Goal: Task Accomplishment & Management: Complete application form

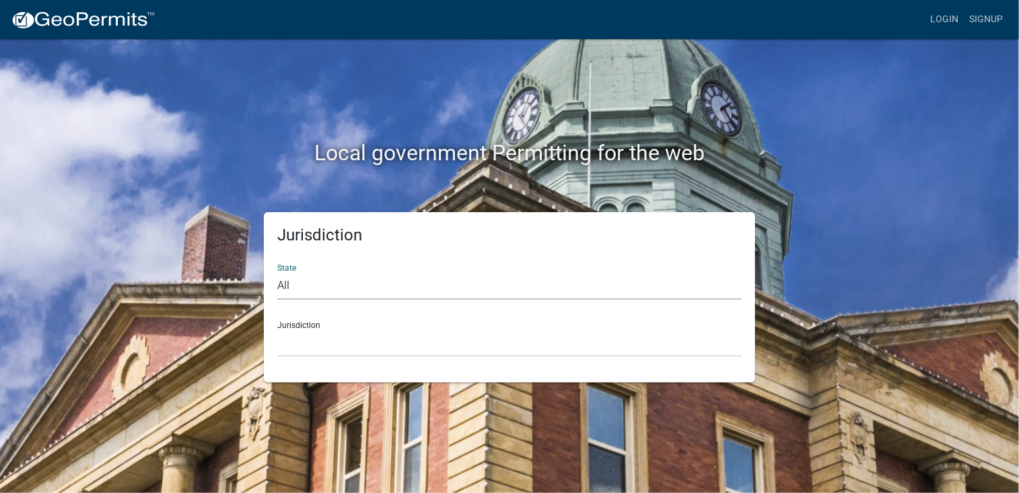
click at [291, 285] on select "All [US_STATE] [US_STATE] [US_STATE] [US_STATE] [US_STATE] [US_STATE] [US_STATE…" at bounding box center [509, 286] width 464 height 28
select select "[US_STATE]"
click at [277, 272] on select "All [US_STATE] [US_STATE] [US_STATE] [US_STATE] [US_STATE] [US_STATE] [US_STATE…" at bounding box center [509, 286] width 464 height 28
click at [325, 324] on div "Jurisdiction [GEOGRAPHIC_DATA], [US_STATE] [GEOGRAPHIC_DATA], [US_STATE] [GEOGR…" at bounding box center [509, 333] width 464 height 46
click at [306, 324] on div "Jurisdiction [GEOGRAPHIC_DATA], [US_STATE] [GEOGRAPHIC_DATA], [US_STATE] [GEOGR…" at bounding box center [509, 333] width 464 height 46
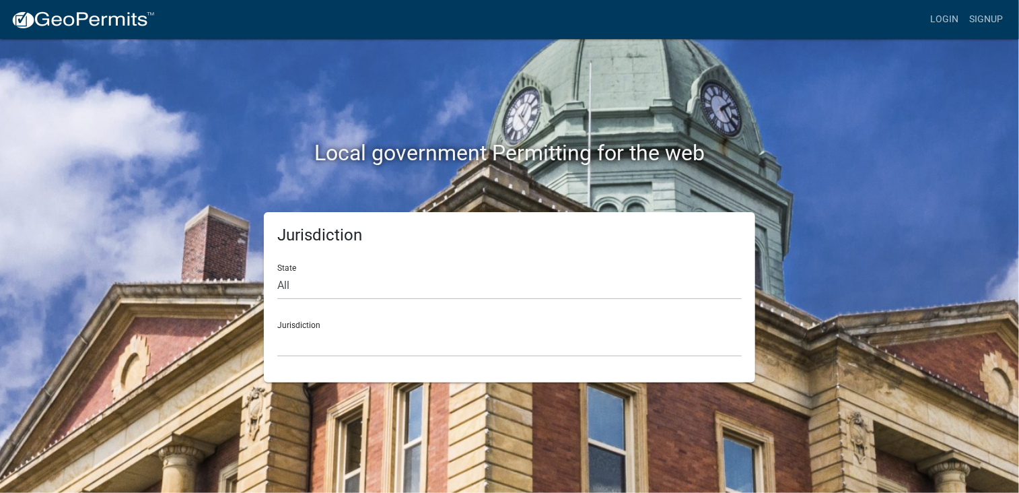
click at [283, 325] on div "Jurisdiction [GEOGRAPHIC_DATA], [US_STATE] [GEOGRAPHIC_DATA], [US_STATE] [GEOGR…" at bounding box center [509, 333] width 464 height 46
click at [944, 15] on link "Login" at bounding box center [944, 20] width 39 height 26
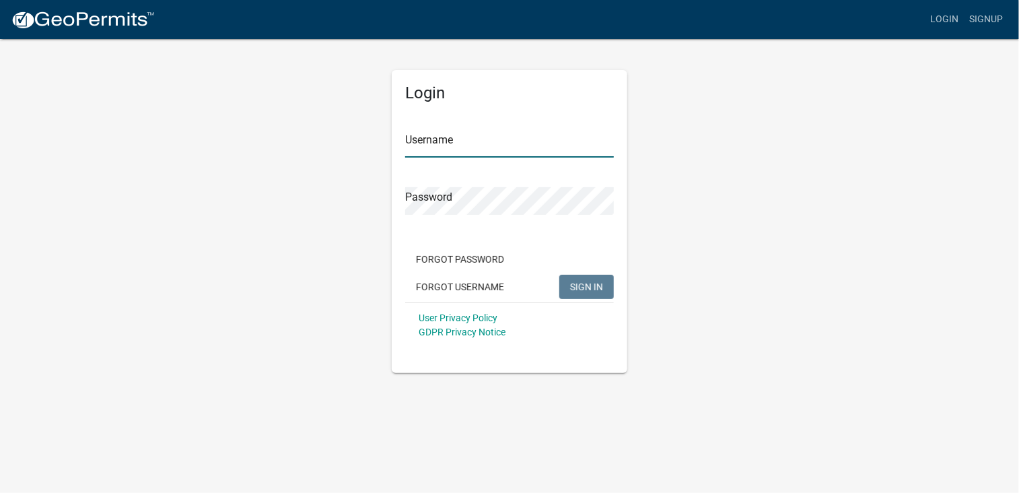
click at [420, 143] on input "Username" at bounding box center [509, 144] width 209 height 28
type input "rjsmac"
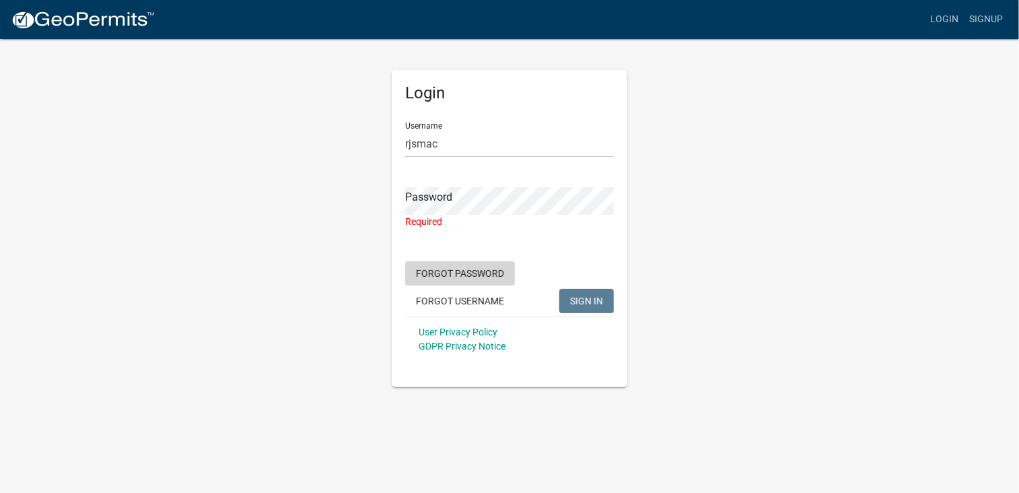
click at [511, 266] on button "Forgot Password" at bounding box center [460, 273] width 110 height 24
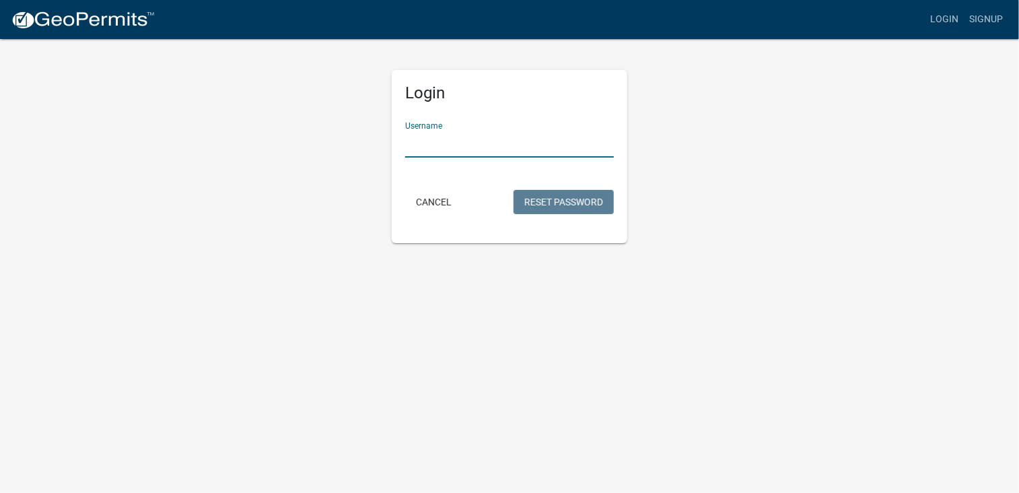
click at [463, 141] on input "Username" at bounding box center [509, 144] width 209 height 28
type input "rjsmac"
click at [572, 201] on button "Reset Password" at bounding box center [563, 202] width 100 height 24
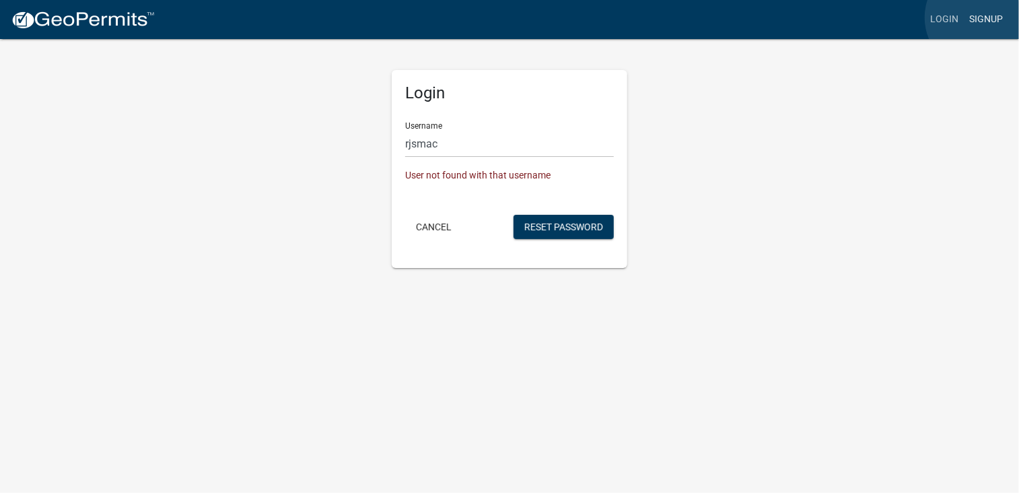
click at [980, 17] on link "Signup" at bounding box center [986, 20] width 44 height 26
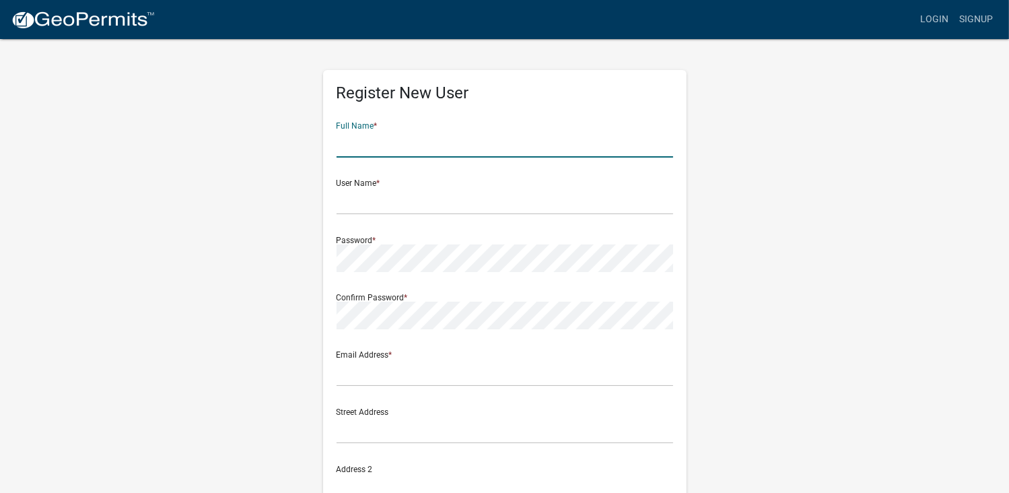
drag, startPoint x: 342, startPoint y: 139, endPoint x: 357, endPoint y: 139, distance: 15.5
click at [342, 139] on input "text" at bounding box center [504, 144] width 336 height 28
type input "Ron Strand"
type input "rjstrand@rrt.net"
type input "17435 County Rd. 4"
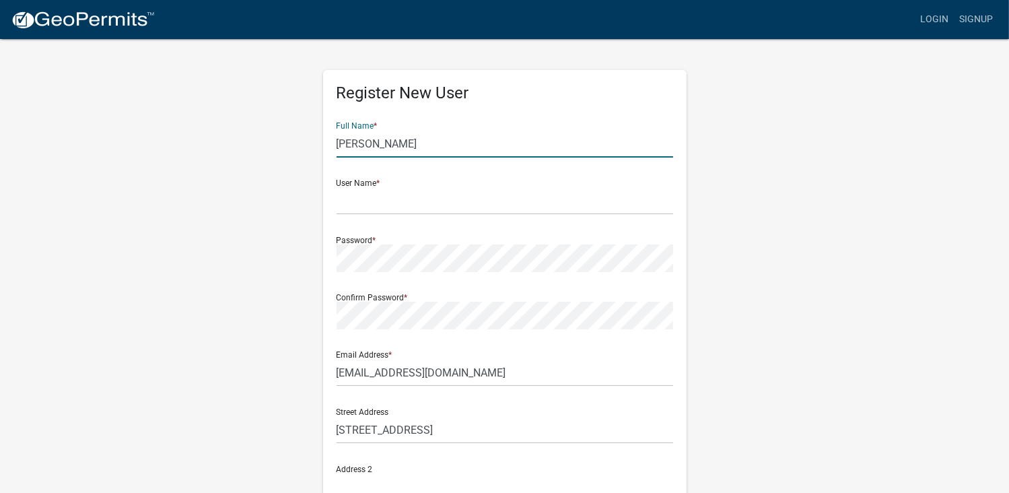
type input "Wahpeton"
type input "North Dakota"
type input "58075"
type input "2187905536"
drag, startPoint x: 349, startPoint y: 142, endPoint x: 308, endPoint y: 139, distance: 41.8
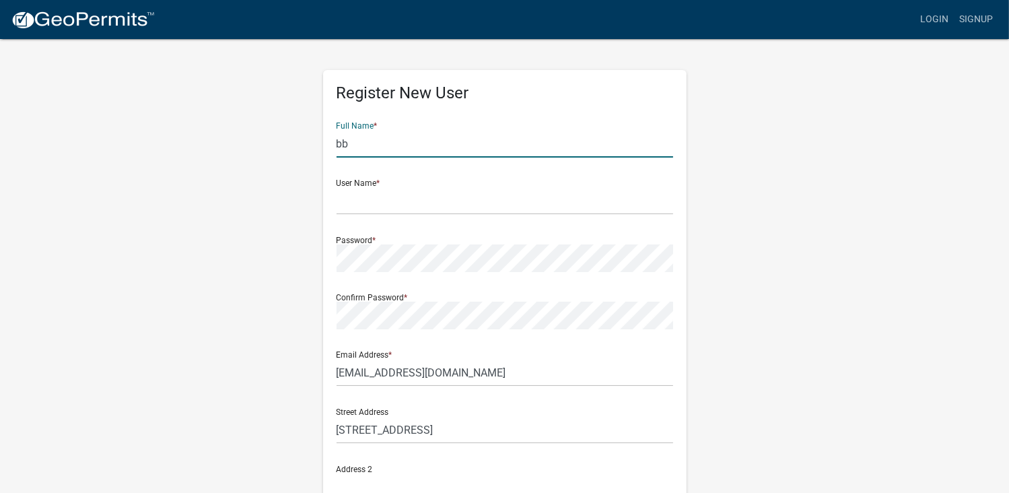
click at [308, 139] on div "Register New User Full Name * bb User Name * Password * Confirm Password * Emai…" at bounding box center [504, 398] width 767 height 720
type input "Ron Strand"
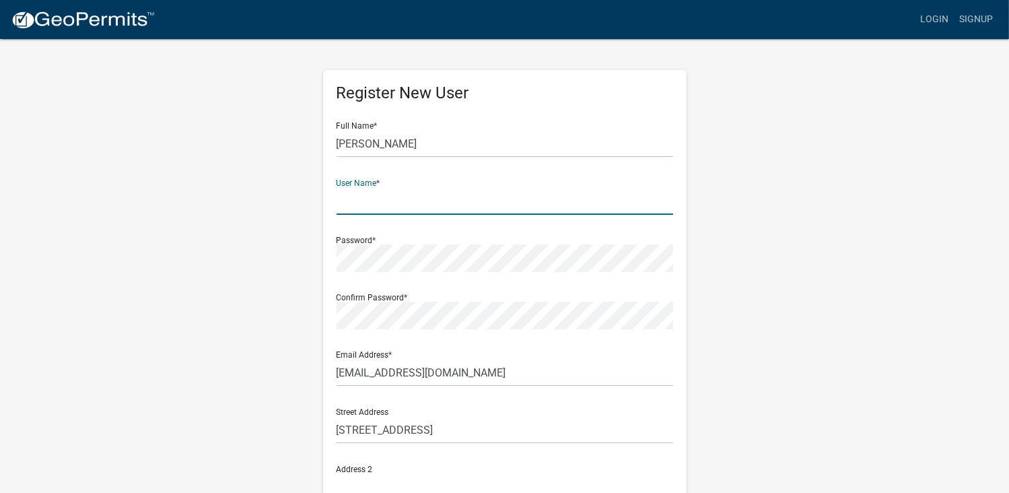
click at [357, 210] on input "text" at bounding box center [504, 201] width 336 height 28
type input "rjsmac"
drag, startPoint x: 374, startPoint y: 291, endPoint x: 779, endPoint y: 378, distance: 413.6
click at [779, 378] on div "Register New User Full Name * Ron Strand User Name * rjsmac Password * Confirm …" at bounding box center [504, 398] width 767 height 720
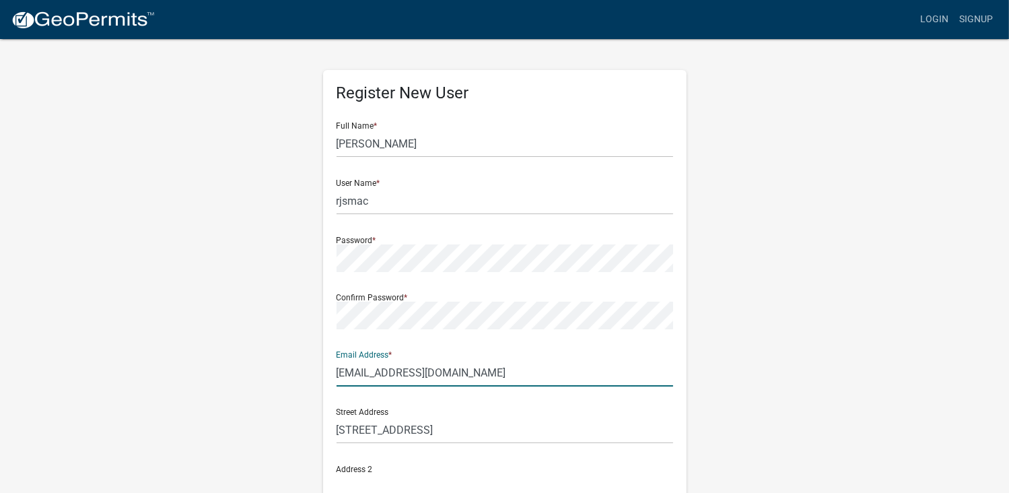
click at [418, 371] on input "rjstrand@rrt.net" at bounding box center [504, 373] width 336 height 28
type input "r"
type input "bjsrn@hotmail.com"
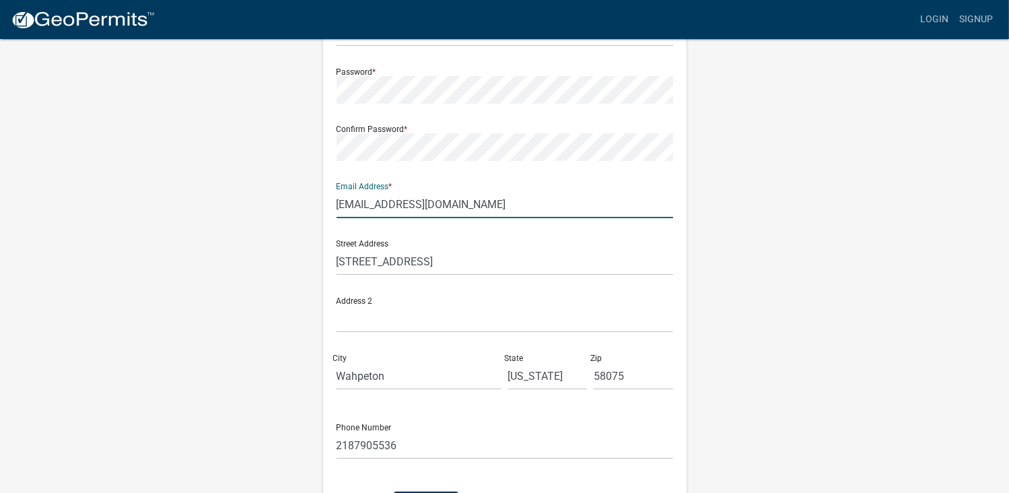
scroll to position [264, 0]
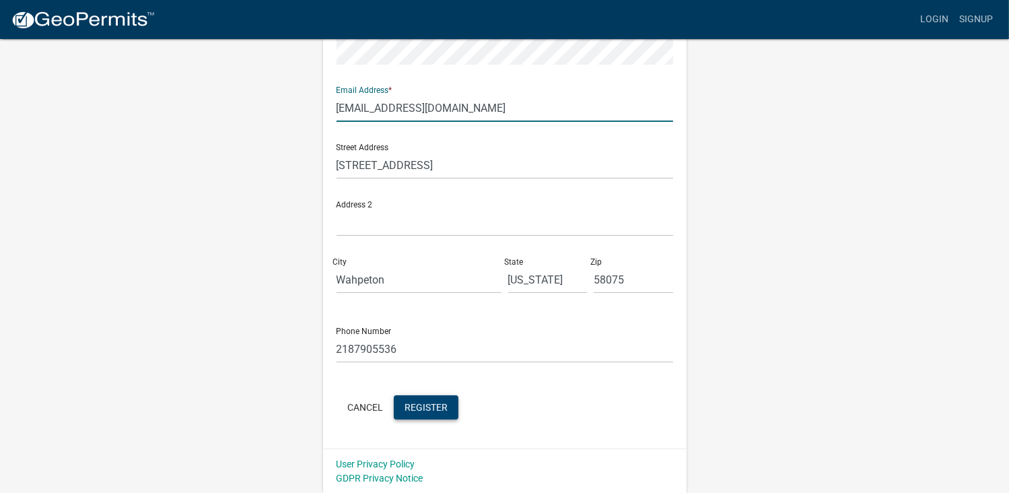
click at [420, 404] on span "Register" at bounding box center [425, 406] width 43 height 11
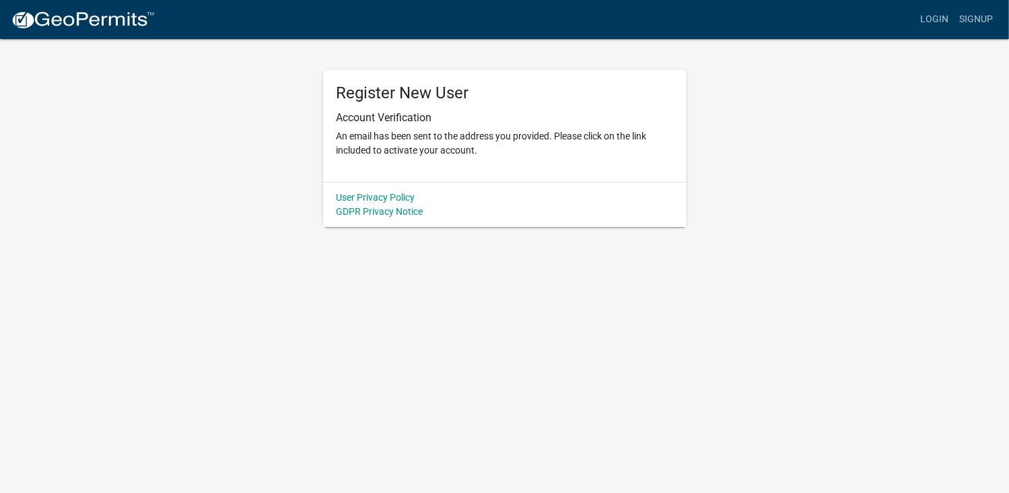
scroll to position [0, 0]
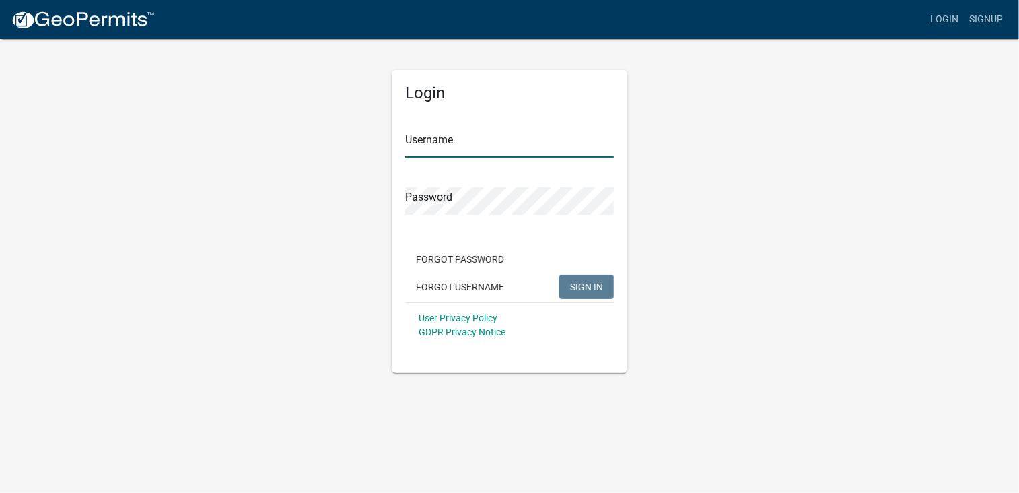
type input "rjsmac"
click at [593, 285] on span "SIGN IN" at bounding box center [586, 286] width 33 height 11
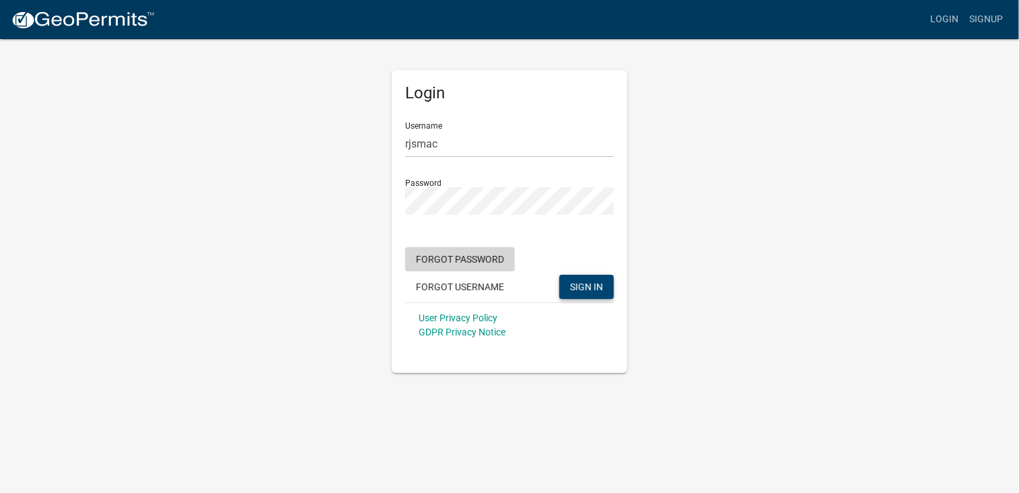
click at [439, 258] on button "Forgot Password" at bounding box center [460, 259] width 110 height 24
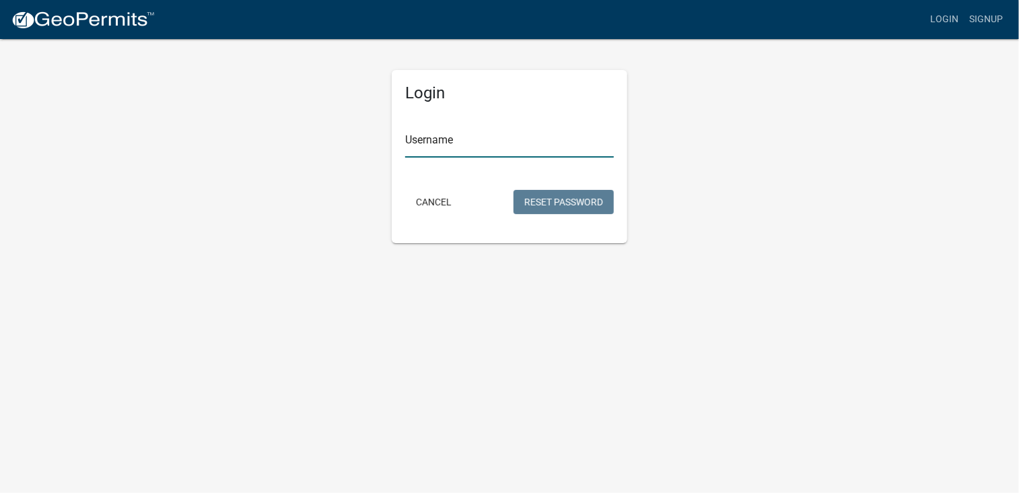
click at [413, 143] on input "Username" at bounding box center [509, 144] width 209 height 28
type input "rjsmac"
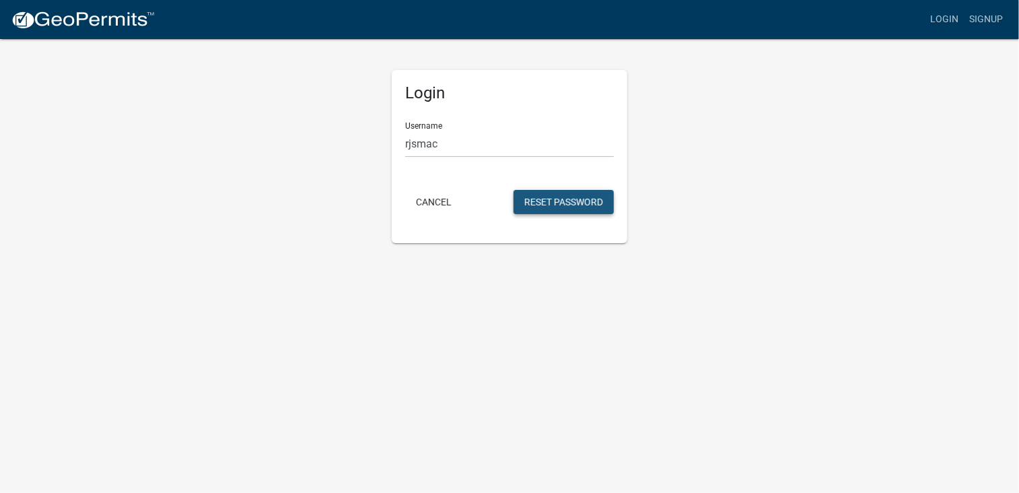
click at [563, 201] on button "Reset Password" at bounding box center [563, 202] width 100 height 24
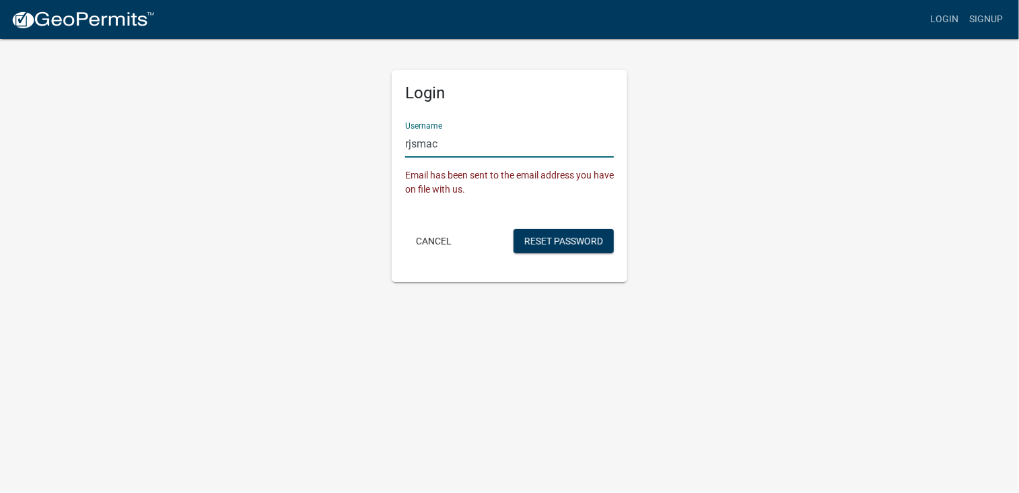
click at [442, 139] on input "rjsmac" at bounding box center [509, 144] width 209 height 28
click at [986, 18] on link "Signup" at bounding box center [986, 20] width 44 height 26
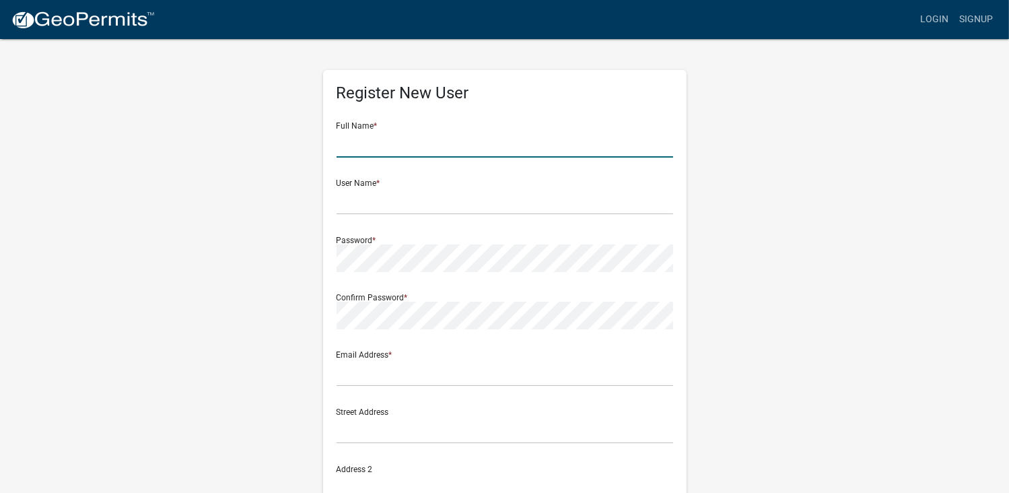
click at [345, 143] on input "text" at bounding box center [504, 144] width 336 height 28
click at [791, 147] on div "Register New User Full Name * User Name * Password * Confirm Password * Email A…" at bounding box center [504, 398] width 767 height 720
click at [345, 143] on input "text" at bounding box center [504, 144] width 336 height 28
type input "Barbara Strand"
click at [782, 209] on div "Register New User Full Name * Barbara Strand User Name * Password * Confirm Pas…" at bounding box center [504, 398] width 767 height 720
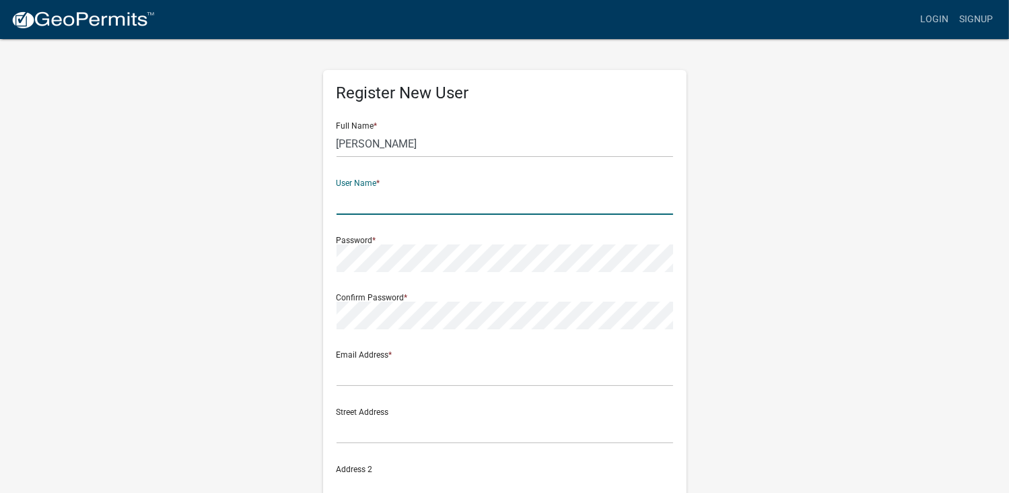
click at [353, 203] on input "text" at bounding box center [504, 201] width 336 height 28
type input "rjsmac"
type input "bjsrn@hotmail.com"
type input "17435 County Rd. 4"
type input "Wahpeton"
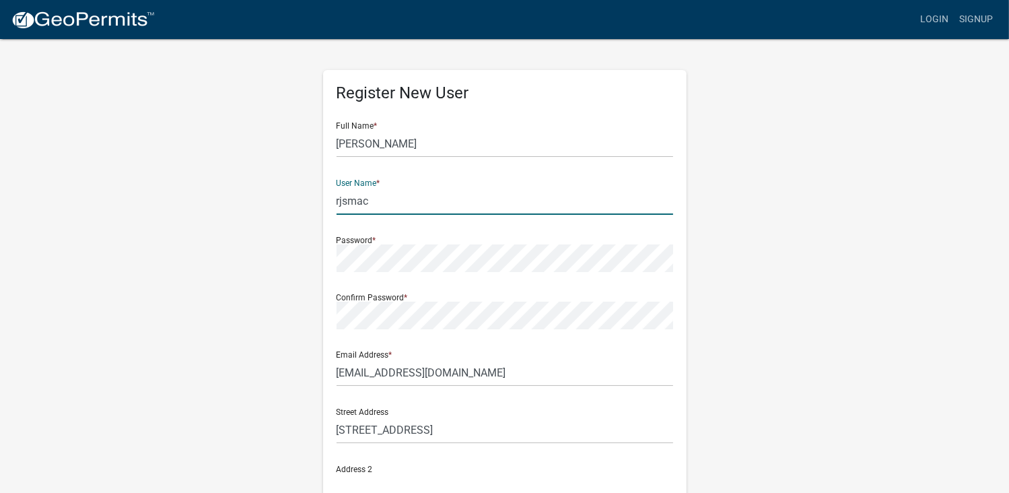
type input "North Dakota"
type input "58075"
type input "2187905536"
click at [347, 201] on input "rjsmac" at bounding box center [504, 201] width 336 height 28
type input "rjsbjsmac"
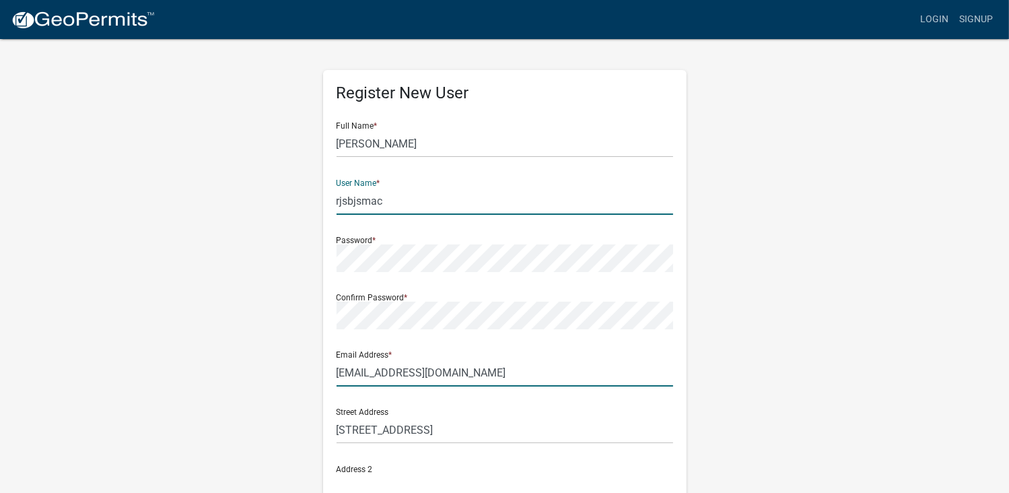
click at [433, 373] on input "bjsrn@hotmail.com" at bounding box center [504, 373] width 336 height 28
type input "bjsrn49@gmail.com"
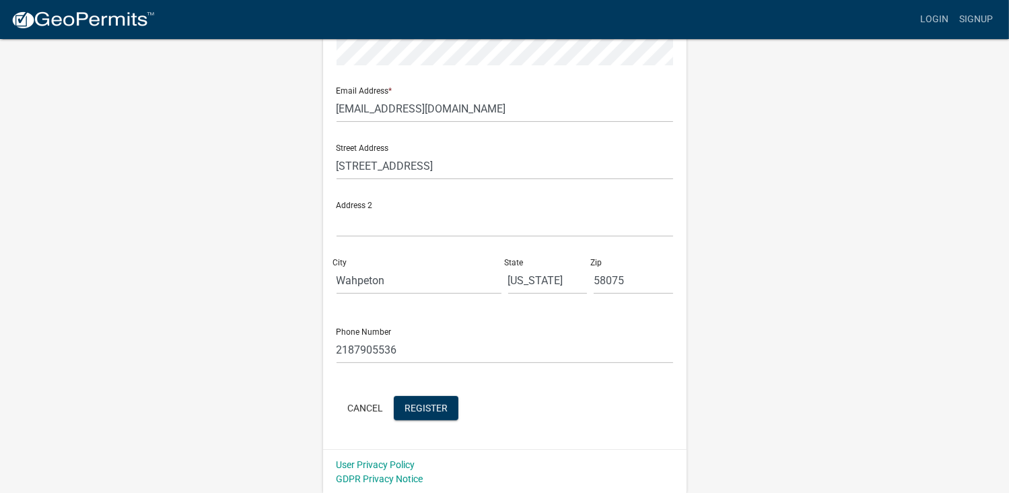
scroll to position [264, 0]
click at [421, 406] on span "Register" at bounding box center [425, 406] width 43 height 11
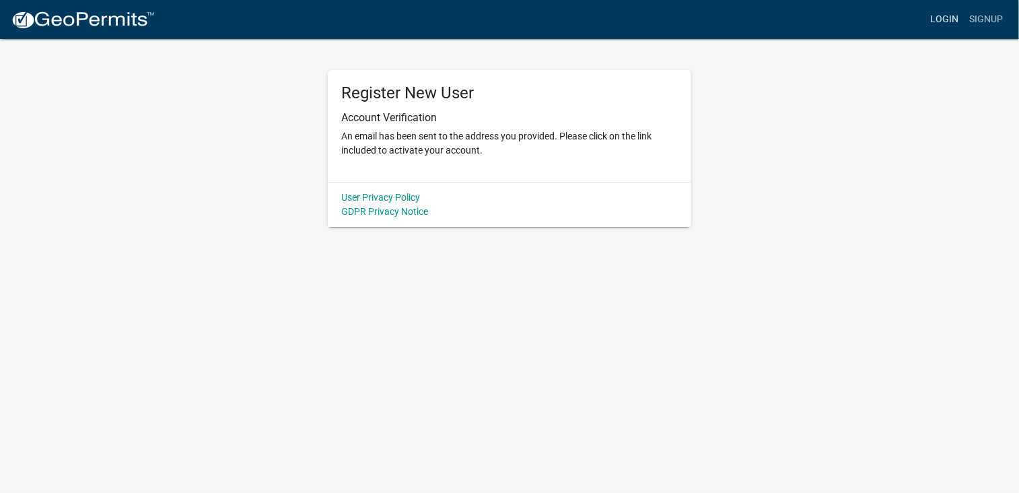
click at [948, 15] on link "Login" at bounding box center [944, 20] width 39 height 26
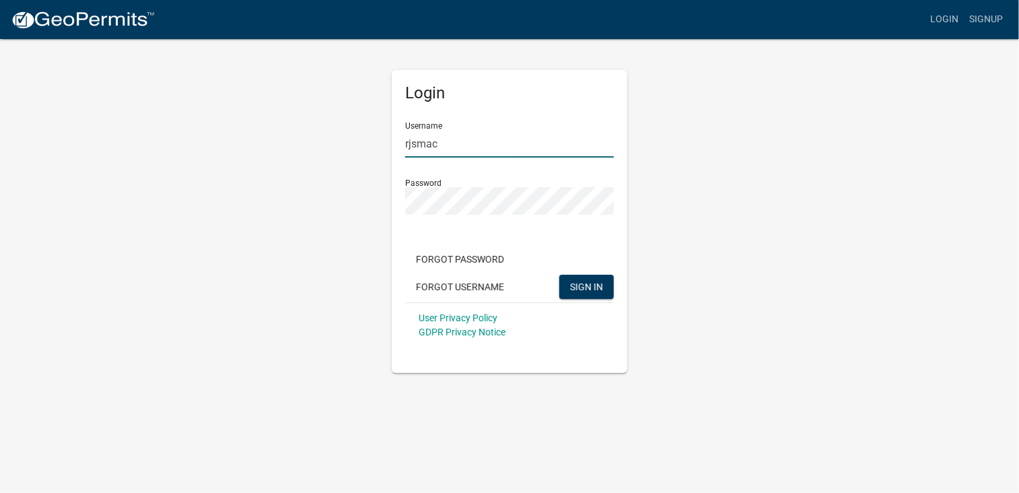
click at [415, 142] on input "rjsmac" at bounding box center [509, 144] width 209 height 28
type input "rjsbjsmac"
click at [587, 287] on span "SIGN IN" at bounding box center [586, 286] width 33 height 11
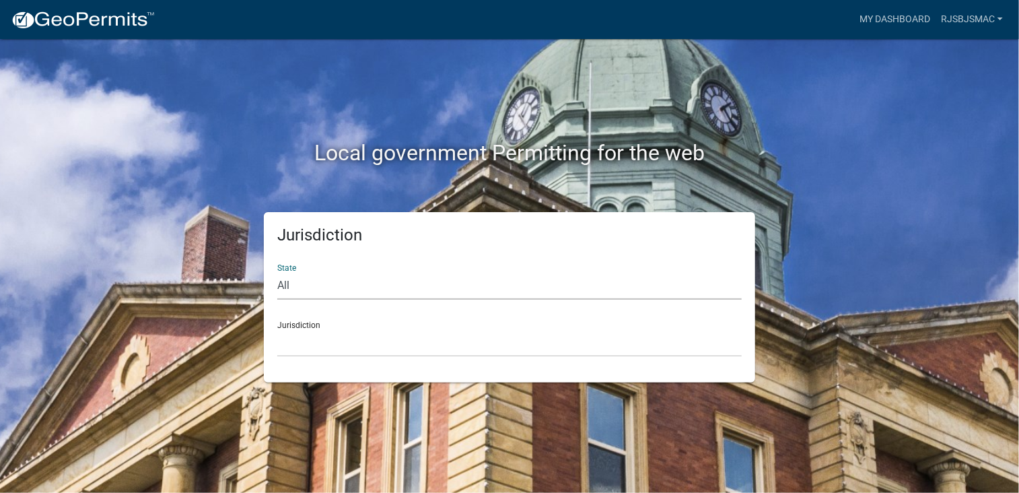
click at [291, 279] on select "All [US_STATE] [US_STATE] [US_STATE] [US_STATE] [US_STATE] [US_STATE] [US_STATE…" at bounding box center [509, 286] width 464 height 28
select select "[US_STATE]"
click at [277, 272] on select "All [US_STATE] [US_STATE] [US_STATE] [US_STATE] [US_STATE] [US_STATE] [US_STATE…" at bounding box center [509, 286] width 464 height 28
click at [318, 322] on div "Jurisdiction [GEOGRAPHIC_DATA], [US_STATE] [GEOGRAPHIC_DATA], [US_STATE] [GEOGR…" at bounding box center [509, 333] width 464 height 46
click at [296, 324] on div "Jurisdiction [GEOGRAPHIC_DATA], [US_STATE] [GEOGRAPHIC_DATA], [US_STATE] [GEOGR…" at bounding box center [509, 333] width 464 height 46
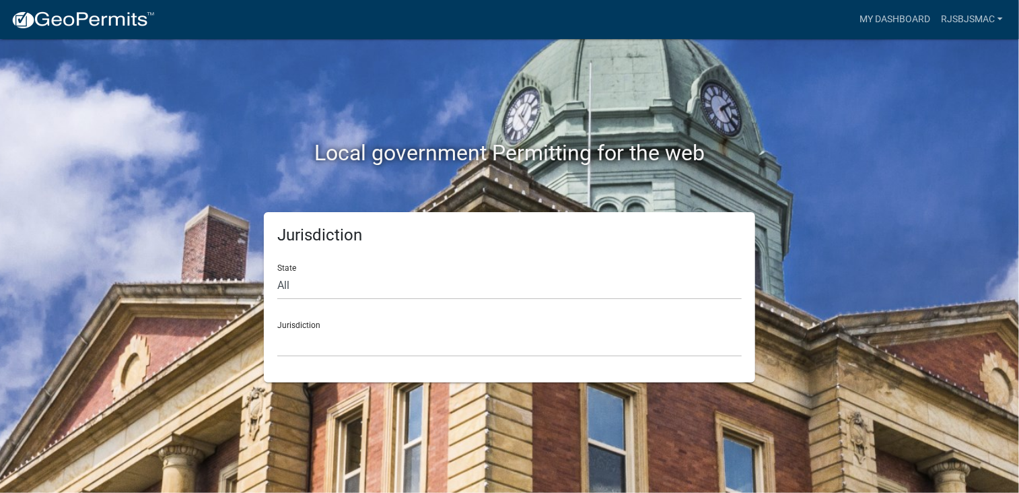
click at [309, 322] on div "Jurisdiction [GEOGRAPHIC_DATA], [US_STATE] [GEOGRAPHIC_DATA], [US_STATE] [GEOGR…" at bounding box center [509, 333] width 464 height 46
click at [302, 322] on div "Jurisdiction [GEOGRAPHIC_DATA], [US_STATE] [GEOGRAPHIC_DATA], [US_STATE] [GEOGR…" at bounding box center [509, 333] width 464 height 46
click at [296, 321] on div "Jurisdiction [GEOGRAPHIC_DATA], [US_STATE] [GEOGRAPHIC_DATA], [US_STATE] [GEOGR…" at bounding box center [509, 333] width 464 height 46
drag, startPoint x: 296, startPoint y: 321, endPoint x: 786, endPoint y: 353, distance: 491.0
click at [786, 353] on div "Jurisdiction State All Colorado Georgia Indiana Iowa Kansas Minnesota Ohio Sout…" at bounding box center [509, 297] width 767 height 170
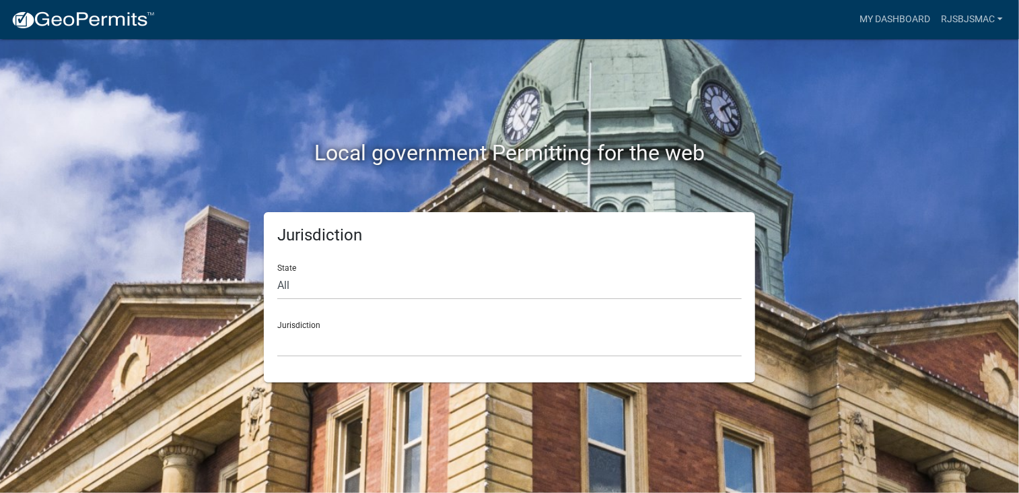
click at [306, 321] on div "Jurisdiction [GEOGRAPHIC_DATA], [US_STATE] [GEOGRAPHIC_DATA], [US_STATE] [GEOGR…" at bounding box center [509, 333] width 464 height 46
click at [312, 324] on div "Jurisdiction [GEOGRAPHIC_DATA], [US_STATE] [GEOGRAPHIC_DATA], [US_STATE] [GEOGR…" at bounding box center [509, 333] width 464 height 46
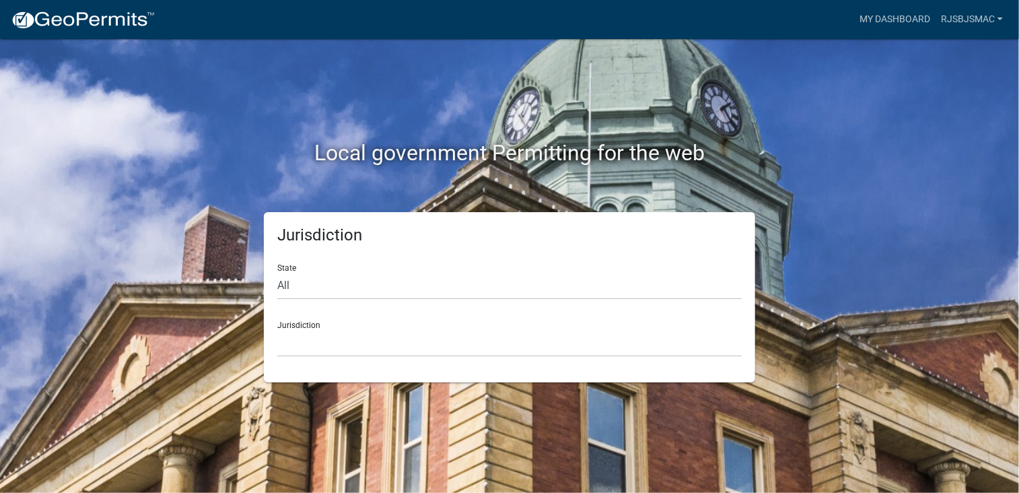
click at [312, 324] on div "Jurisdiction [GEOGRAPHIC_DATA], [US_STATE] [GEOGRAPHIC_DATA], [US_STATE] [GEOGR…" at bounding box center [509, 333] width 464 height 46
click at [902, 18] on link "My Dashboard" at bounding box center [894, 20] width 81 height 26
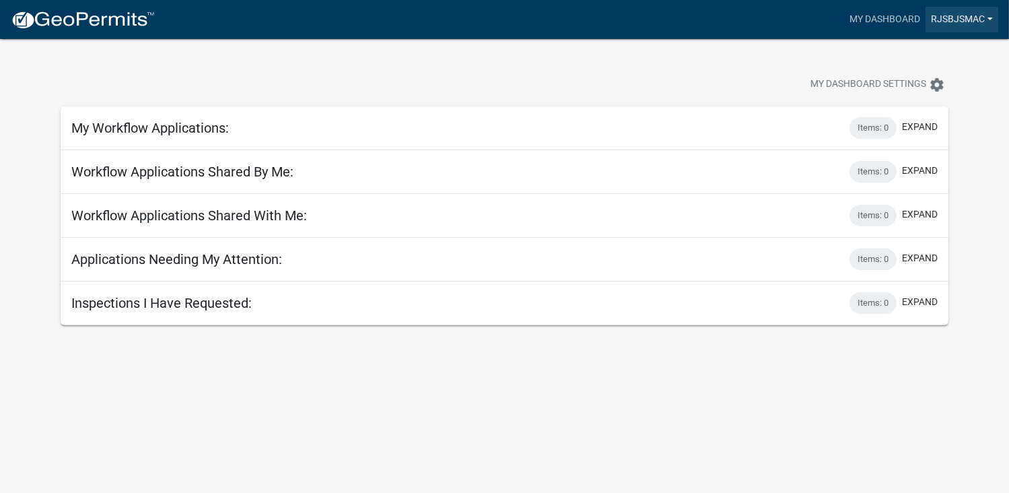
click at [944, 18] on link "rjsbjsmac" at bounding box center [961, 20] width 73 height 26
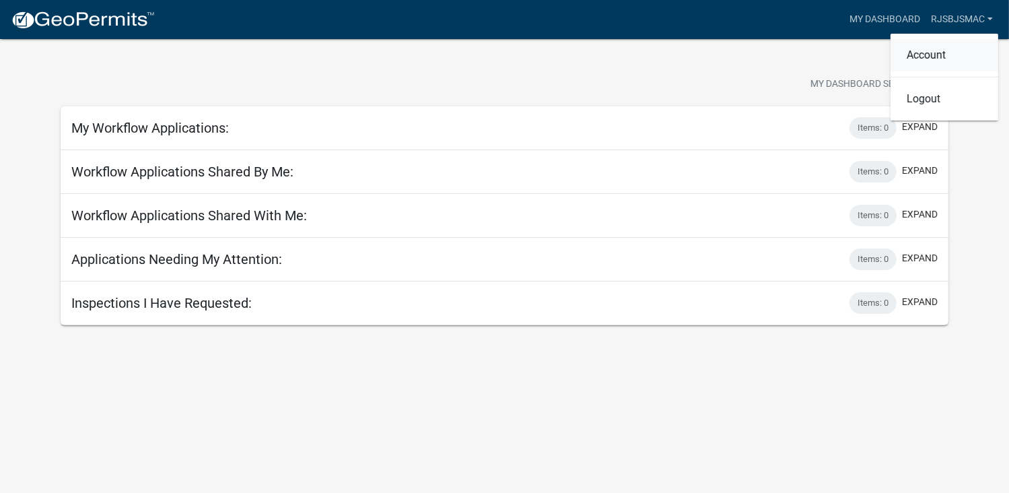
click at [925, 55] on link "Account" at bounding box center [944, 55] width 108 height 32
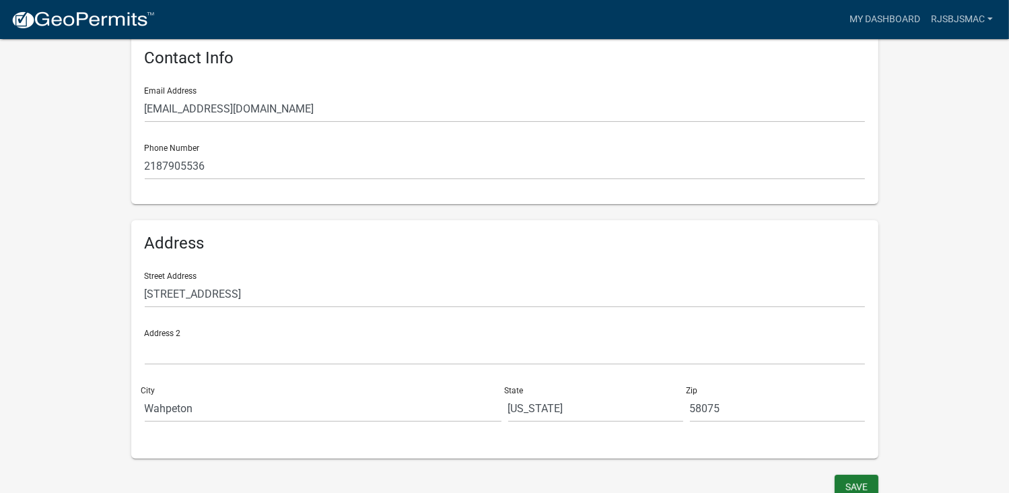
scroll to position [291, 0]
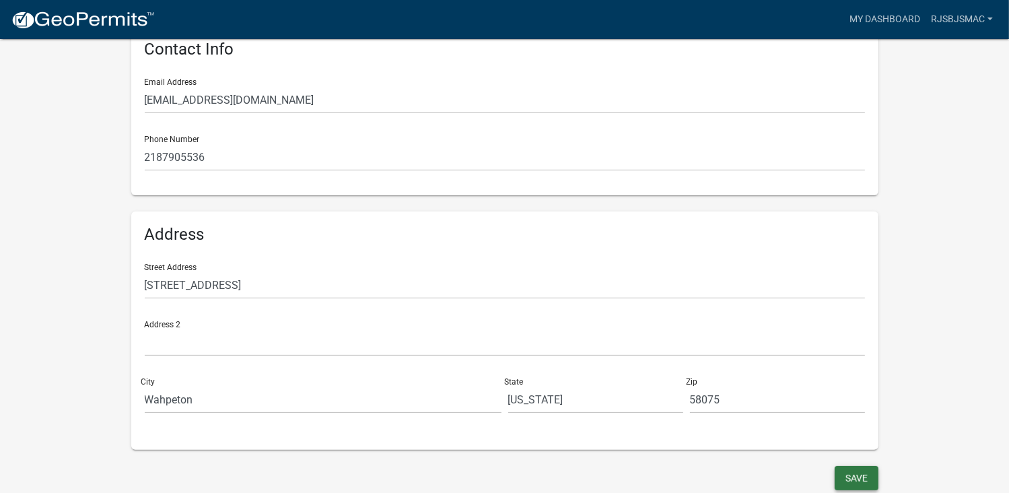
click at [853, 474] on button "Save" at bounding box center [856, 478] width 44 height 24
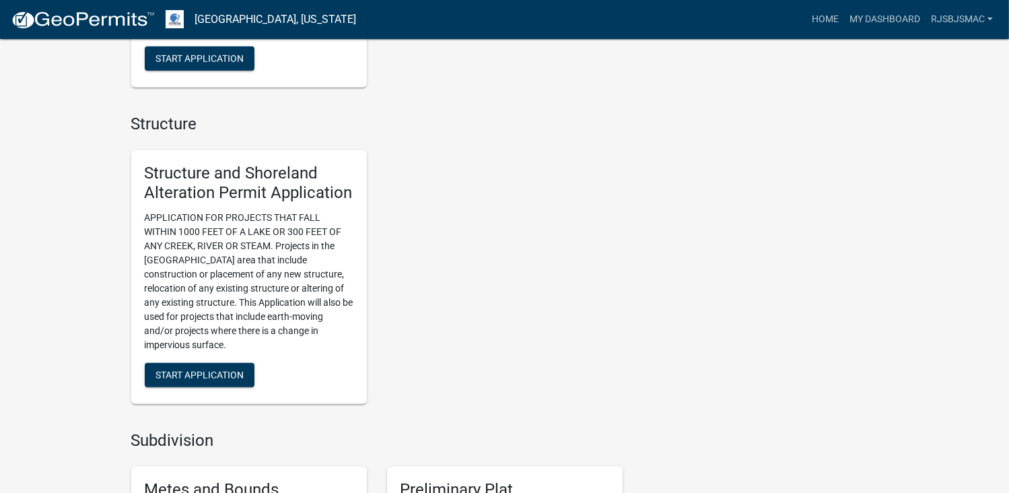
scroll to position [942, 0]
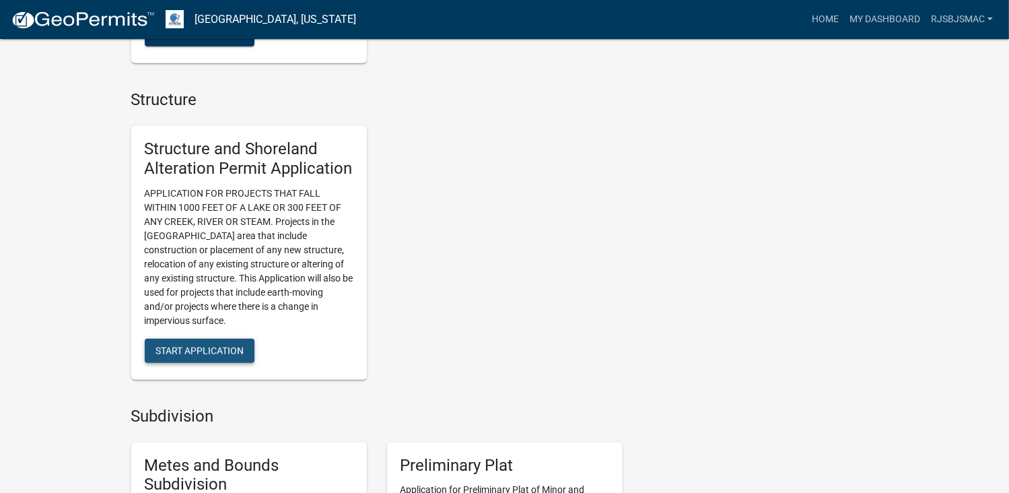
click at [176, 351] on span "Start Application" at bounding box center [199, 350] width 88 height 11
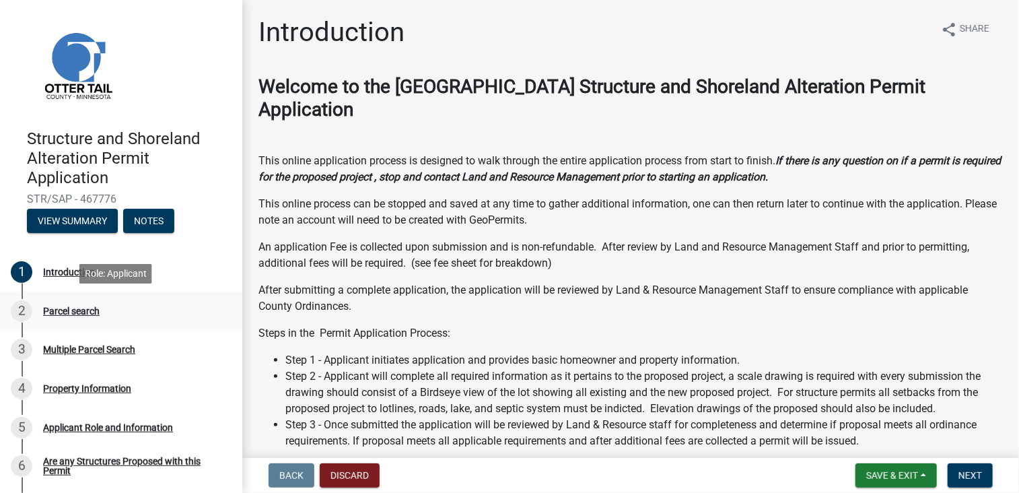
click at [67, 310] on div "Parcel search" at bounding box center [71, 310] width 57 height 9
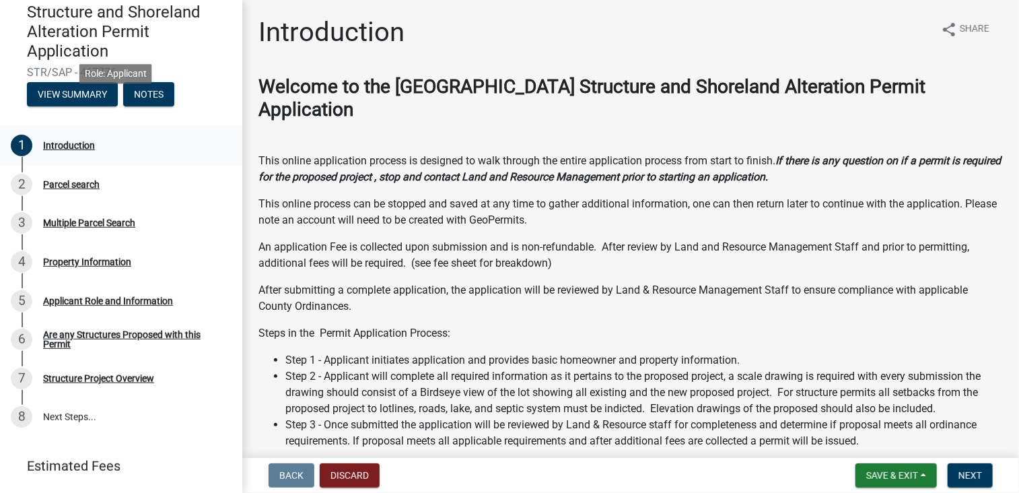
scroll to position [165, 0]
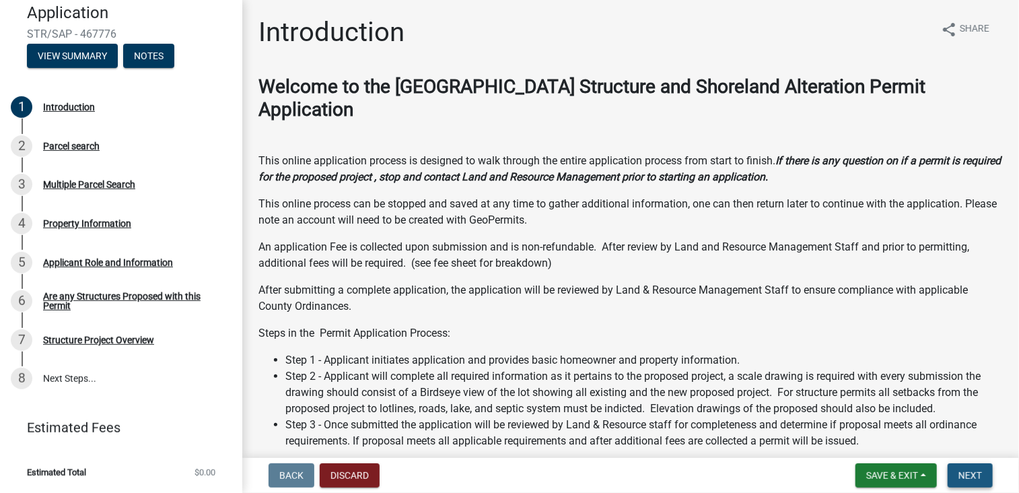
click at [970, 470] on span "Next" at bounding box center [970, 475] width 24 height 11
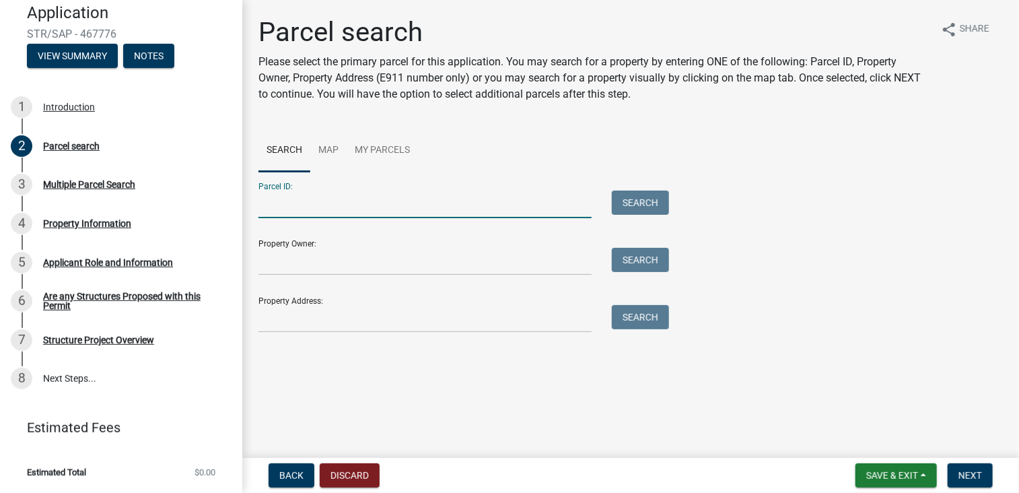
click at [261, 205] on input "Parcel ID:" at bounding box center [424, 204] width 333 height 28
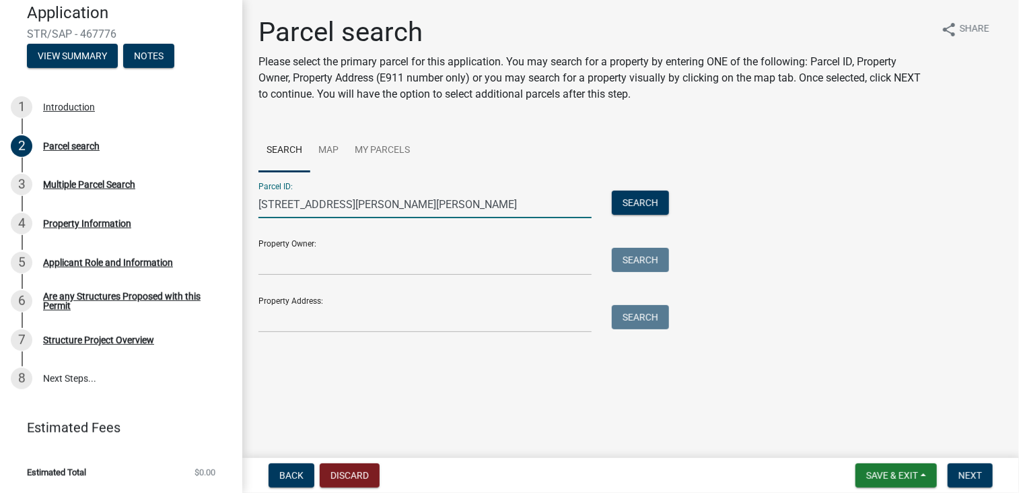
type input "37746 North Little McDonald Drive, Frazee, MN"
click at [269, 263] on input "Property Owner:" at bounding box center [424, 262] width 333 height 28
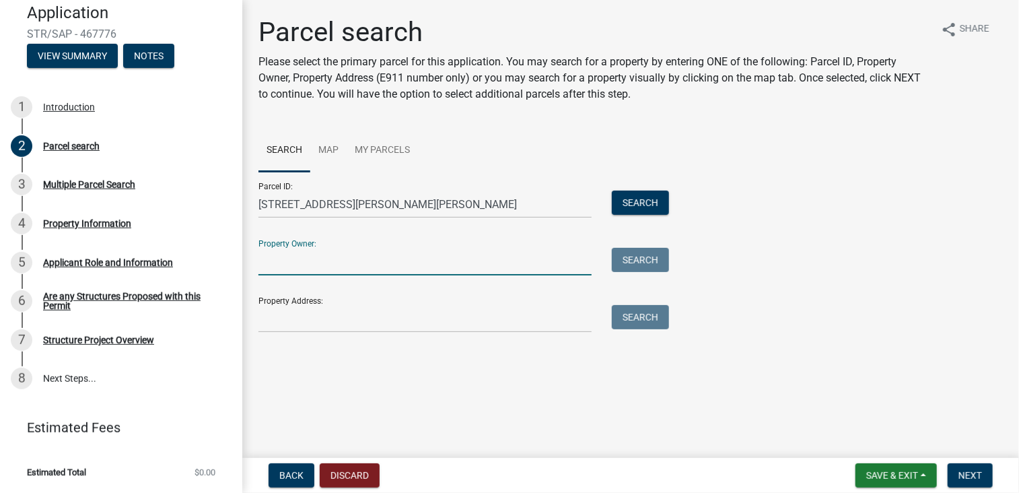
click at [592, 398] on main "Parcel search Please select the primary parcel for this application. You may se…" at bounding box center [630, 226] width 777 height 452
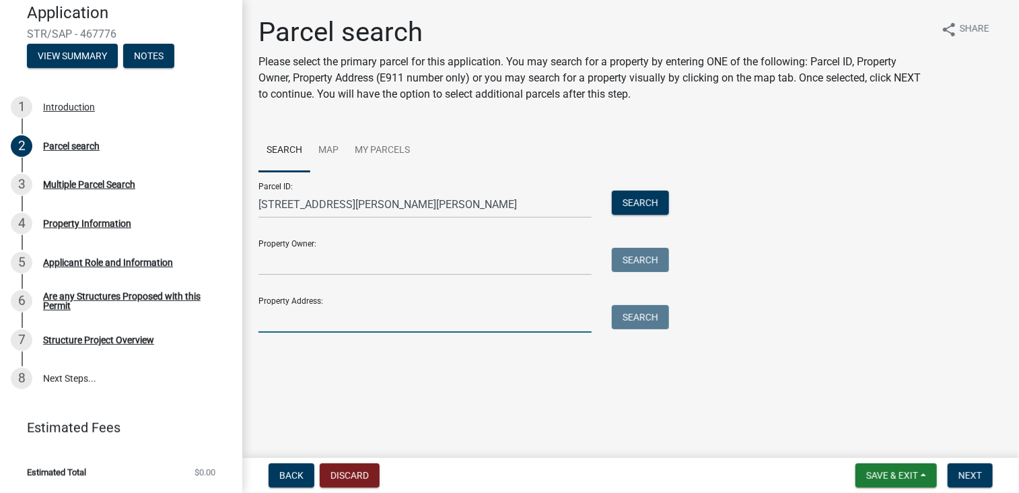
click at [268, 322] on input "Property Address:" at bounding box center [424, 319] width 333 height 28
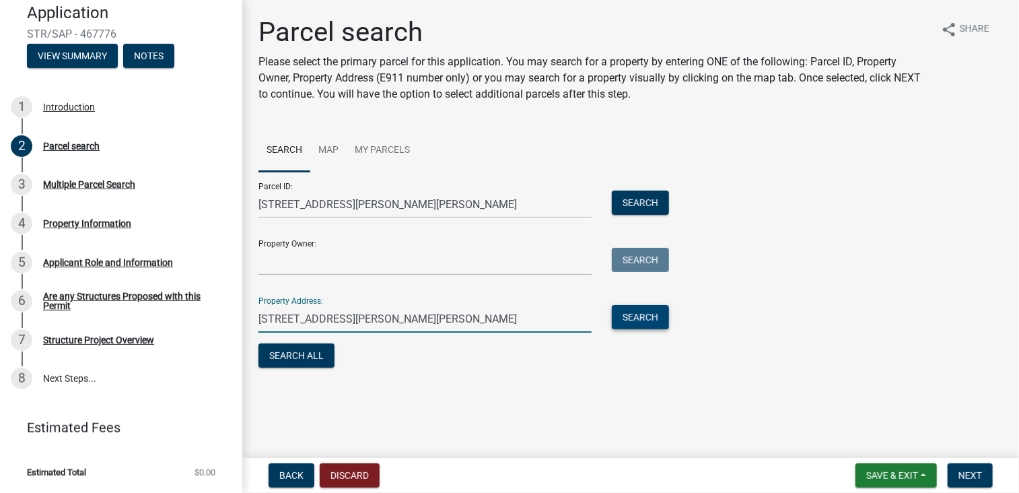
type input "37746 North Little McDonald Drive, Frazee, MN"
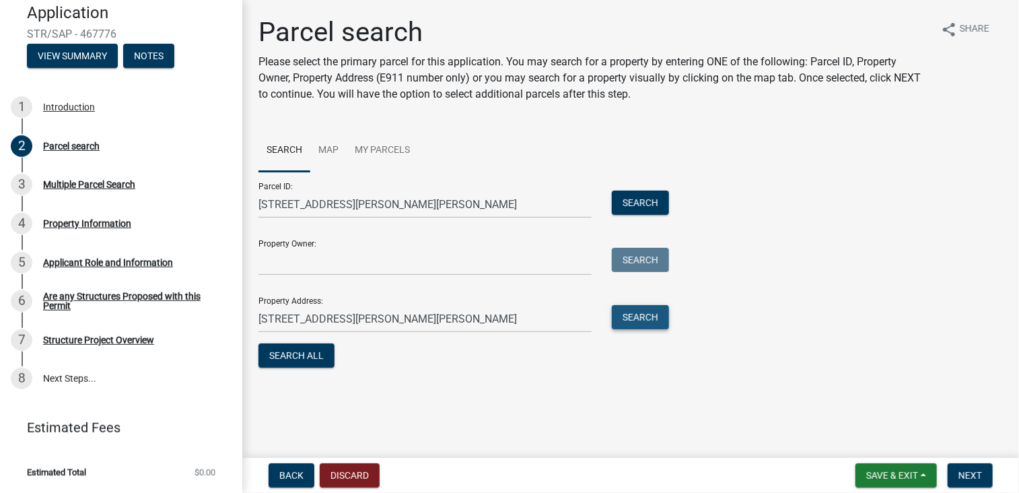
click at [649, 322] on button "Search" at bounding box center [640, 317] width 57 height 24
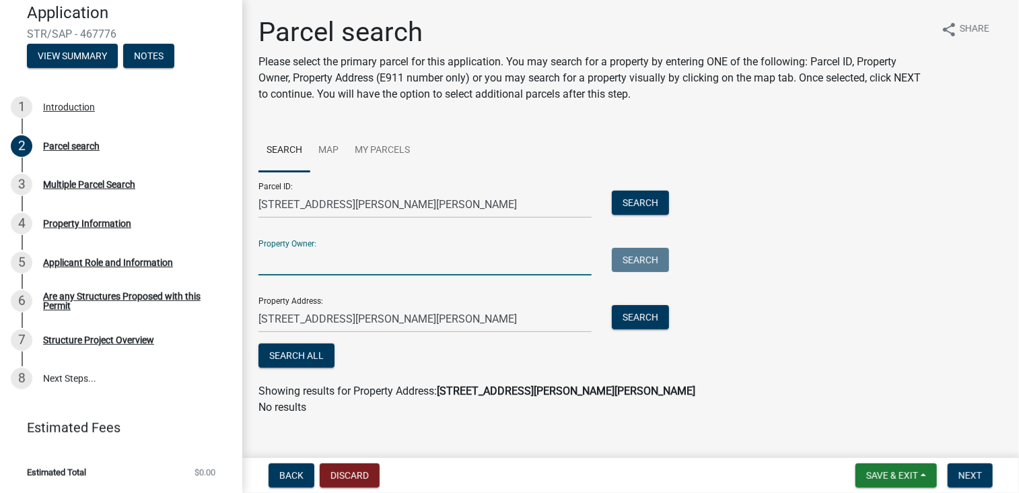
click at [269, 264] on input "Property Owner:" at bounding box center [424, 262] width 333 height 28
type input "Ron Strand"
click at [645, 261] on button "Search" at bounding box center [640, 260] width 57 height 24
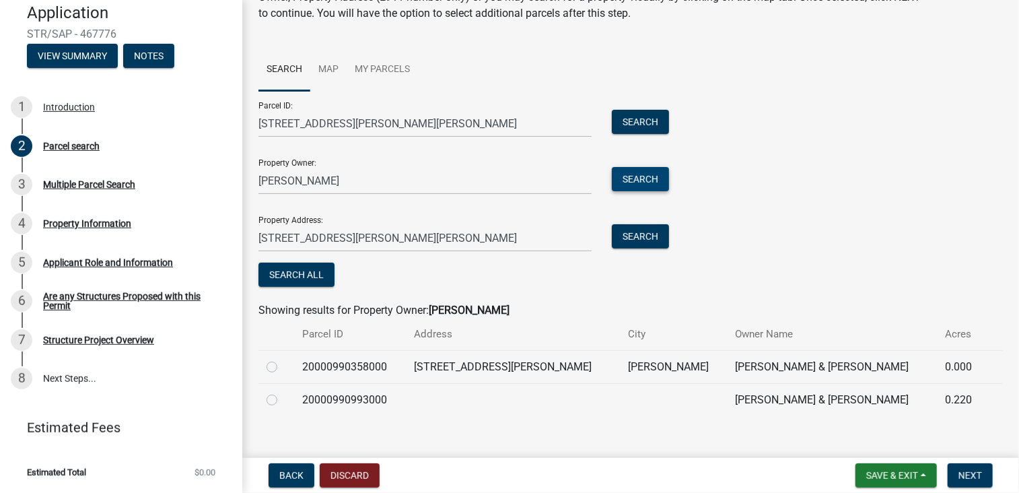
scroll to position [97, 0]
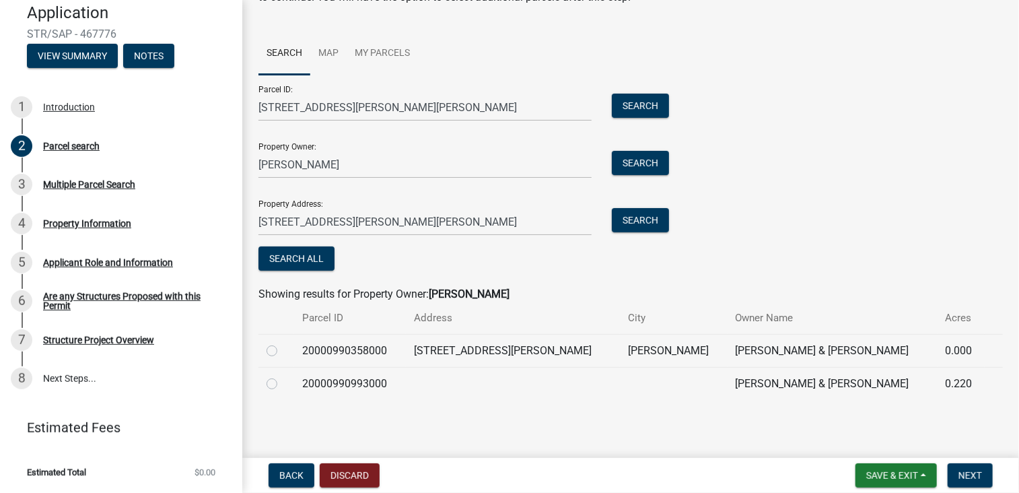
click at [283, 343] on label at bounding box center [283, 343] width 0 height 0
click at [283, 351] on input "radio" at bounding box center [287, 347] width 9 height 9
radio input "true"
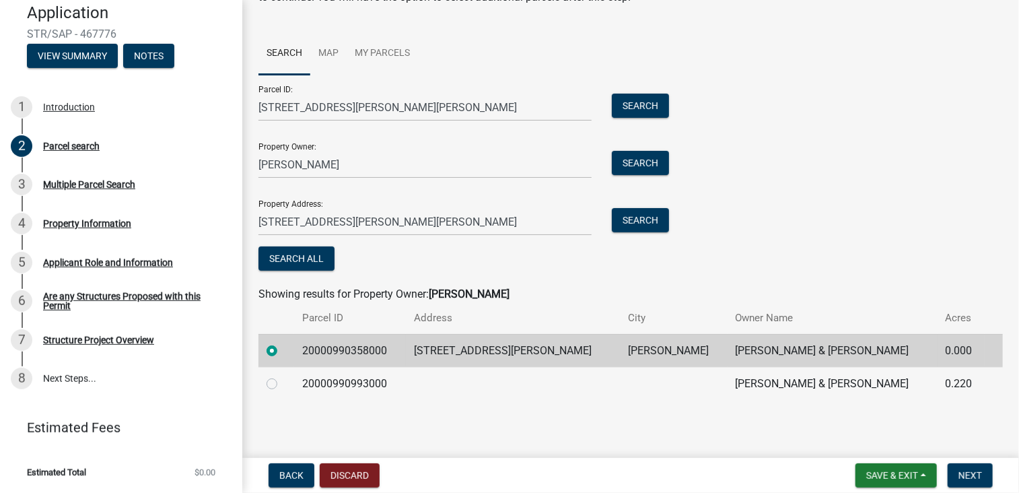
click at [283, 376] on label at bounding box center [283, 376] width 0 height 0
click at [283, 384] on input "radio" at bounding box center [287, 380] width 9 height 9
radio input "true"
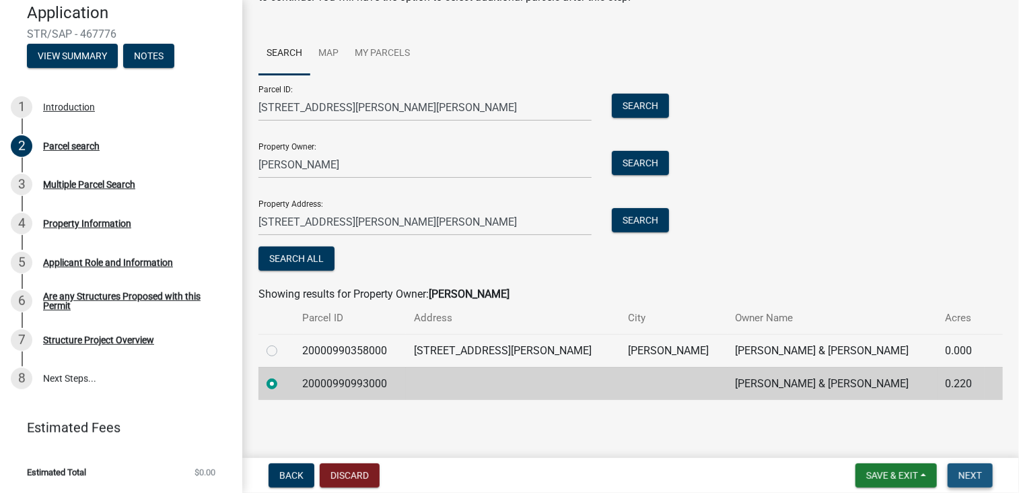
click at [970, 477] on span "Next" at bounding box center [970, 475] width 24 height 11
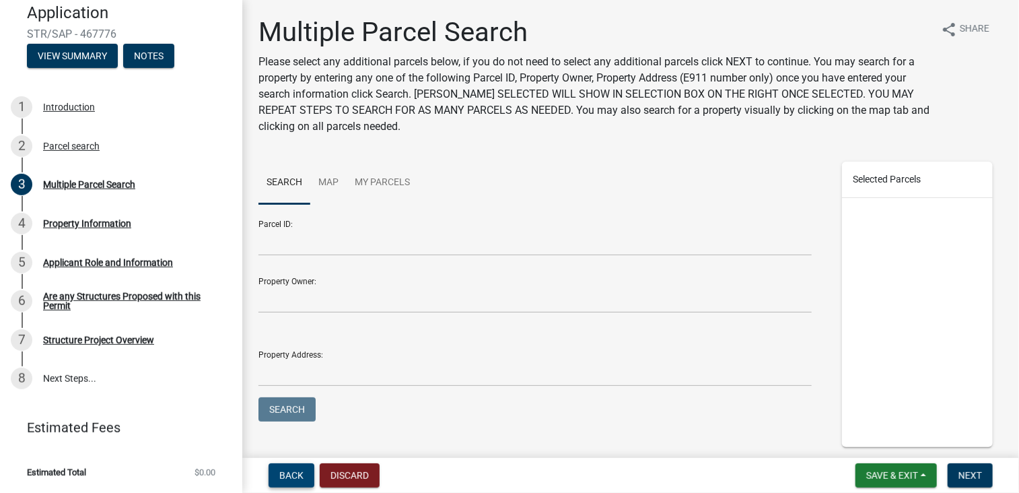
click at [292, 476] on span "Back" at bounding box center [291, 475] width 24 height 11
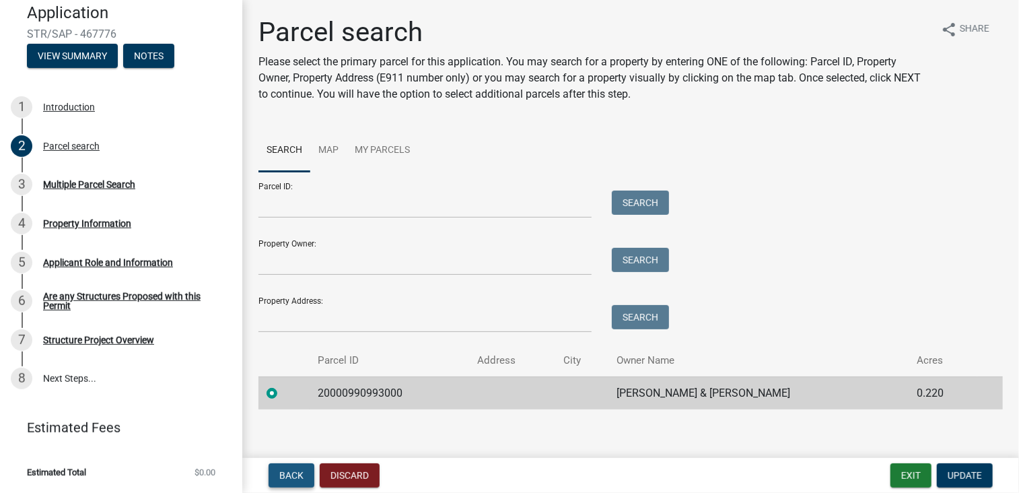
click at [292, 476] on span "Back" at bounding box center [291, 475] width 24 height 11
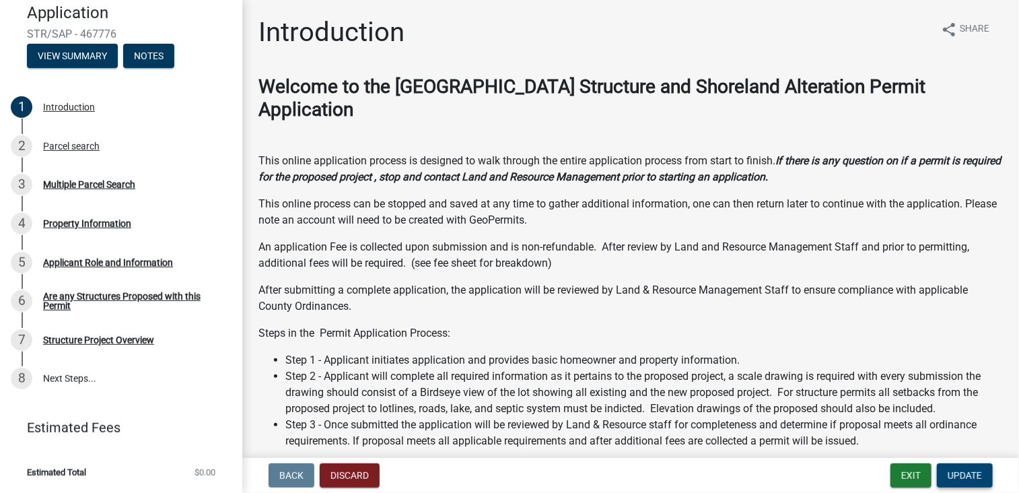
click at [966, 474] on span "Update" at bounding box center [965, 475] width 34 height 11
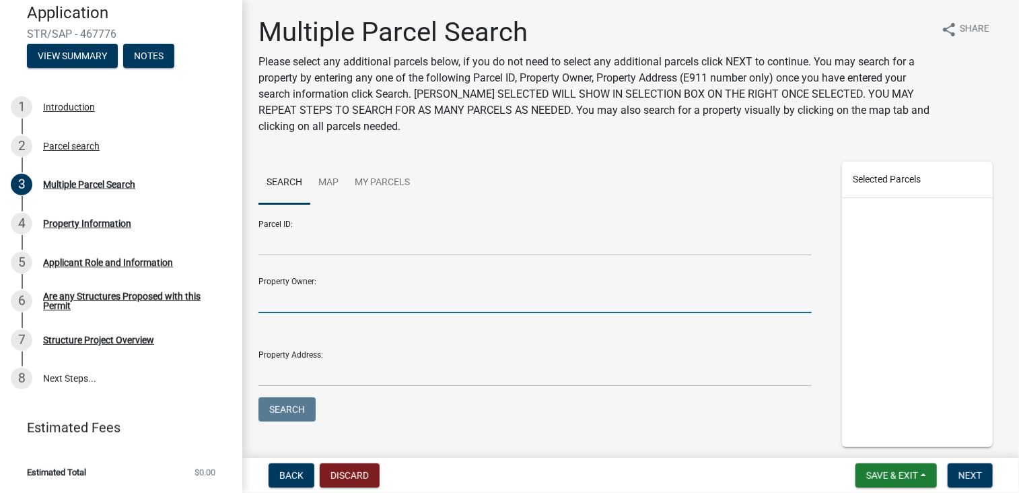
click at [276, 295] on input "Property Owner:" at bounding box center [534, 299] width 553 height 28
type input "Ron Strand"
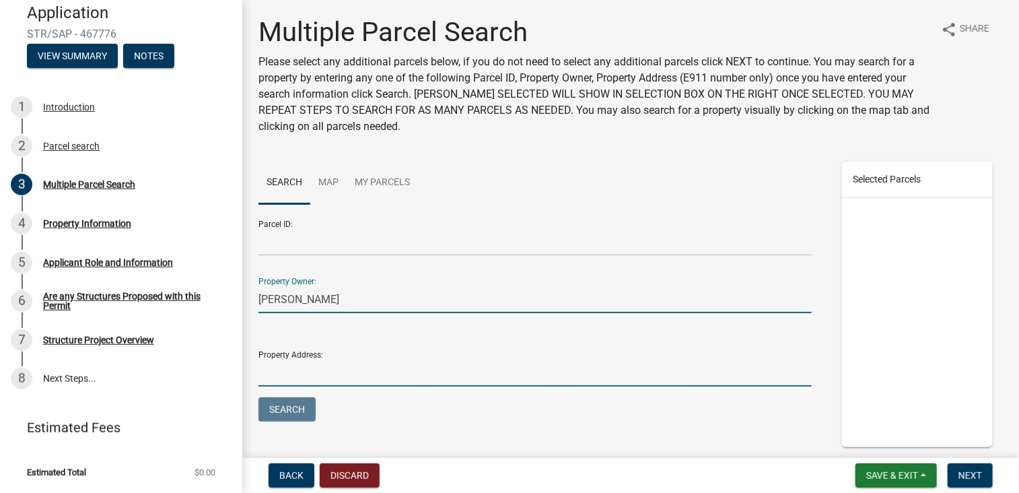
type input "17435 County Rd. 4"
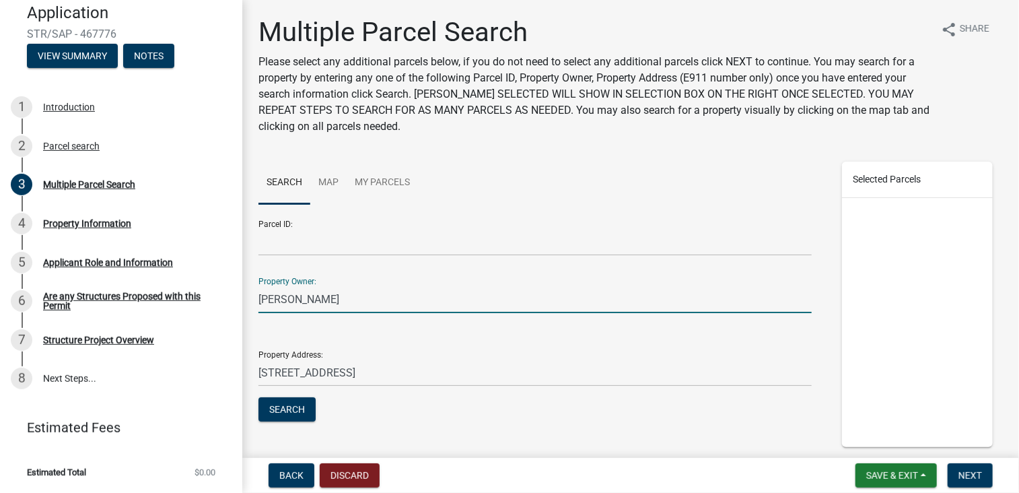
type input "Barbara Strand"
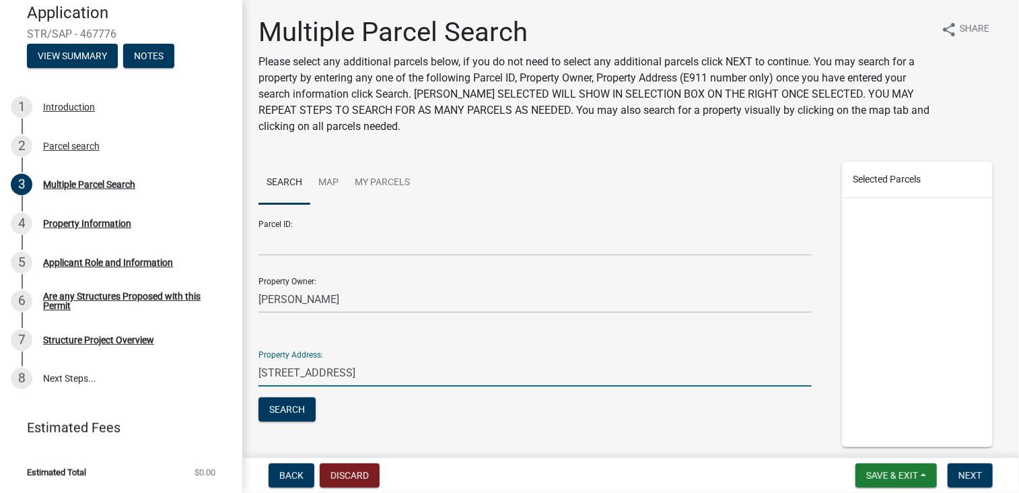
drag, startPoint x: 355, startPoint y: 372, endPoint x: 235, endPoint y: 366, distance: 120.6
click at [235, 366] on div "Structure and Shoreland Alteration Permit Application STR/SAP - 467776 View Sum…" at bounding box center [509, 246] width 1019 height 493
type input "37746 North Little McDonald Drive, Frazee, MN"
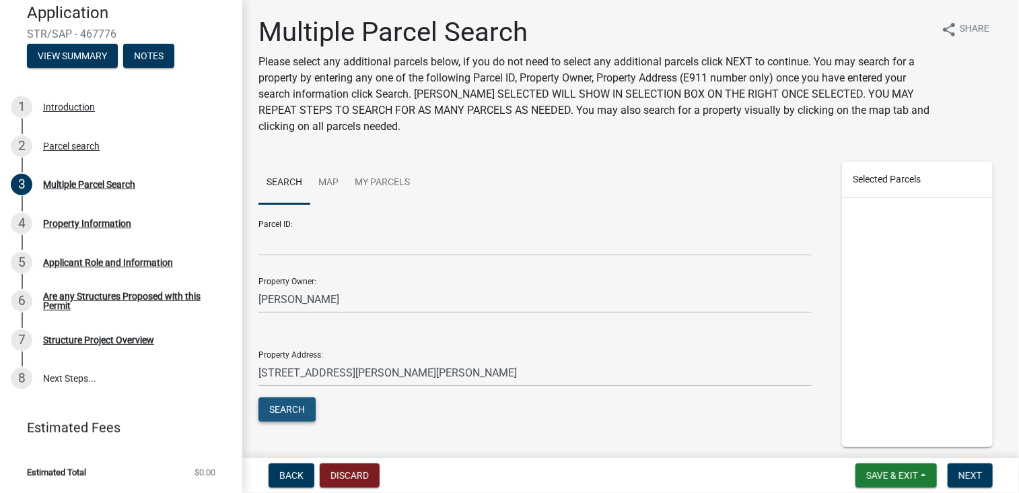
click at [293, 408] on button "Search" at bounding box center [286, 409] width 57 height 24
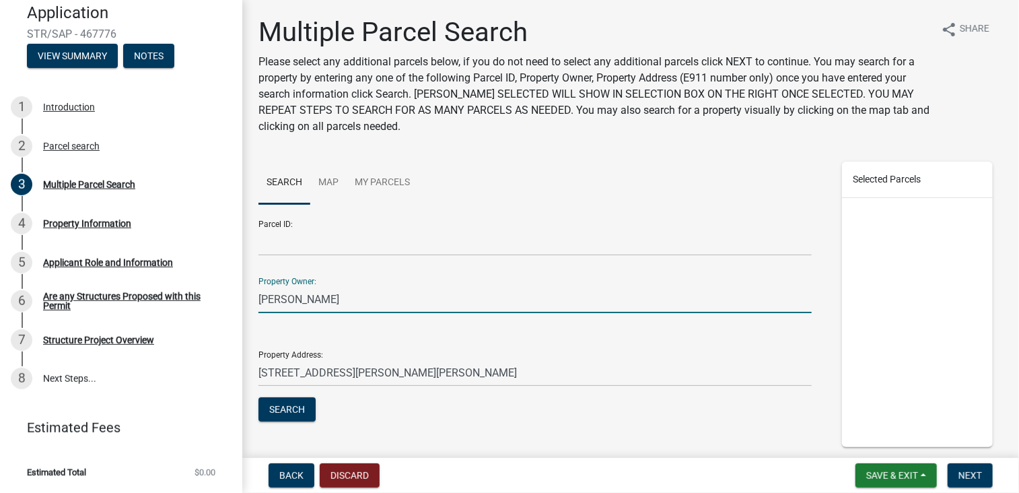
click at [295, 299] on input "Barbara Strand" at bounding box center [534, 299] width 553 height 28
type input "Ron Strand"
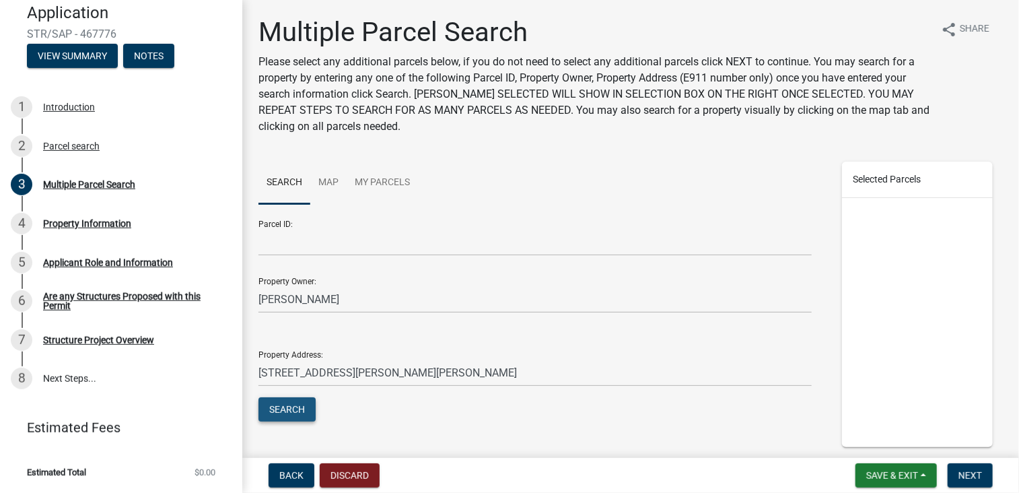
click at [288, 404] on button "Search" at bounding box center [286, 409] width 57 height 24
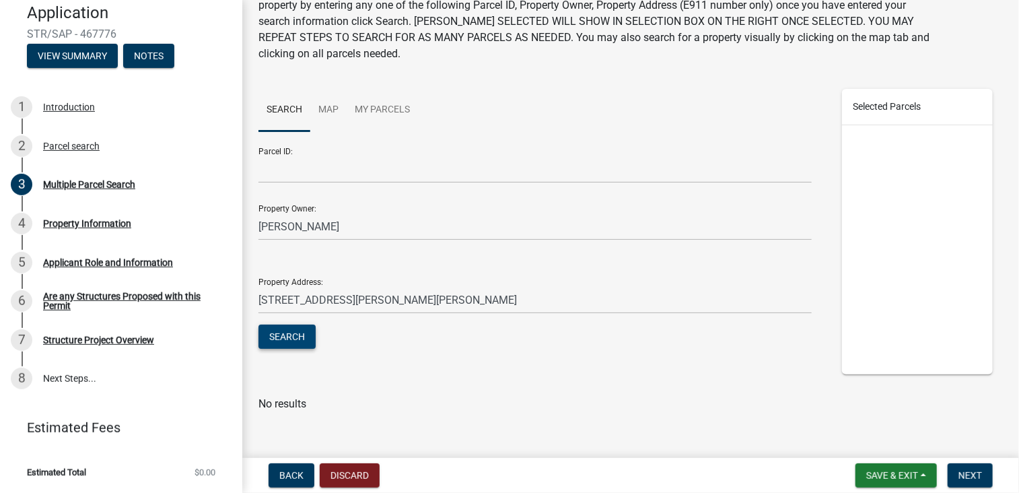
scroll to position [84, 0]
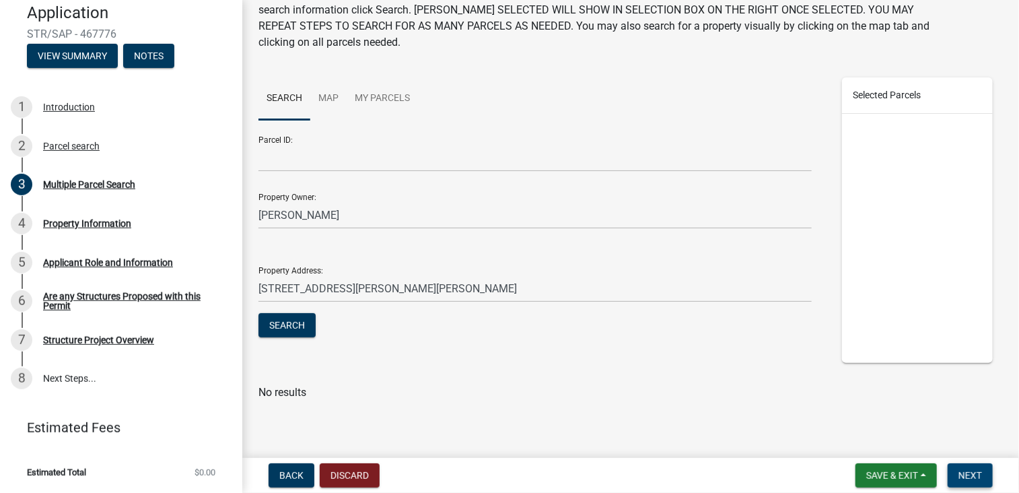
click at [964, 468] on button "Next" at bounding box center [970, 475] width 45 height 24
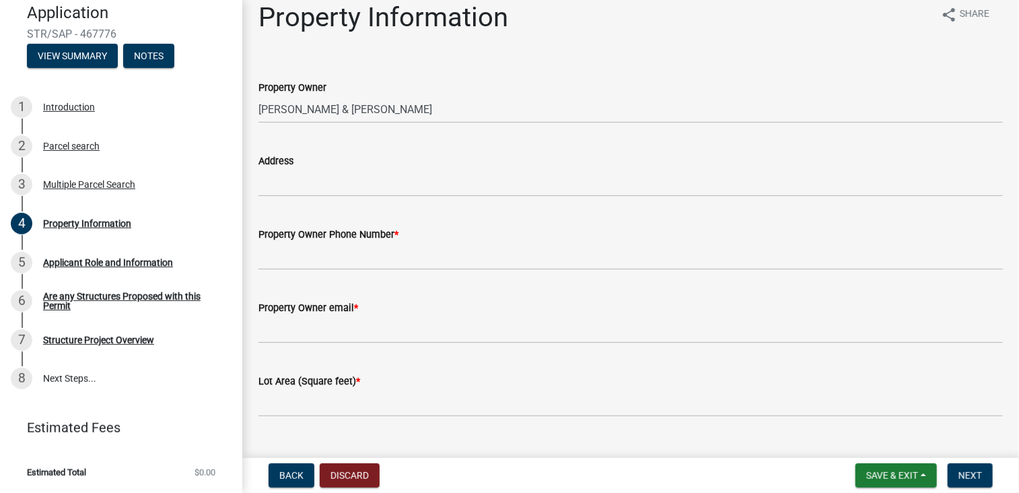
scroll to position [0, 0]
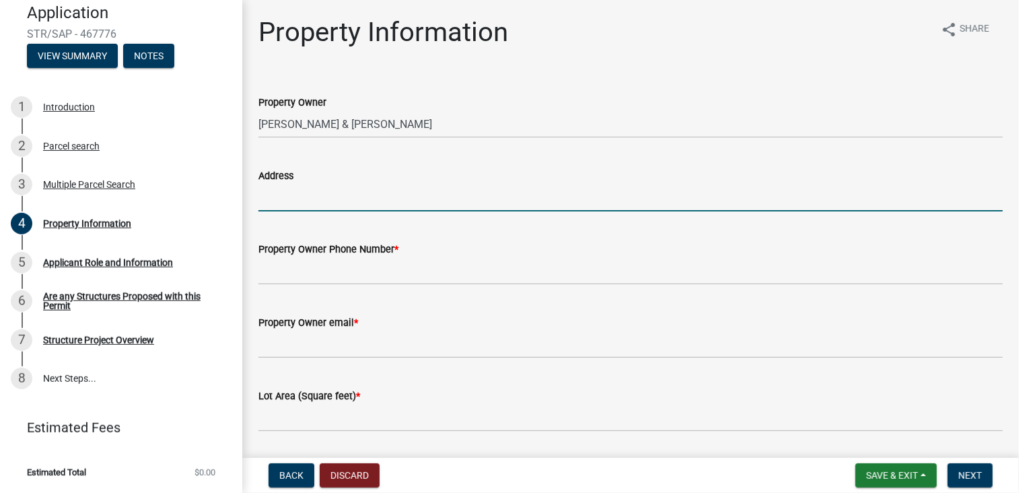
click at [269, 196] on input "Address" at bounding box center [630, 198] width 744 height 28
type input "37746 North Little McDonald Drive, Frazee, MN"
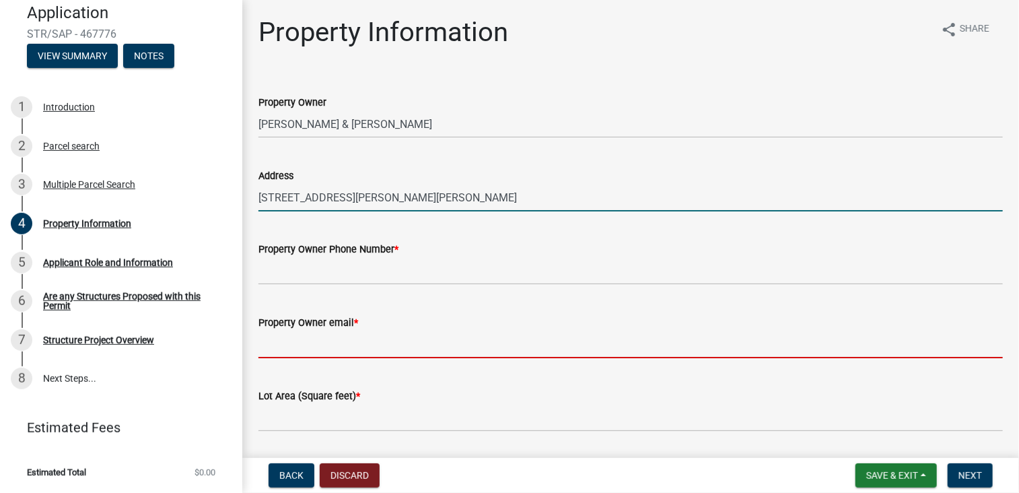
type input "rjstrand@rrt.net"
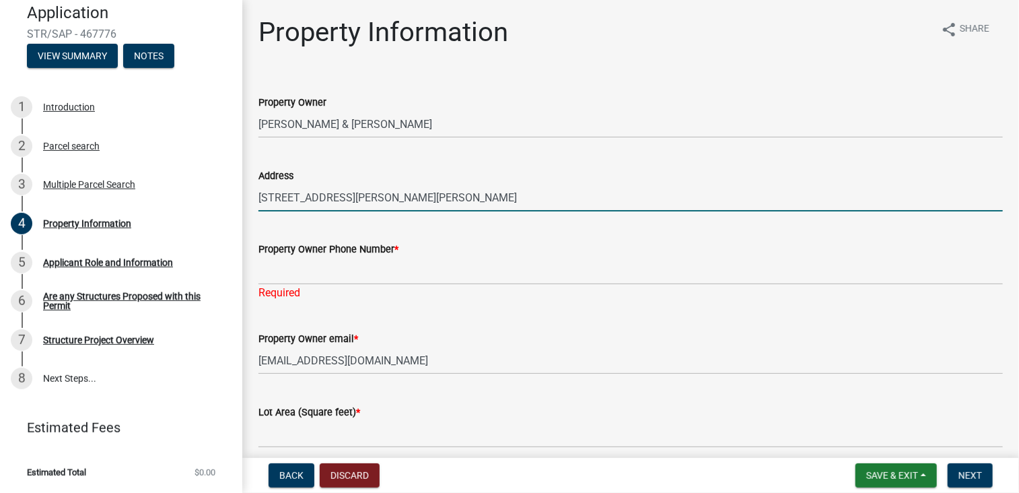
type input "17435 County Rd. 4"
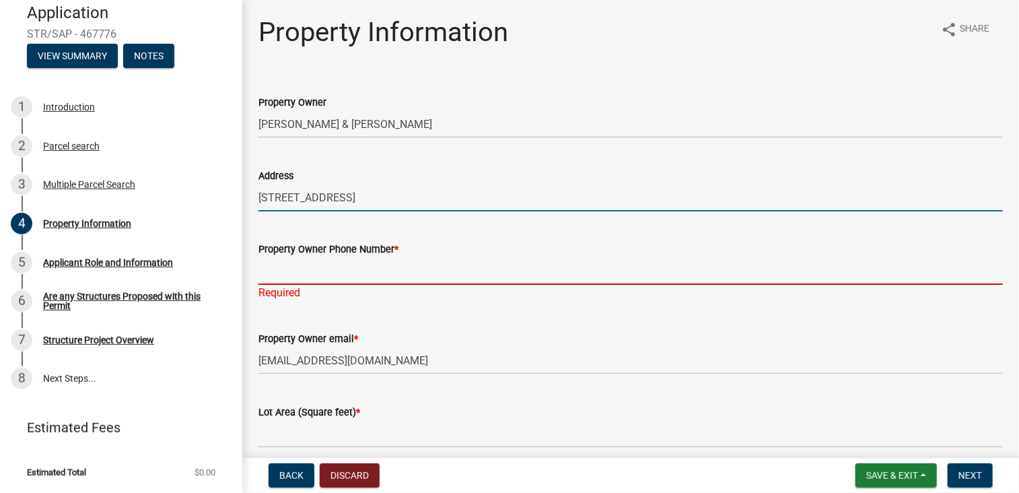
click at [264, 271] on input "Property Owner Phone Number *" at bounding box center [630, 271] width 744 height 28
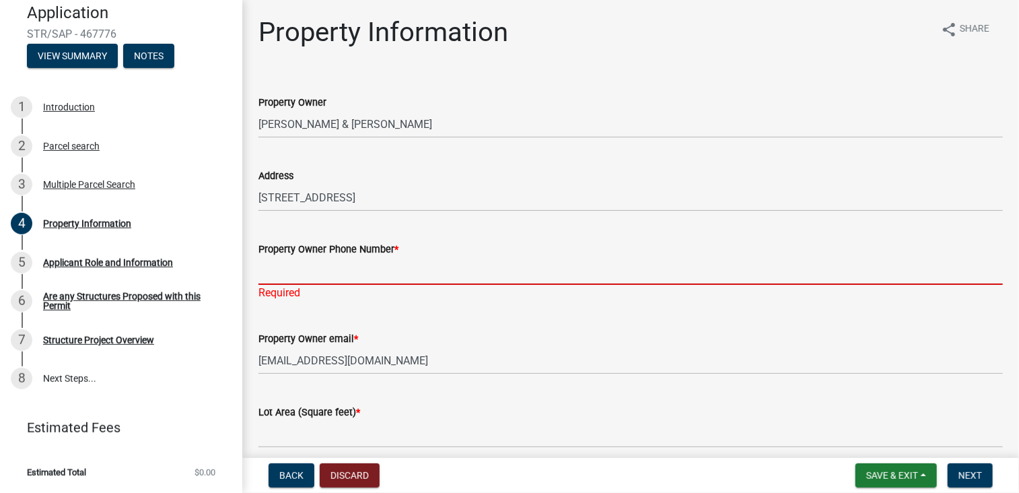
type input "2187905536"
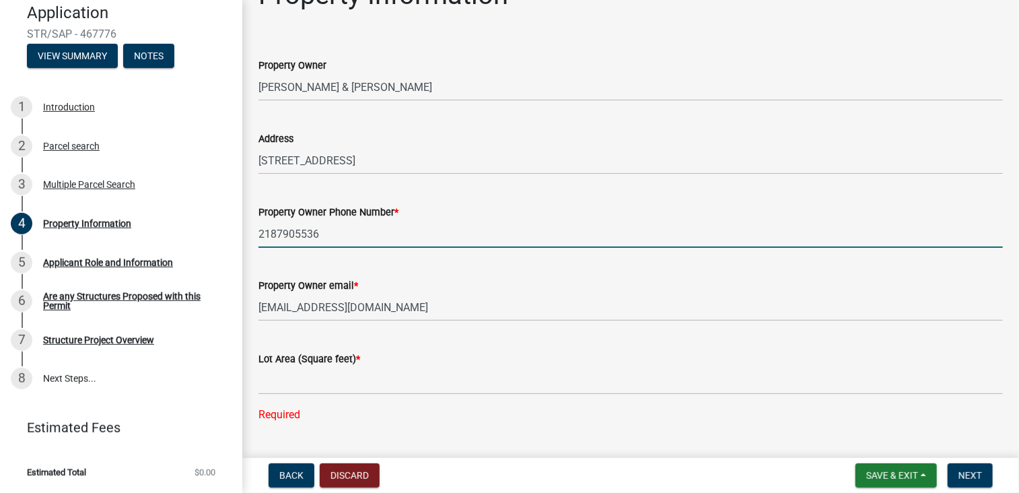
scroll to position [67, 0]
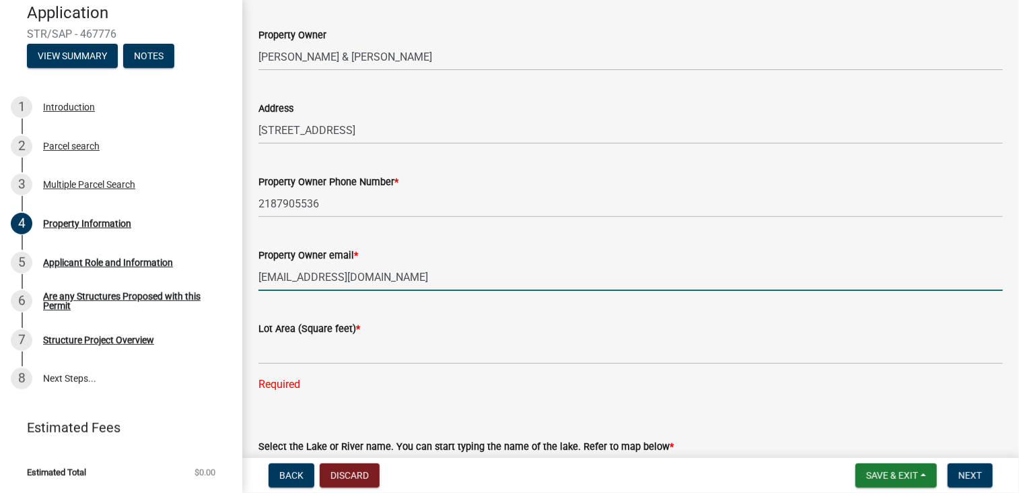
click at [336, 277] on input "rjstrand@rrt.net" at bounding box center [630, 277] width 744 height 28
type input "r"
type input "strandrj624@gmail.com"
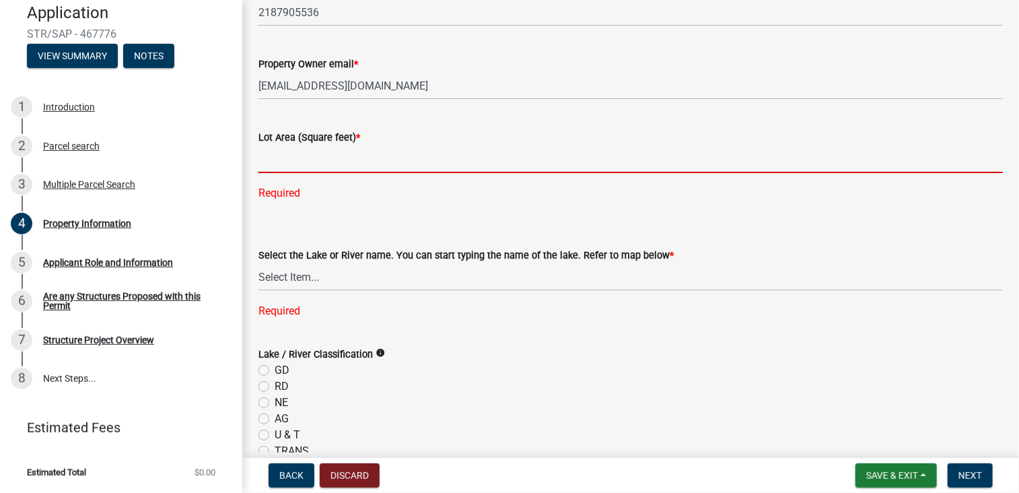
scroll to position [269, 0]
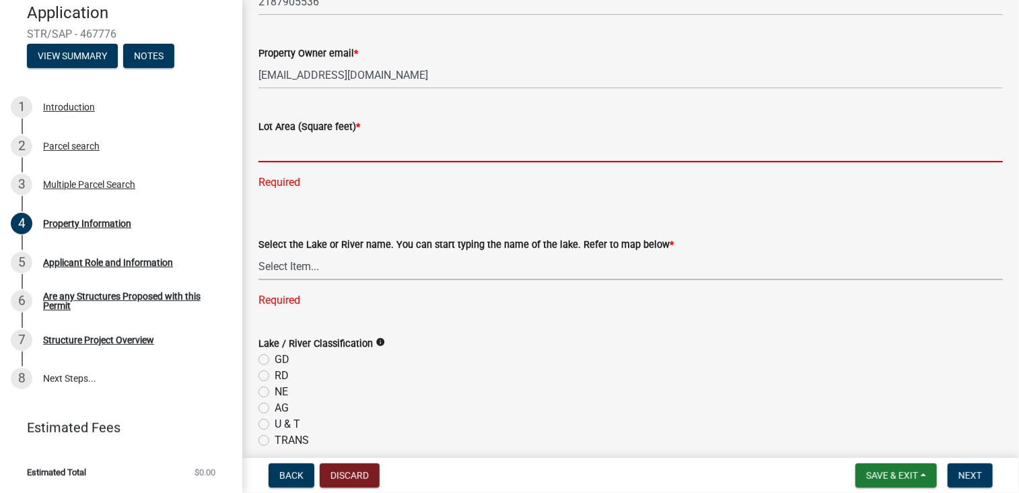
click at [266, 266] on select "Select Item... None Adley 56-031 Albert 56-118 Alfred 56-600 Alice 56-244 Alice…" at bounding box center [630, 266] width 744 height 28
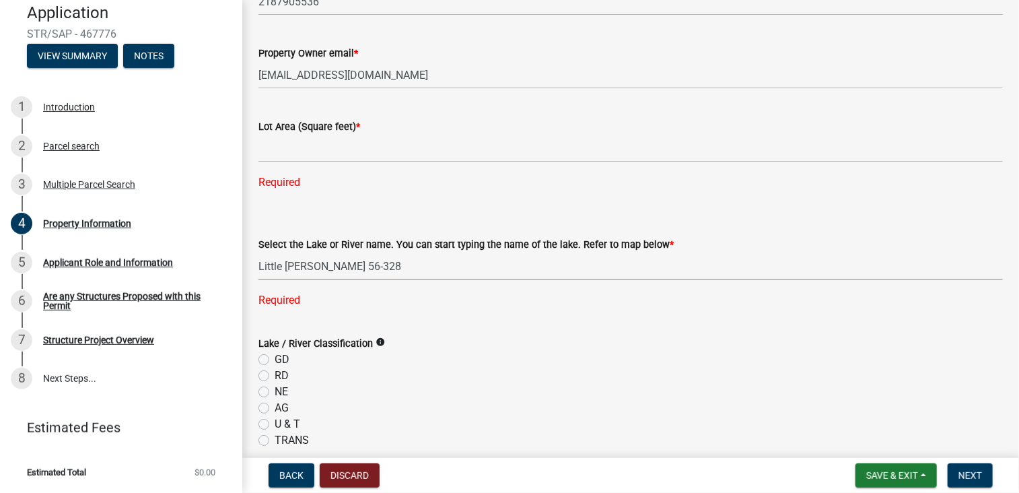
click at [258, 252] on select "Select Item... None Adley 56-031 Albert 56-118 Alfred 56-600 Alice 56-244 Alice…" at bounding box center [630, 266] width 744 height 28
select select "99825219-5d90-43e3-9ac2-9b513b3a7be1"
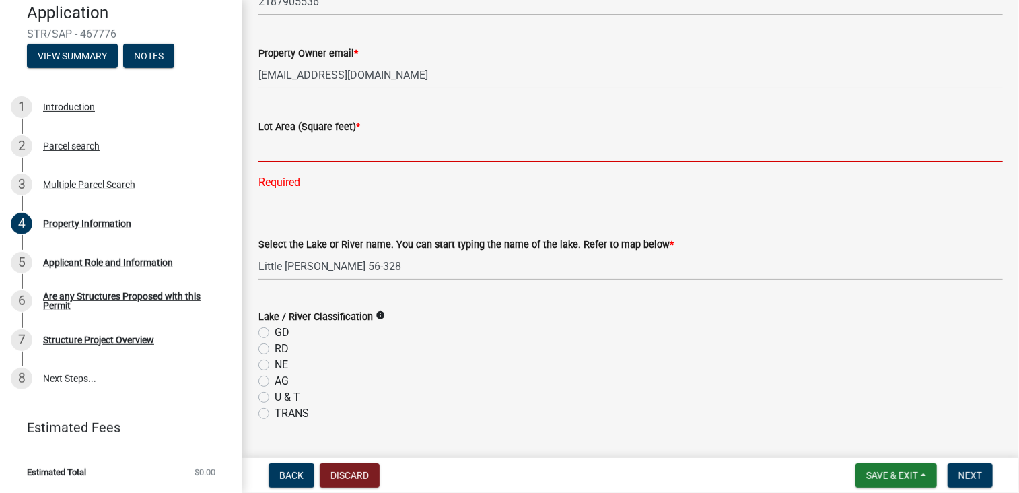
click at [266, 153] on input "text" at bounding box center [630, 149] width 744 height 28
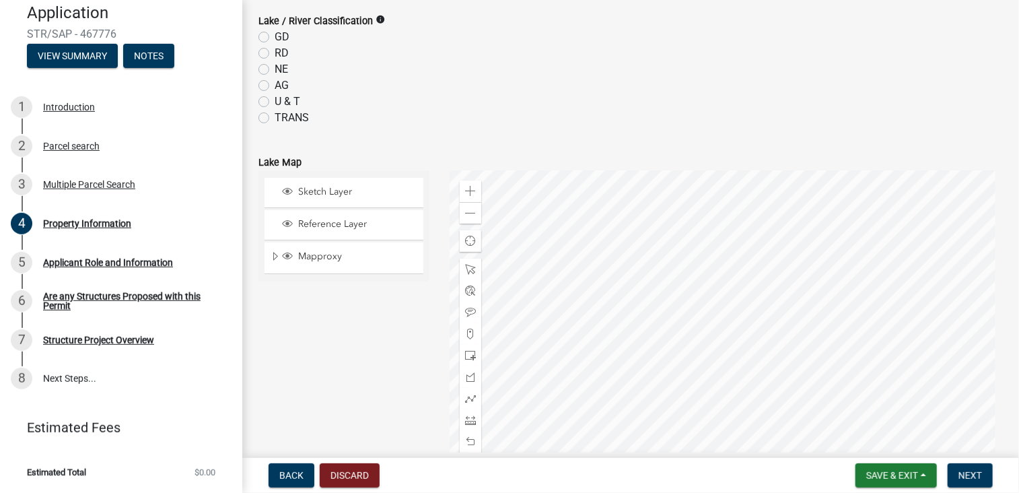
scroll to position [606, 0]
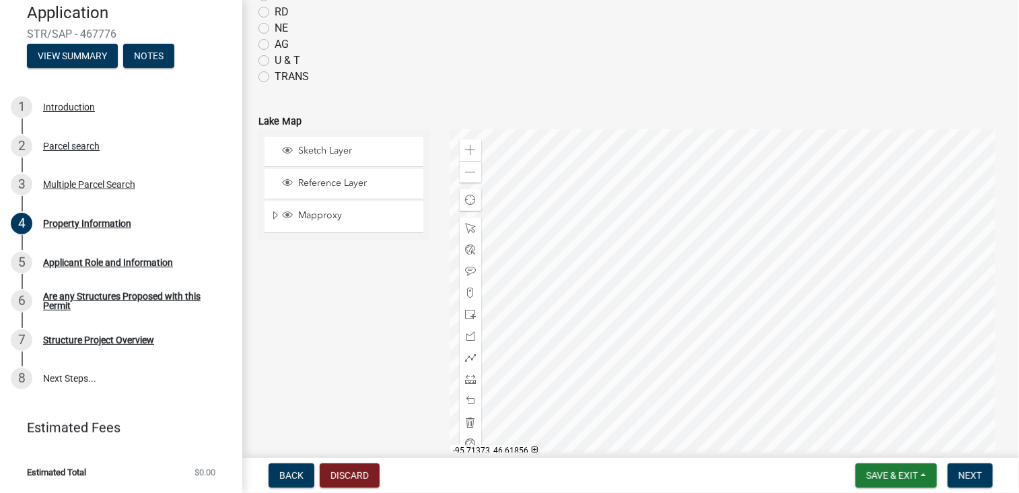
click at [738, 305] on div at bounding box center [726, 297] width 553 height 336
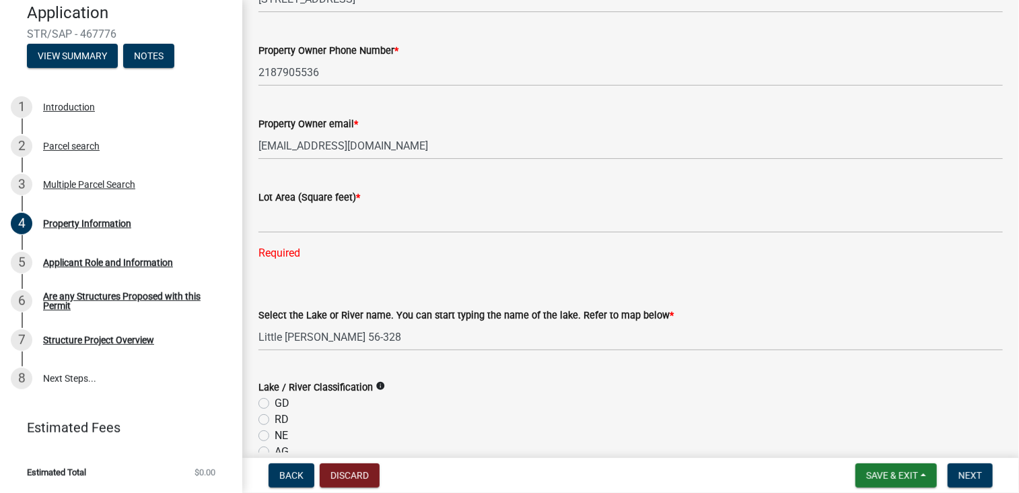
scroll to position [202, 0]
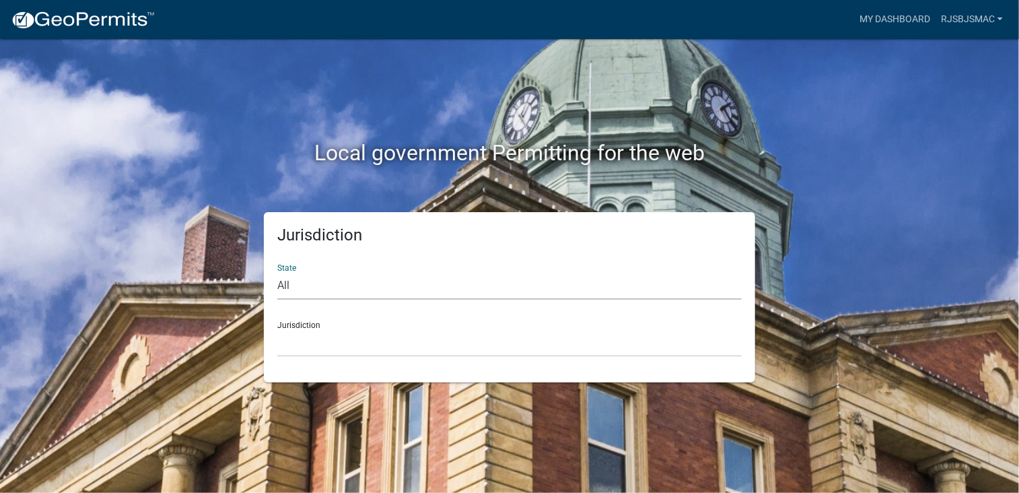
click at [291, 286] on select "All [US_STATE] [US_STATE] [US_STATE] [US_STATE] [US_STATE] [US_STATE] [US_STATE…" at bounding box center [509, 286] width 464 height 28
select select "[US_STATE]"
click at [277, 272] on select "All [US_STATE] [US_STATE] [US_STATE] [US_STATE] [US_STATE] [US_STATE] [US_STATE…" at bounding box center [509, 286] width 464 height 28
click at [307, 323] on div "Jurisdiction [GEOGRAPHIC_DATA], [US_STATE] [GEOGRAPHIC_DATA], [US_STATE] [GEOGR…" at bounding box center [509, 333] width 464 height 46
click at [314, 325] on div "Jurisdiction [GEOGRAPHIC_DATA], [US_STATE] [GEOGRAPHIC_DATA], [US_STATE] [GEOGR…" at bounding box center [509, 333] width 464 height 46
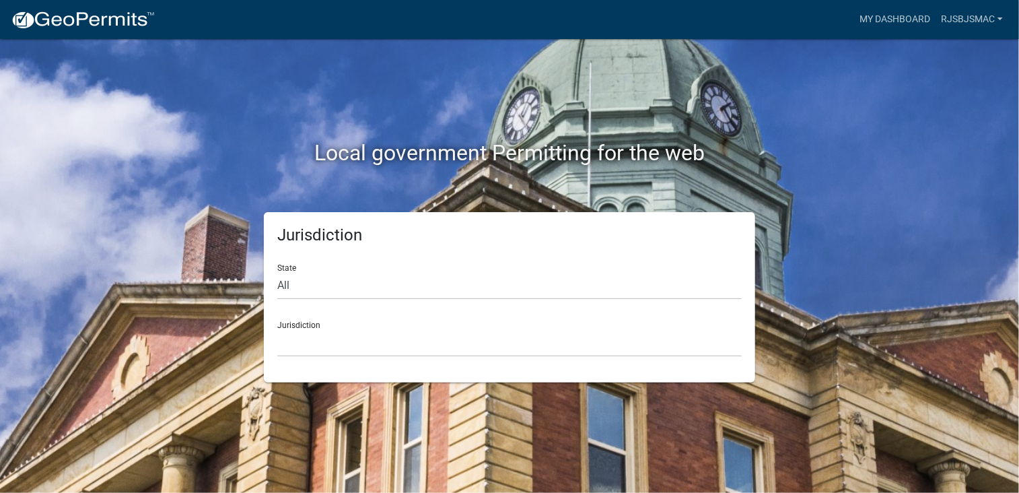
click at [314, 325] on div "Jurisdiction [GEOGRAPHIC_DATA], [US_STATE] [GEOGRAPHIC_DATA], [US_STATE] [GEOGR…" at bounding box center [509, 333] width 464 height 46
click at [306, 325] on div "Jurisdiction [GEOGRAPHIC_DATA], [US_STATE] [GEOGRAPHIC_DATA], [US_STATE] [GEOGR…" at bounding box center [509, 333] width 464 height 46
click at [301, 325] on div "Jurisdiction [GEOGRAPHIC_DATA], [US_STATE] [GEOGRAPHIC_DATA], [US_STATE] [GEOGR…" at bounding box center [509, 333] width 464 height 46
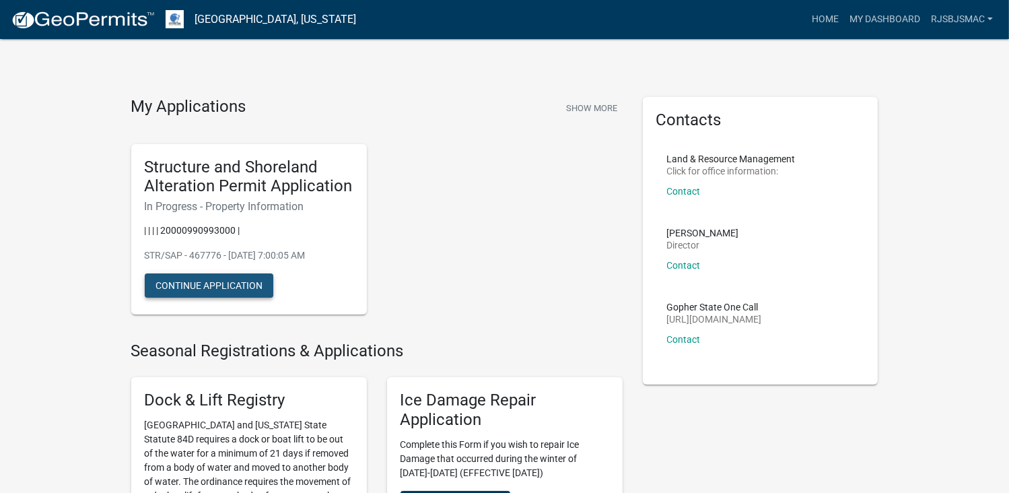
click at [192, 282] on button "Continue Application" at bounding box center [209, 285] width 129 height 24
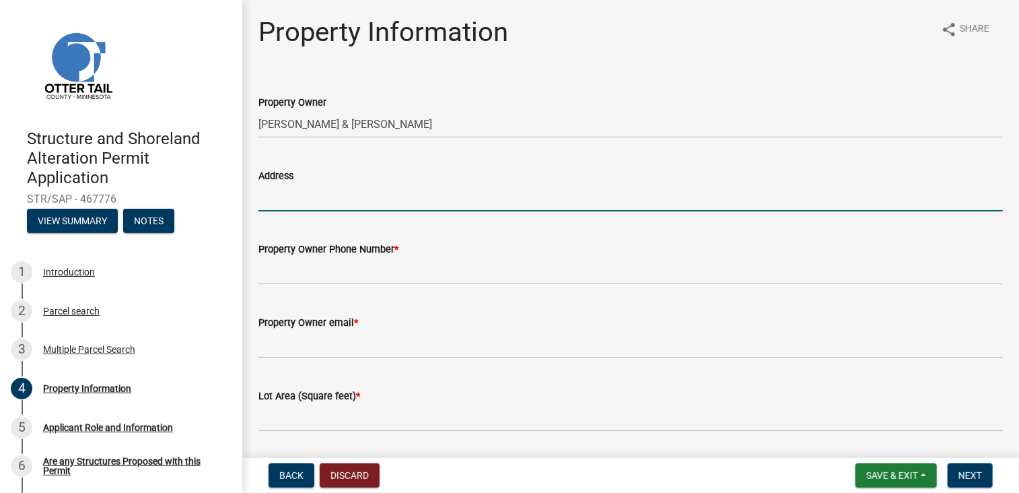
click at [277, 196] on input "Address" at bounding box center [630, 198] width 744 height 28
type input "37746 North Little McDonald Drive, Frazee, MN"
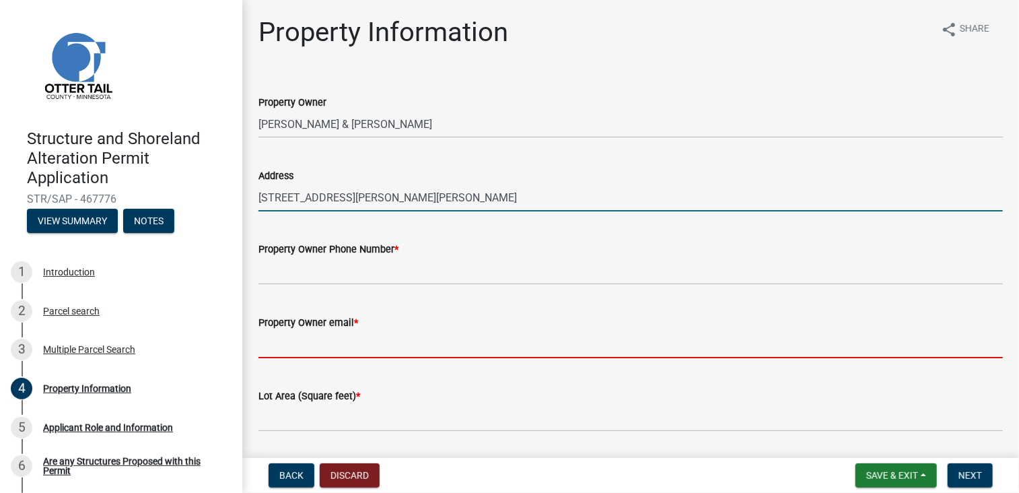
type input "rjstrand@rrt.net"
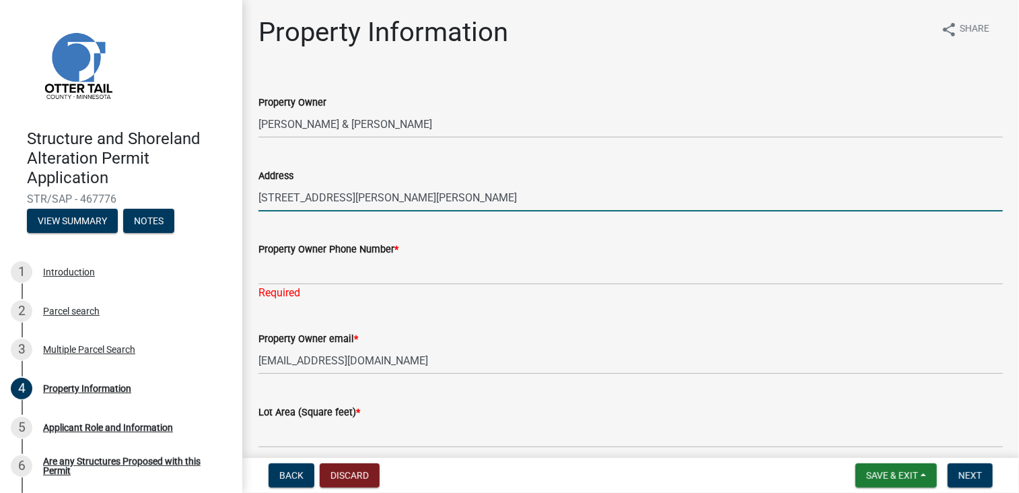
type input "17435 County Rd. 4"
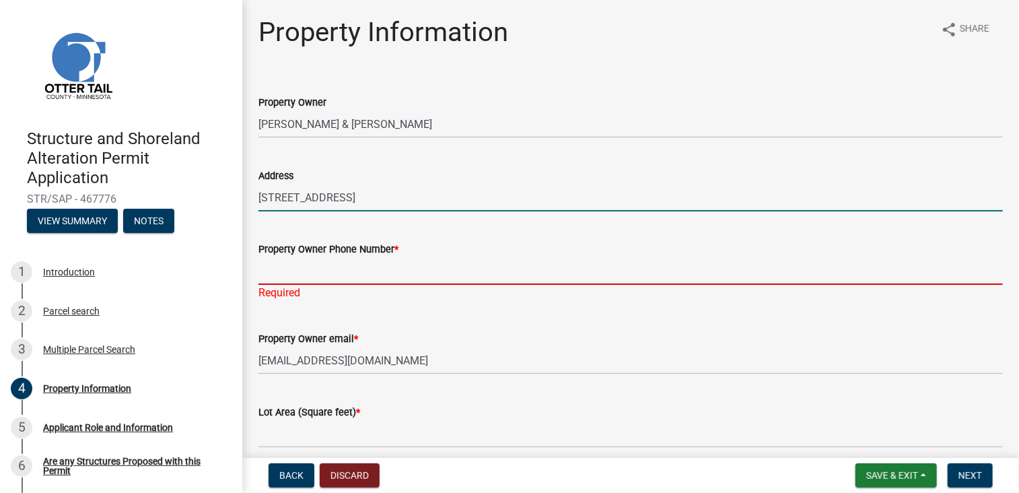
type input "2187905536"
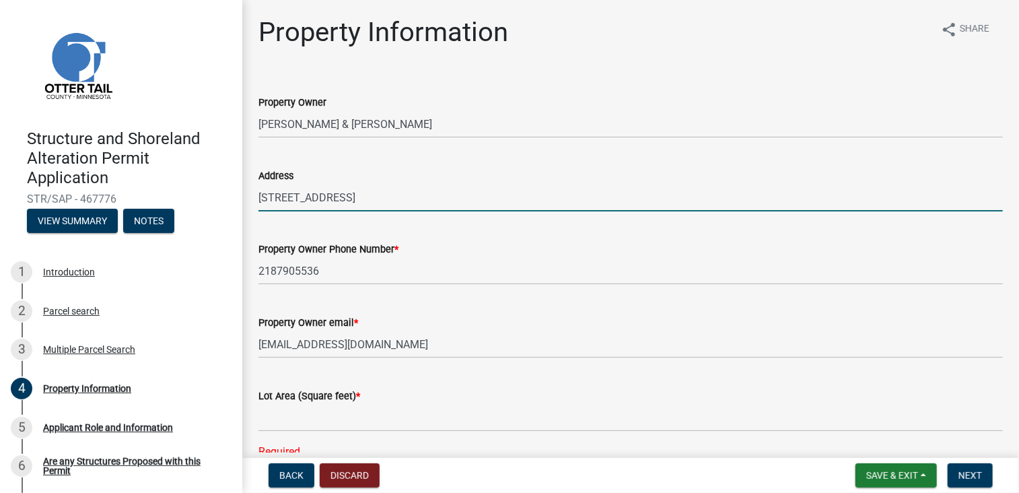
scroll to position [67, 0]
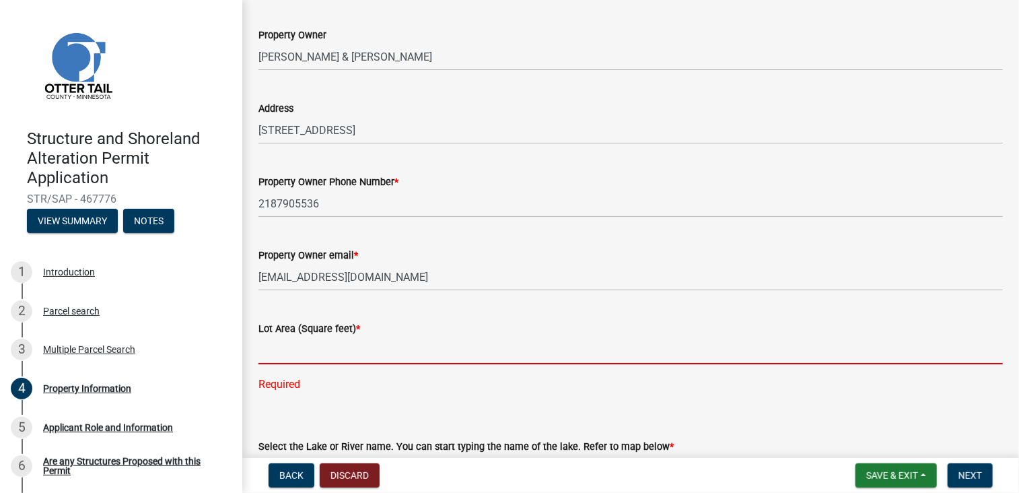
click at [266, 352] on input "text" at bounding box center [630, 350] width 744 height 28
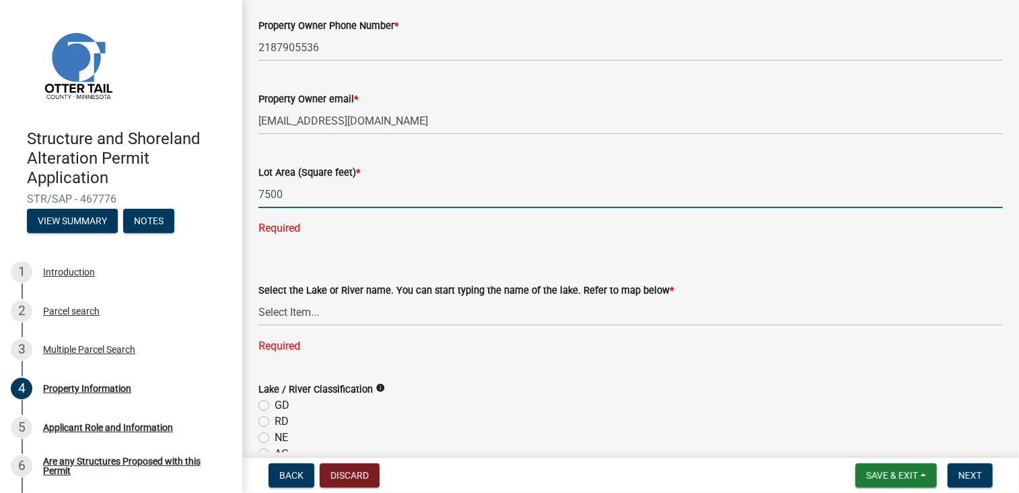
scroll to position [269, 0]
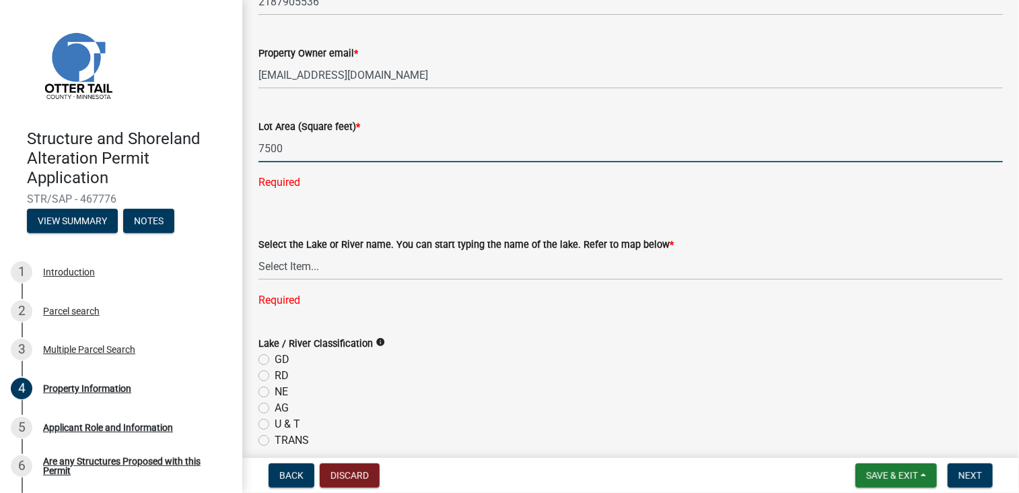
type input "7500"
click at [269, 264] on div "Select the Lake or River name. You can start typing the name of the lake. Refer…" at bounding box center [630, 254] width 744 height 107
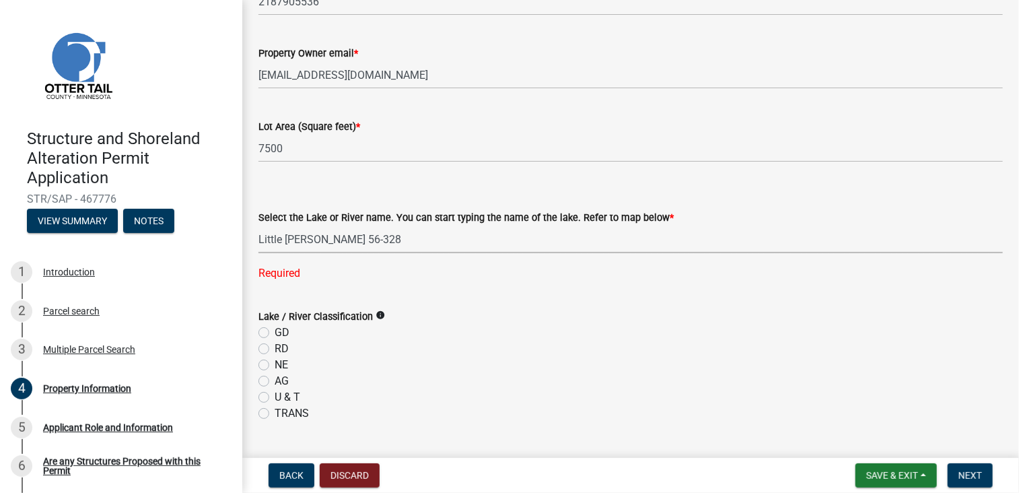
click at [258, 225] on select "Select Item... None Adley 56-031 Albert 56-118 Alfred 56-600 Alice 56-244 Alice…" at bounding box center [630, 239] width 744 height 28
select select "99825219-5d90-43e3-9ac2-9b513b3a7be1"
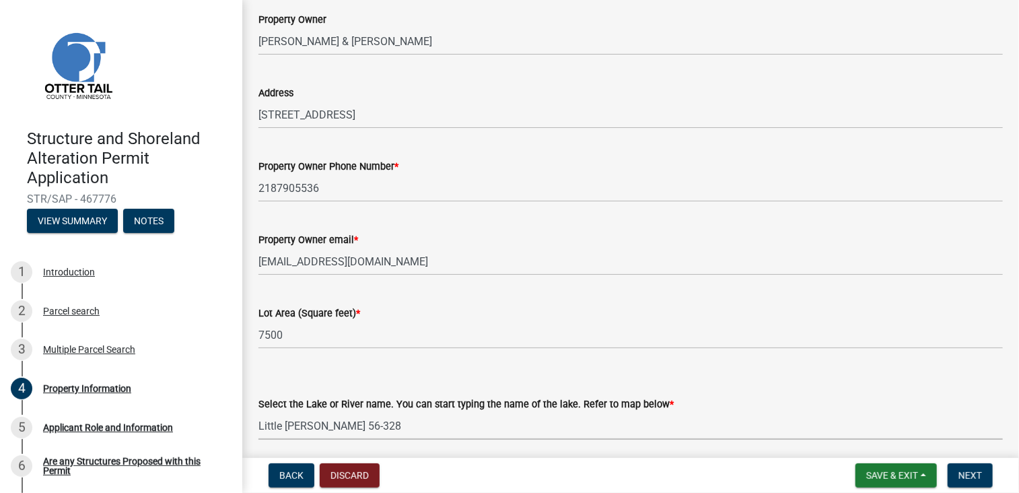
scroll to position [67, 0]
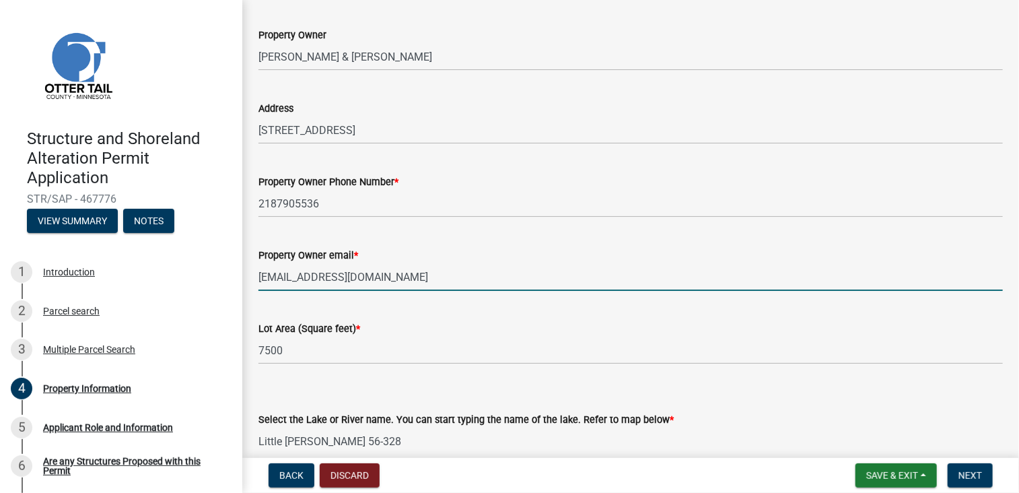
click at [336, 277] on input "rjstrand@rrt.net" at bounding box center [630, 277] width 744 height 28
type input "r"
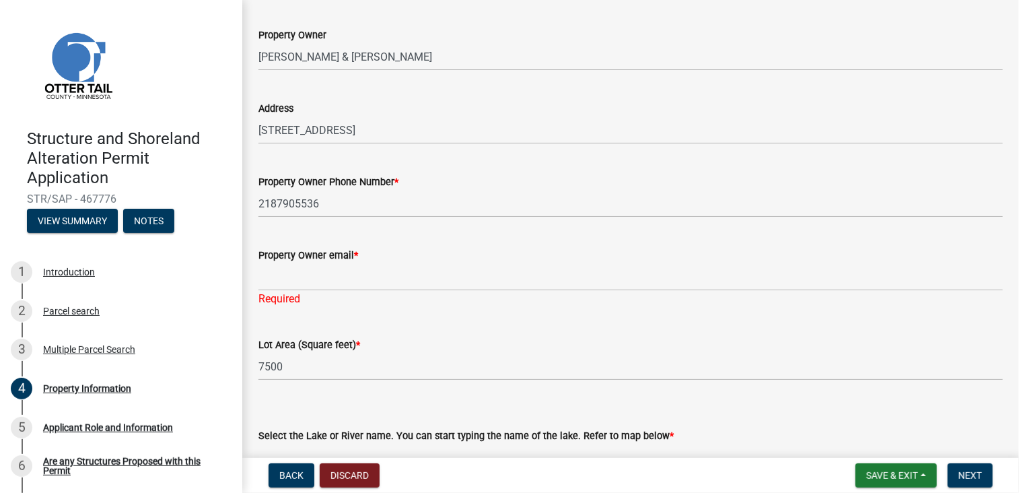
click at [343, 330] on div "Lot Area (Square feet) * 7500" at bounding box center [630, 349] width 744 height 63
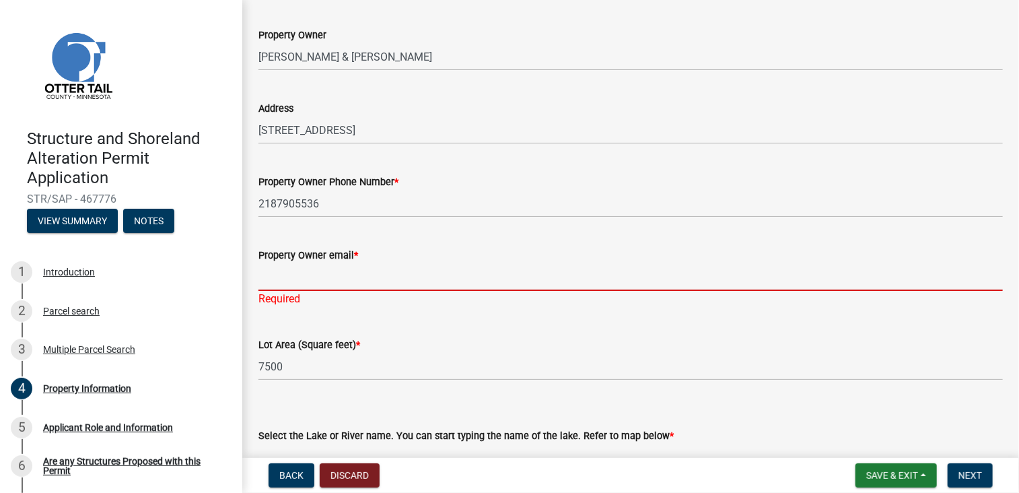
click at [269, 277] on input "Property Owner email *" at bounding box center [630, 277] width 744 height 28
type input "strandrj624@gmail.com"
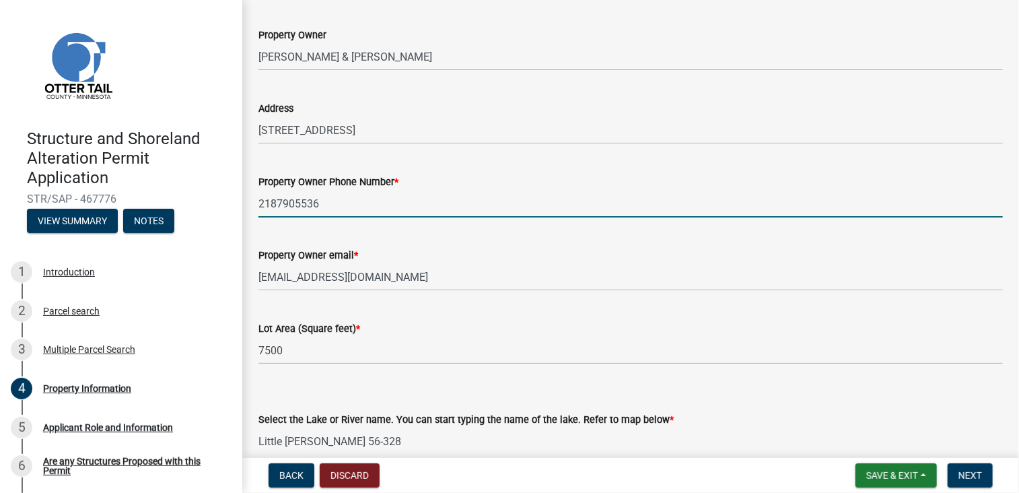
click at [321, 201] on input "2187905536" at bounding box center [630, 204] width 744 height 28
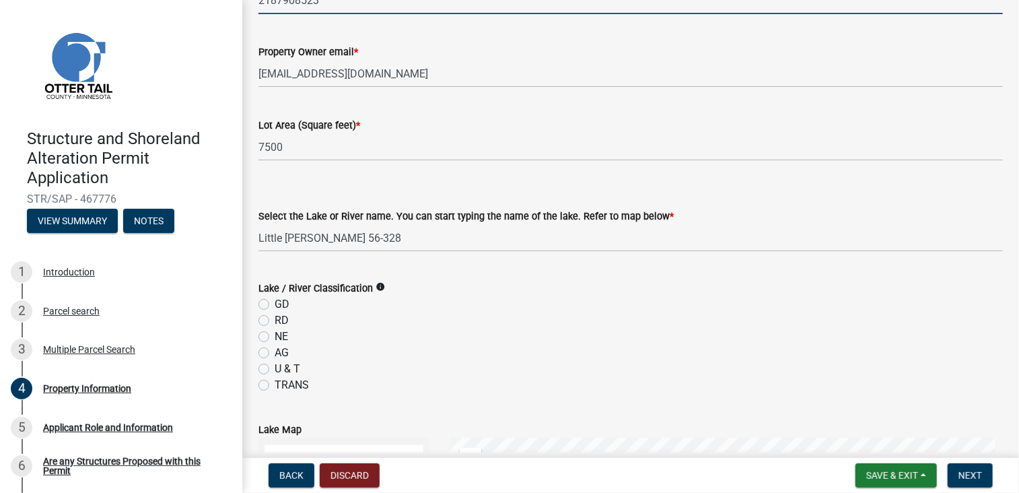
scroll to position [269, 0]
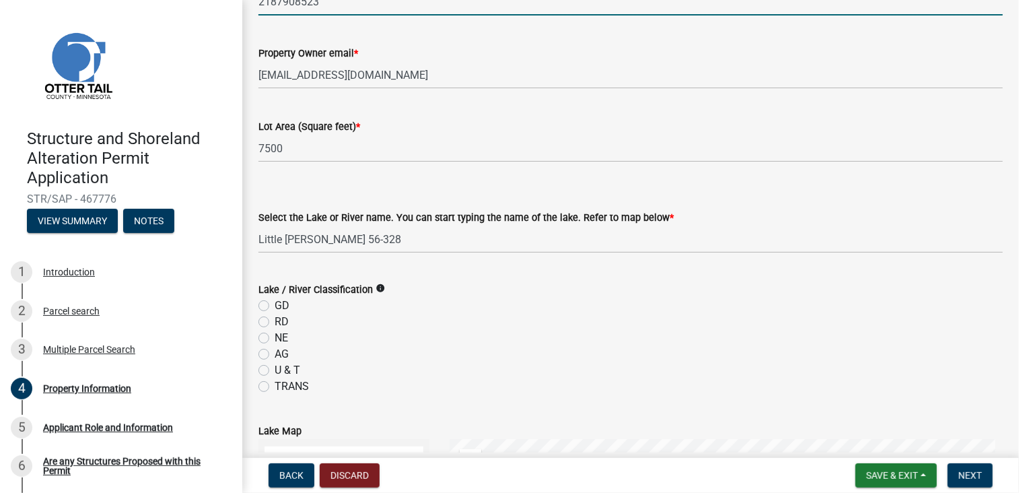
type input "2187908523"
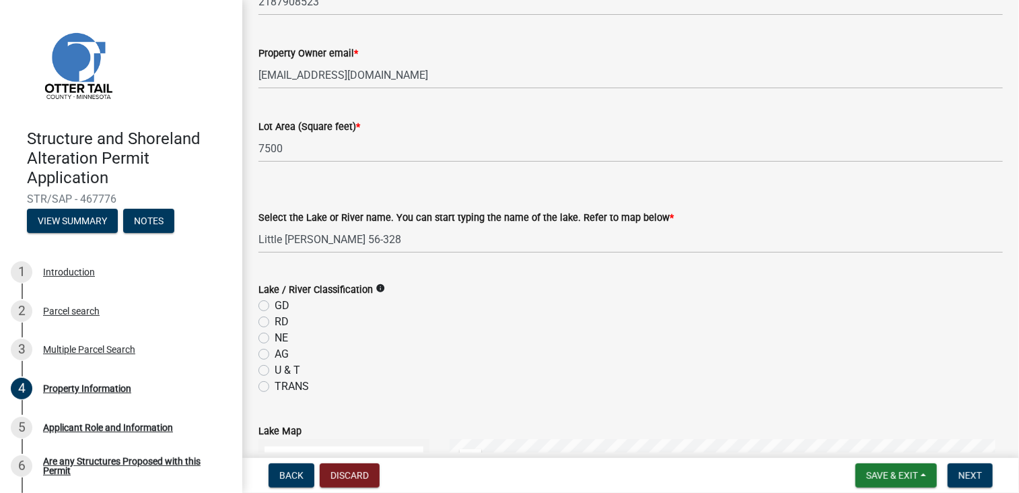
drag, startPoint x: 348, startPoint y: 289, endPoint x: 349, endPoint y: 347, distance: 57.9
click at [349, 347] on div "AG" at bounding box center [630, 354] width 744 height 16
click at [275, 306] on label "GD" at bounding box center [282, 305] width 15 height 16
click at [275, 306] on input "GD" at bounding box center [279, 301] width 9 height 9
radio input "true"
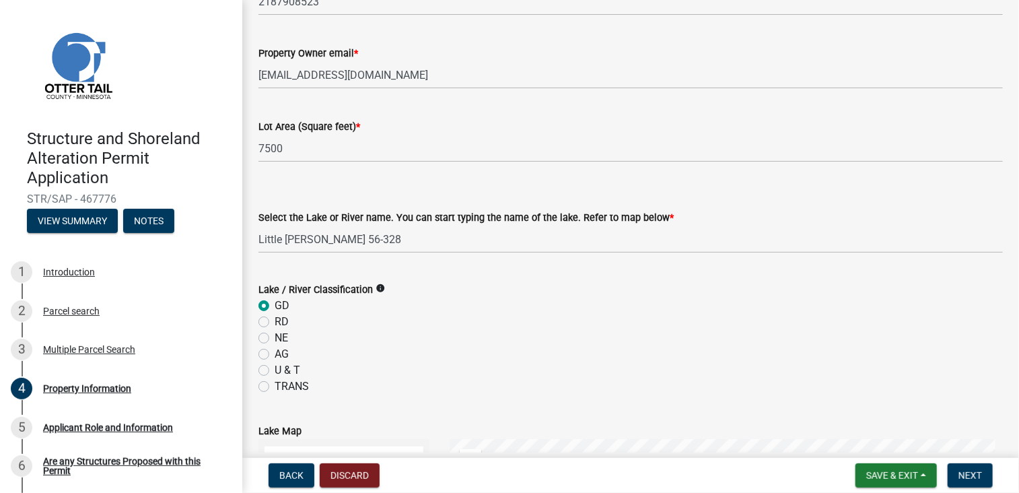
click at [275, 322] on label "RD" at bounding box center [282, 322] width 14 height 16
click at [275, 322] on input "RD" at bounding box center [279, 318] width 9 height 9
radio input "true"
click at [275, 341] on label "NE" at bounding box center [281, 338] width 13 height 16
click at [275, 338] on input "NE" at bounding box center [279, 334] width 9 height 9
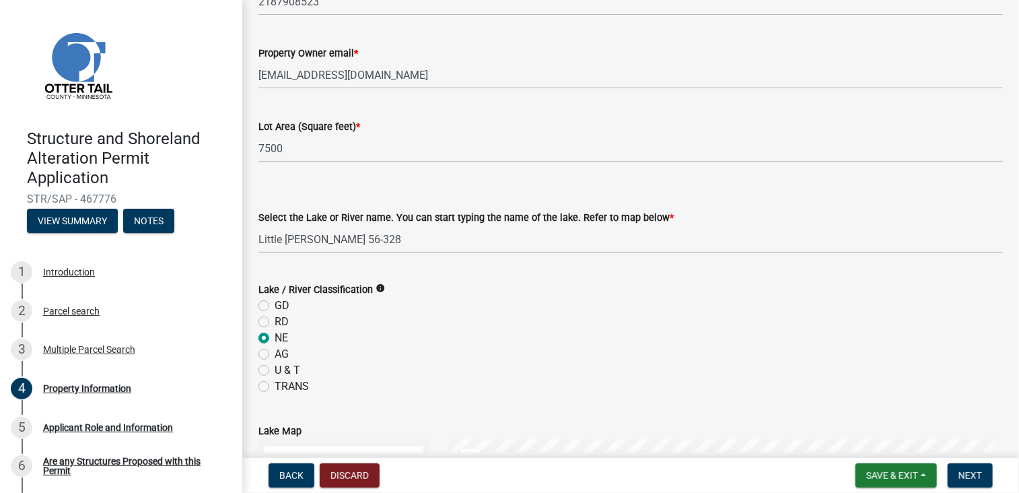
radio input "true"
click at [275, 355] on label "AG" at bounding box center [282, 354] width 14 height 16
click at [275, 355] on input "AG" at bounding box center [279, 350] width 9 height 9
radio input "true"
click at [275, 367] on label "U & T" at bounding box center [288, 370] width 26 height 16
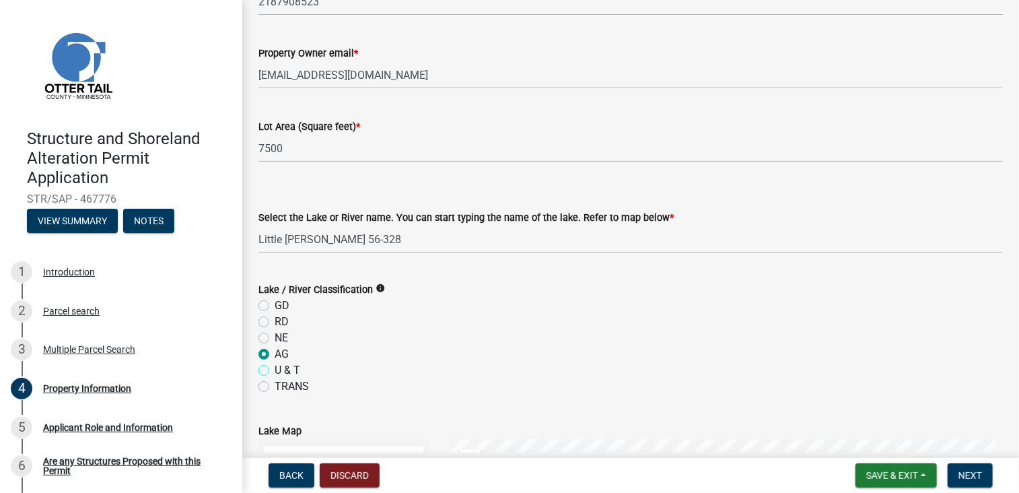
click at [275, 367] on input "U & T" at bounding box center [279, 366] width 9 height 9
radio input "true"
click at [275, 387] on label "TRANS" at bounding box center [292, 386] width 34 height 16
click at [275, 387] on input "TRANS" at bounding box center [279, 382] width 9 height 9
radio input "true"
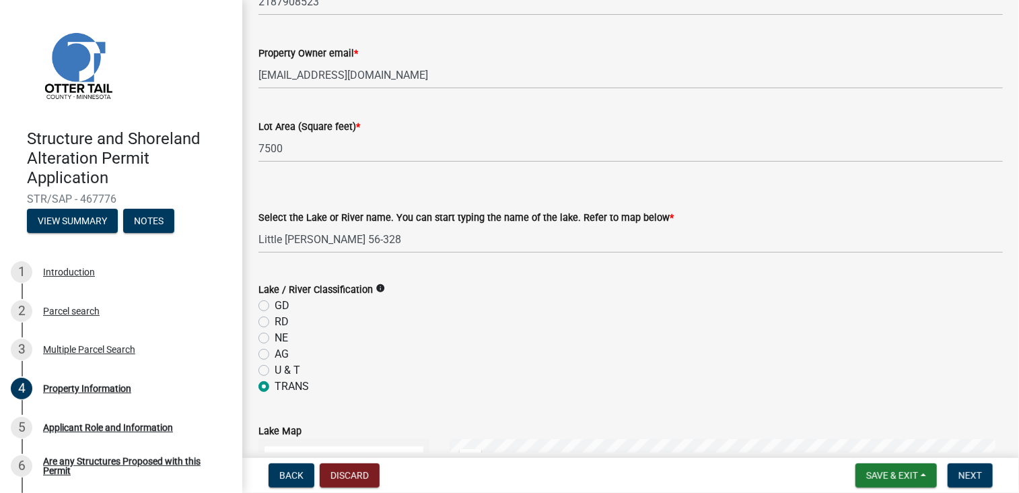
scroll to position [336, 0]
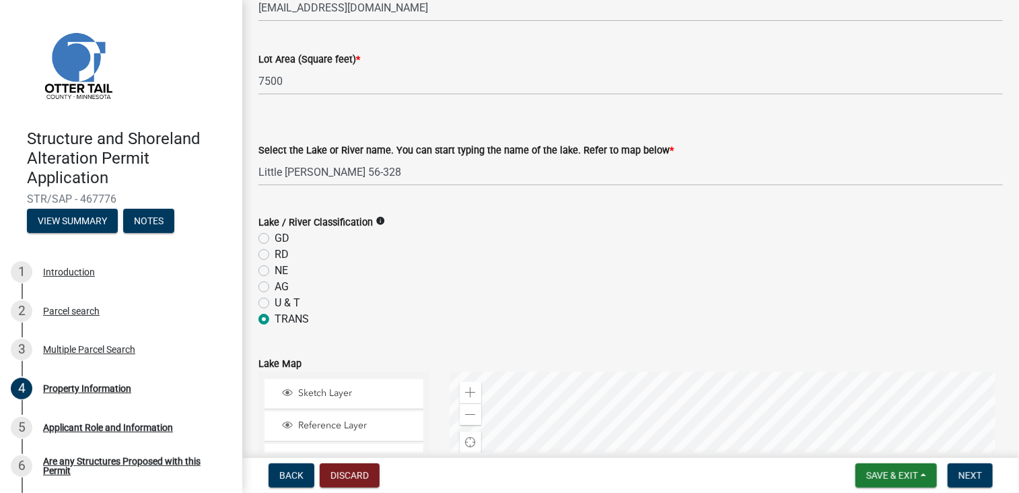
click at [275, 239] on label "GD" at bounding box center [282, 238] width 15 height 16
click at [275, 239] on input "GD" at bounding box center [279, 234] width 9 height 9
radio input "true"
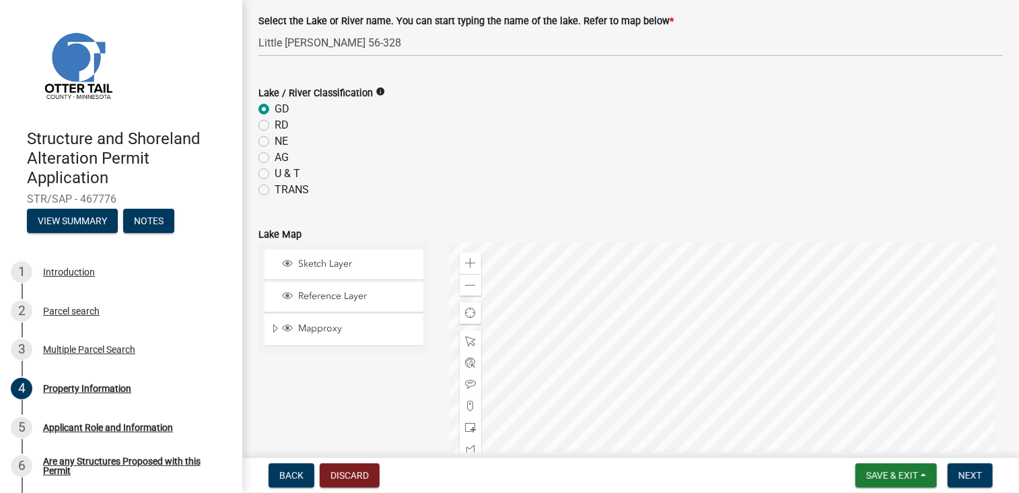
scroll to position [471, 0]
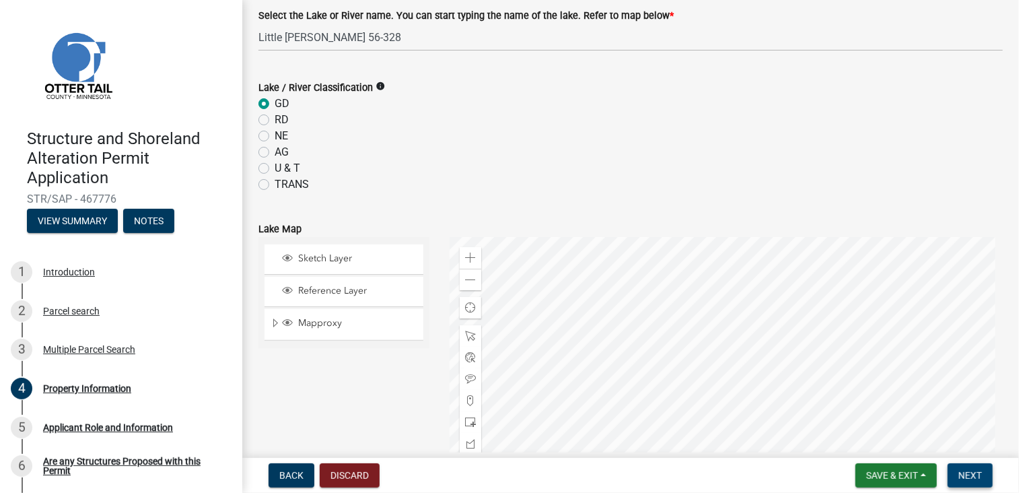
click at [965, 474] on span "Next" at bounding box center [970, 475] width 24 height 11
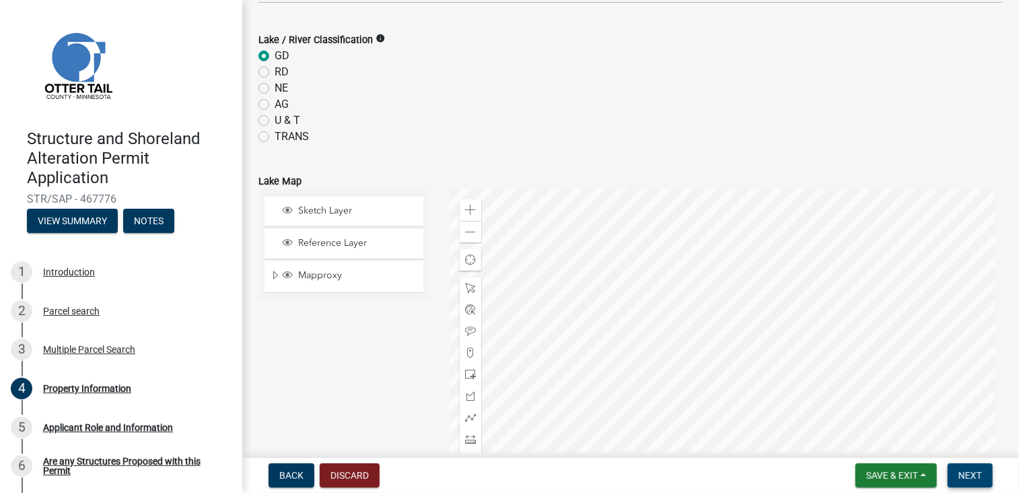
scroll to position [538, 0]
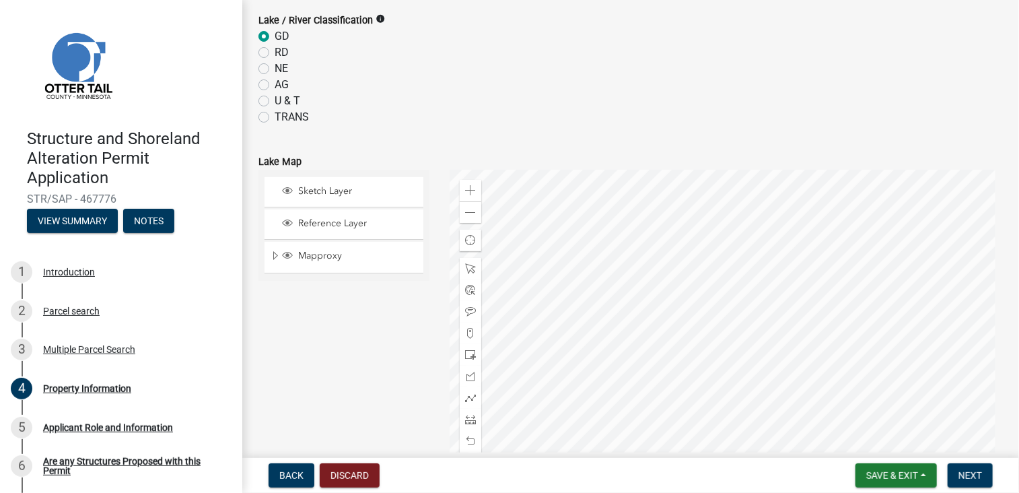
click at [720, 361] on div at bounding box center [726, 338] width 553 height 336
click at [326, 192] on span "Sketch Layer" at bounding box center [357, 191] width 124 height 12
click at [286, 190] on span "Layer List" at bounding box center [287, 190] width 11 height 11
click at [673, 341] on div at bounding box center [726, 338] width 553 height 336
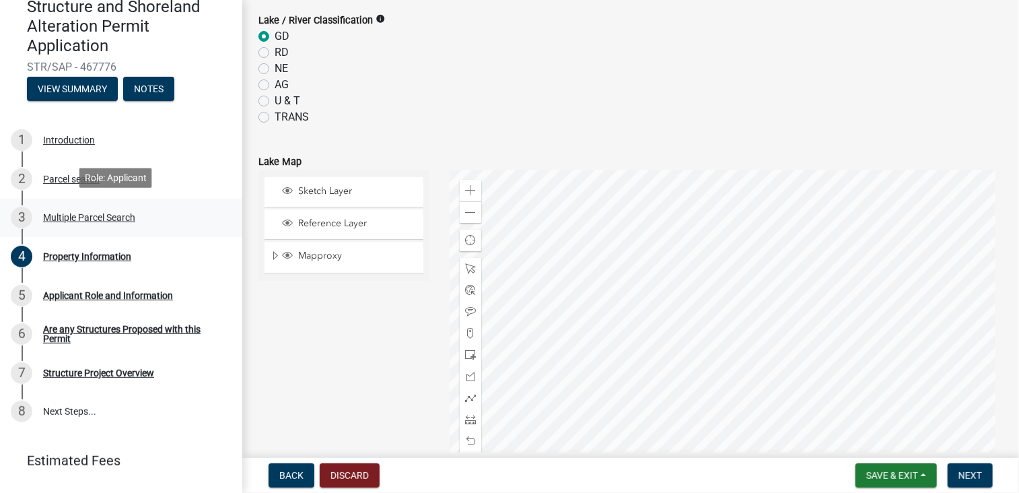
scroll to position [135, 0]
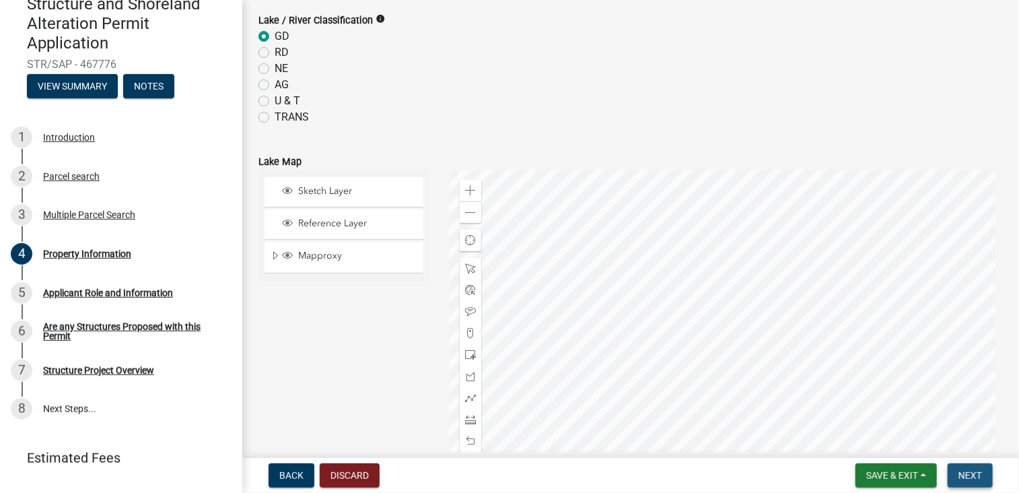
click at [968, 474] on span "Next" at bounding box center [970, 475] width 24 height 11
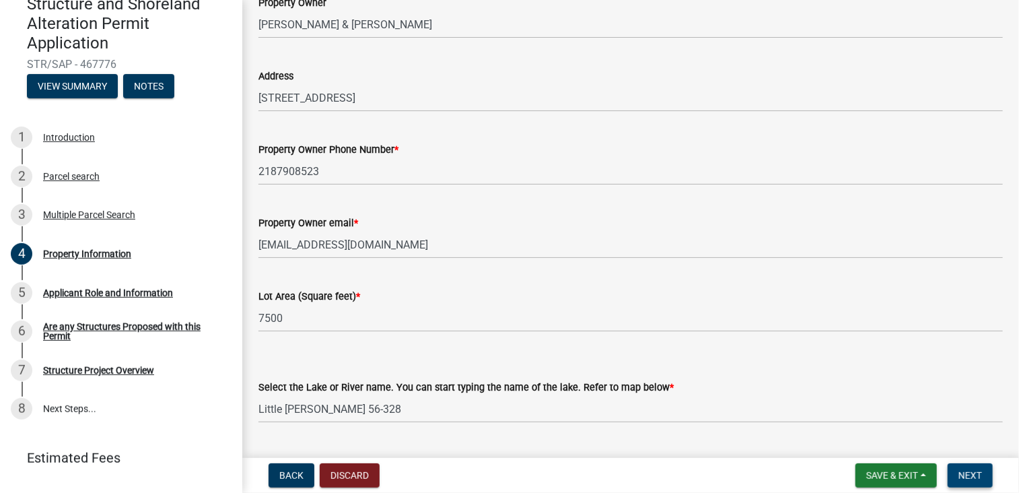
scroll to position [67, 0]
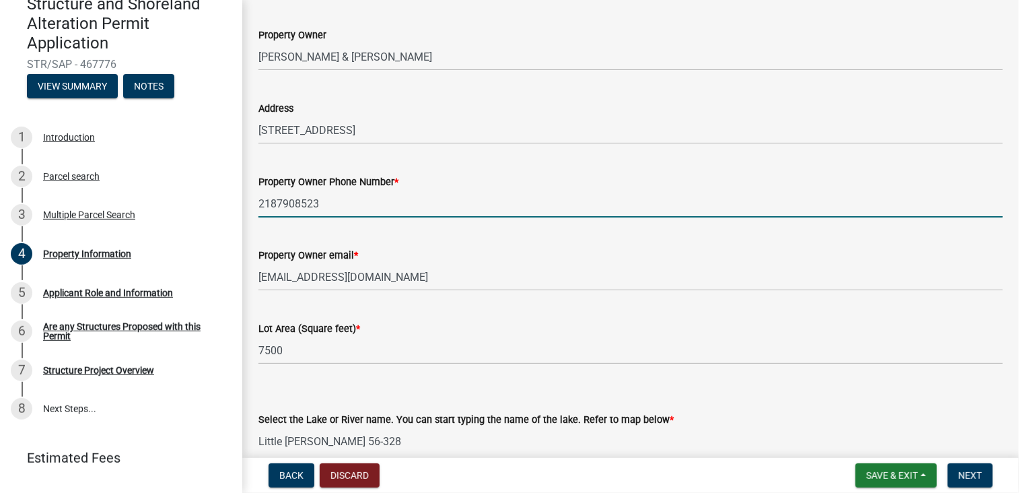
drag, startPoint x: 323, startPoint y: 199, endPoint x: 252, endPoint y: 196, distance: 70.7
click at [252, 196] on div "Property Owner Phone Number * 2187908523" at bounding box center [630, 186] width 764 height 63
type input "7"
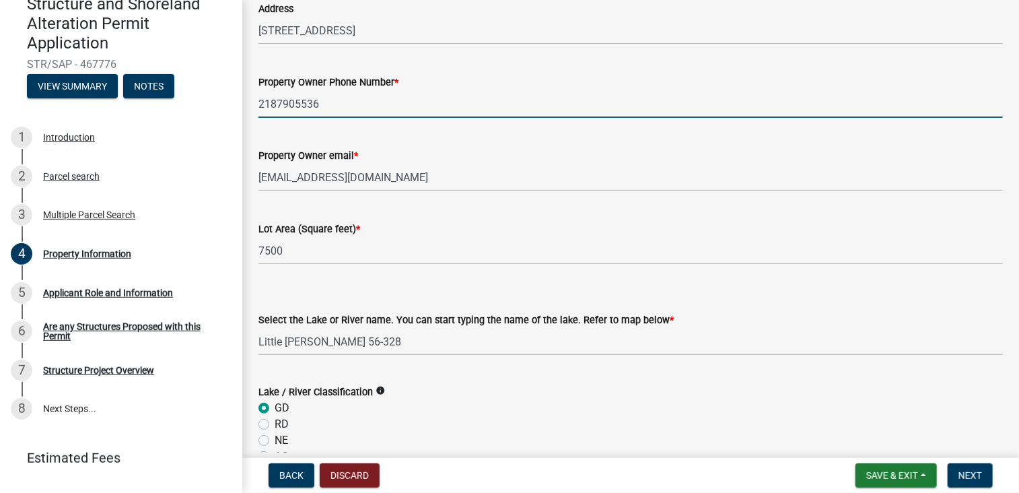
scroll to position [202, 0]
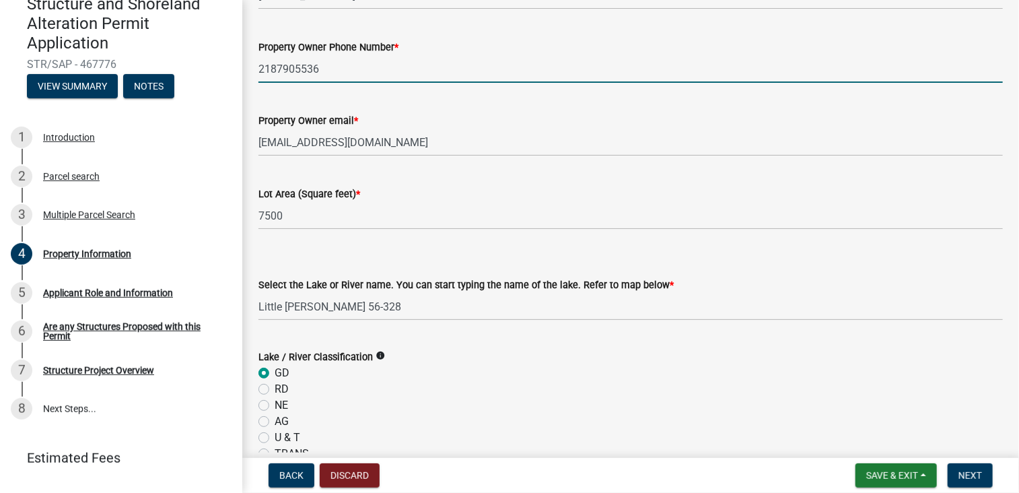
type input "2187905536"
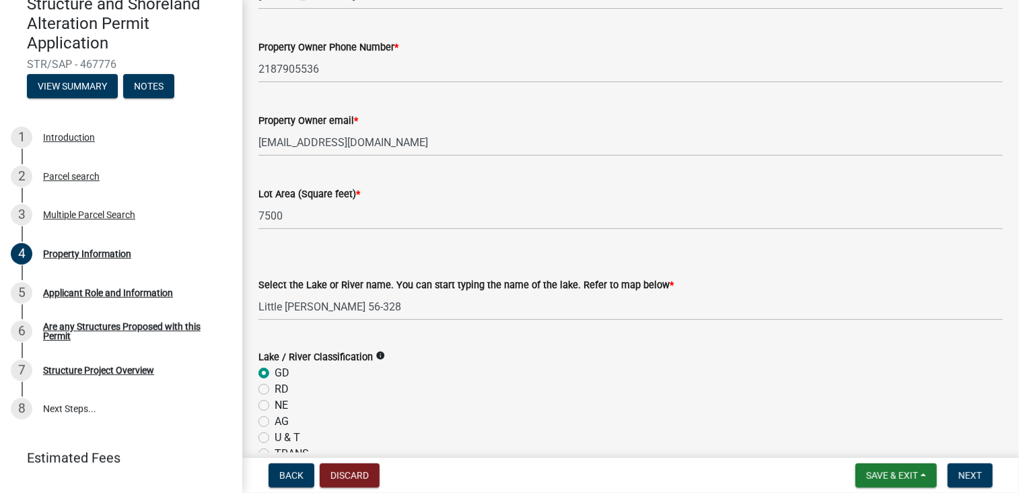
click at [275, 391] on label "RD" at bounding box center [282, 389] width 14 height 16
click at [275, 390] on input "RD" at bounding box center [279, 385] width 9 height 9
radio input "true"
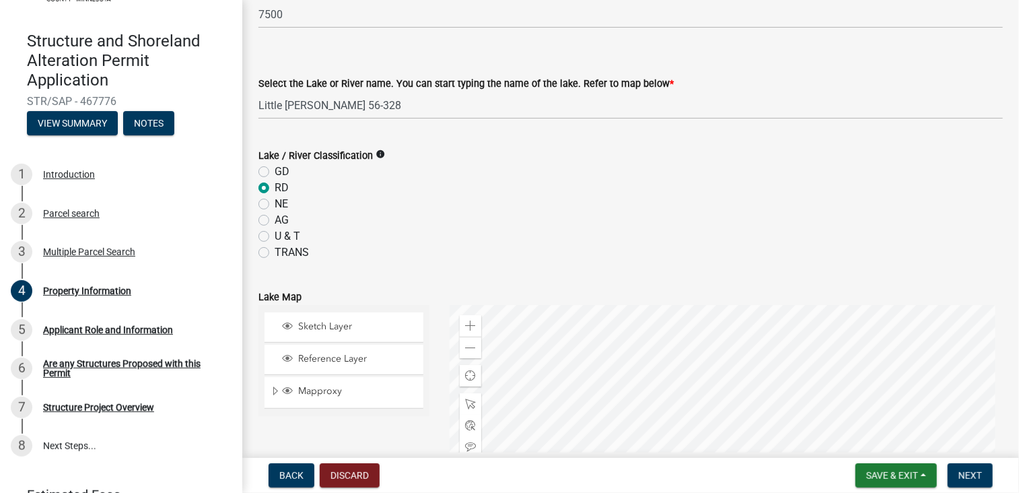
scroll to position [404, 0]
click at [275, 171] on label "GD" at bounding box center [282, 171] width 15 height 16
click at [275, 171] on input "GD" at bounding box center [279, 167] width 9 height 9
radio input "true"
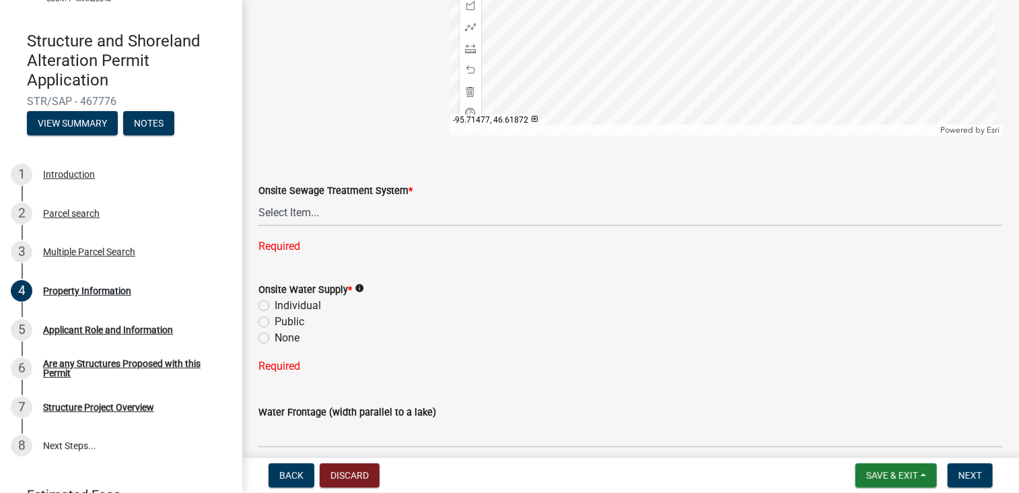
scroll to position [968, 0]
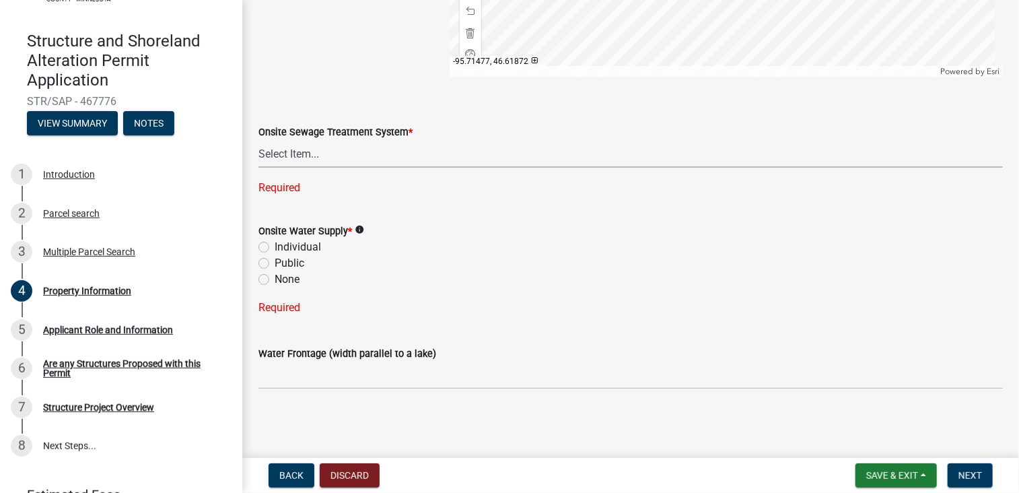
click at [279, 152] on select "Select Item... L&R Certificate of Compliance within 5yrs Compliance Inspection …" at bounding box center [630, 154] width 744 height 28
click at [258, 166] on select "Select Item... L&R Certificate of Compliance within 5yrs Compliance Inspection …" at bounding box center [630, 154] width 744 height 28
select select "9233bc03-43b7-4bc3-a622-0f4482adc204"
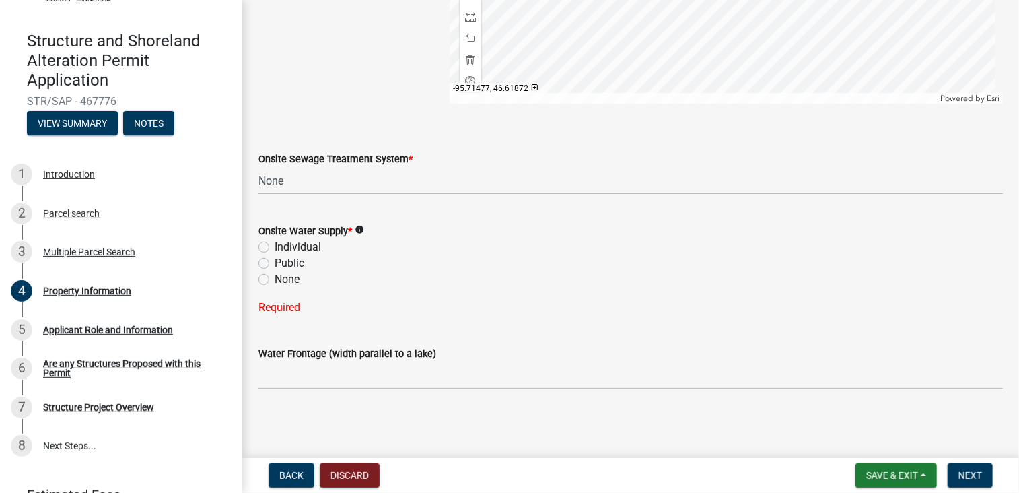
click at [275, 277] on label "None" at bounding box center [287, 279] width 25 height 16
click at [275, 277] on input "None" at bounding box center [279, 275] width 9 height 9
radio input "true"
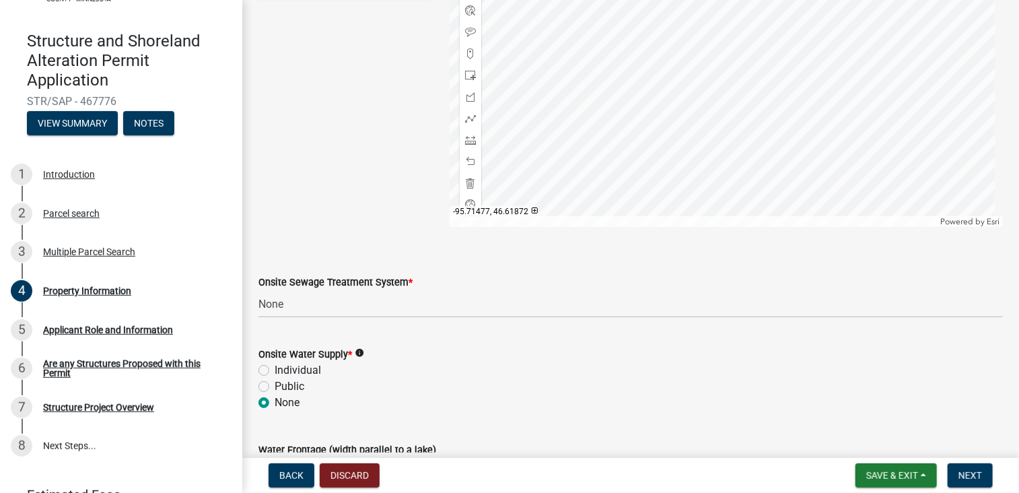
scroll to position [914, 0]
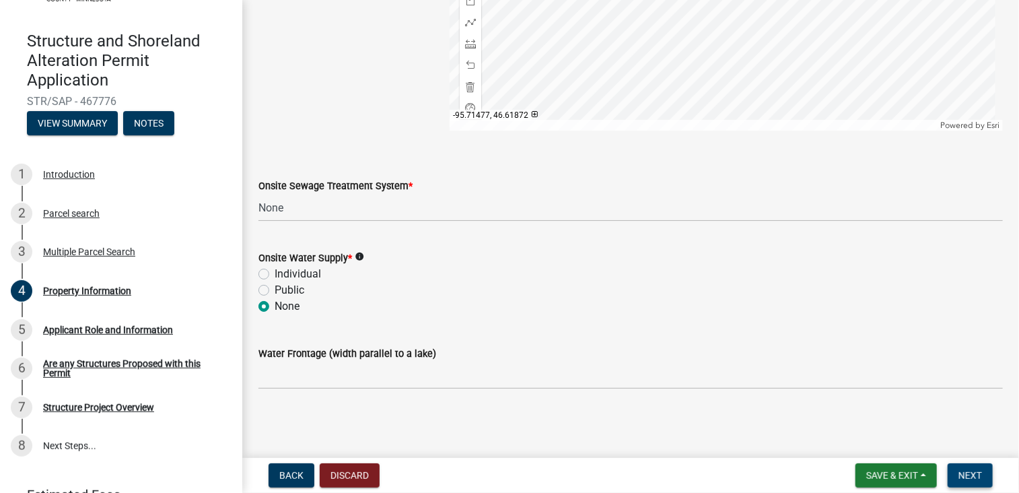
click at [968, 474] on span "Next" at bounding box center [970, 475] width 24 height 11
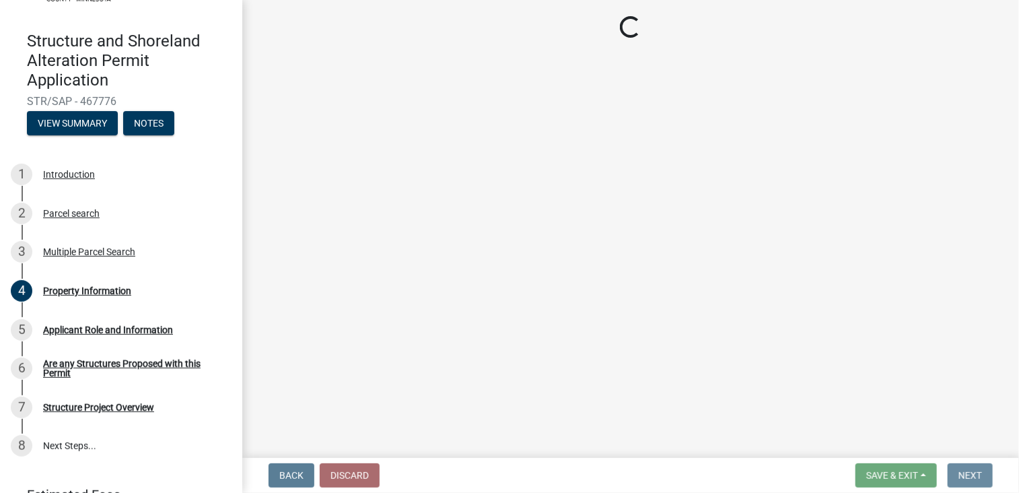
scroll to position [0, 0]
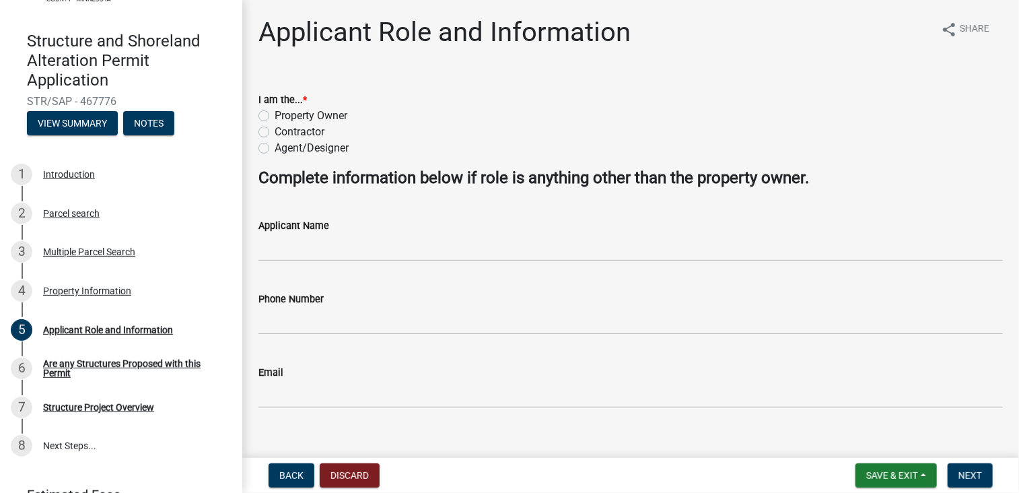
click at [275, 115] on label "Property Owner" at bounding box center [311, 116] width 73 height 16
click at [275, 115] on input "Property Owner" at bounding box center [279, 112] width 9 height 9
radio input "true"
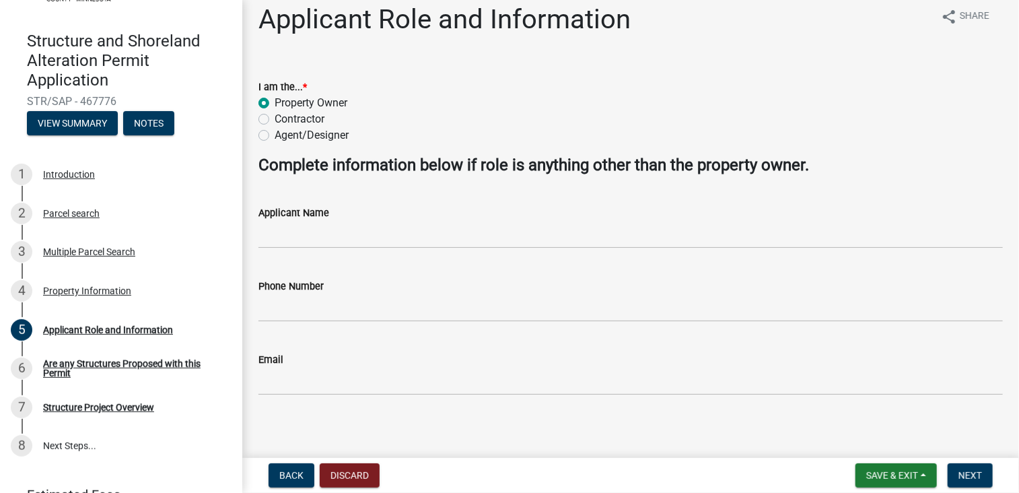
scroll to position [19, 0]
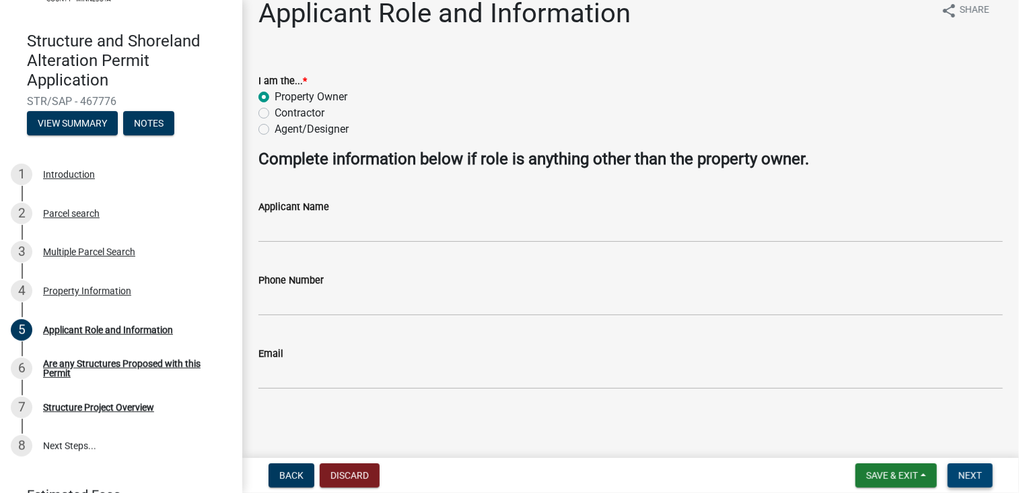
click at [970, 474] on span "Next" at bounding box center [970, 475] width 24 height 11
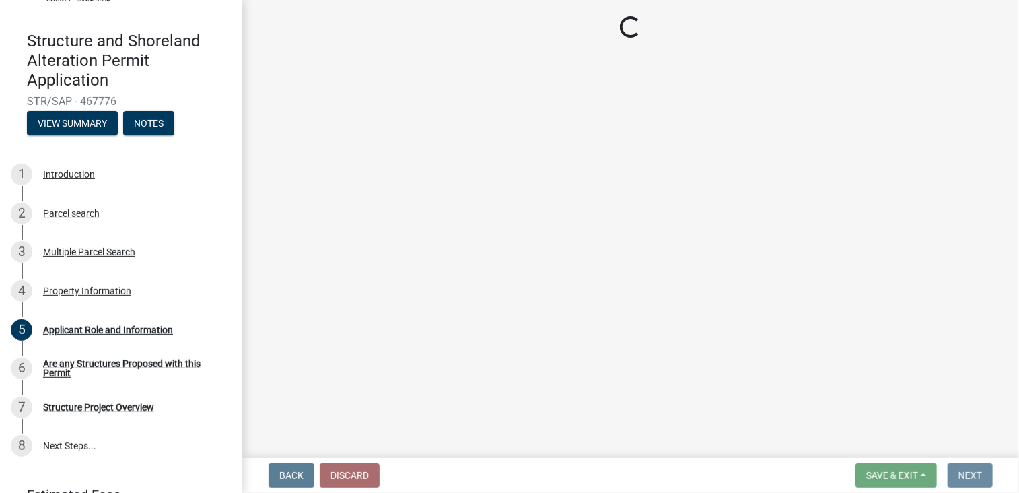
scroll to position [0, 0]
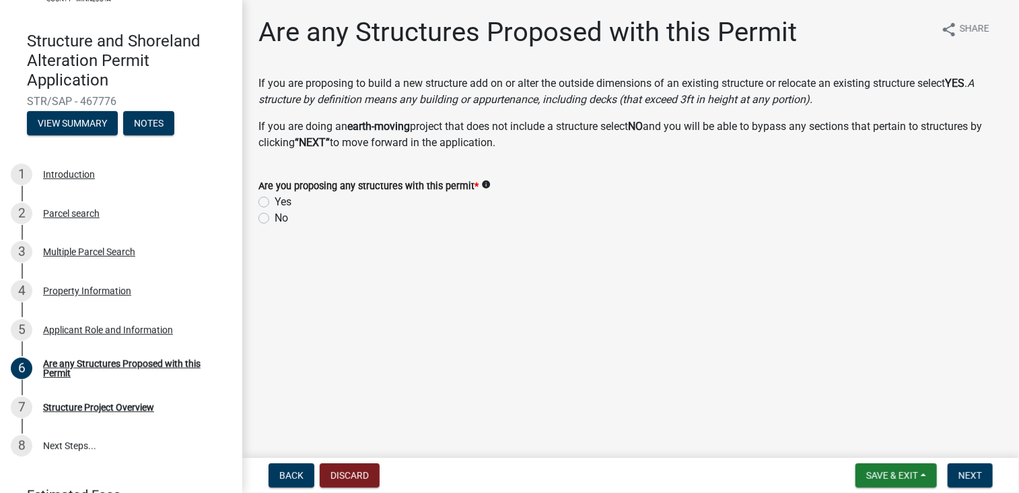
click at [275, 217] on label "No" at bounding box center [281, 218] width 13 height 16
click at [275, 217] on input "No" at bounding box center [279, 214] width 9 height 9
radio input "true"
click at [970, 476] on span "Next" at bounding box center [970, 475] width 24 height 11
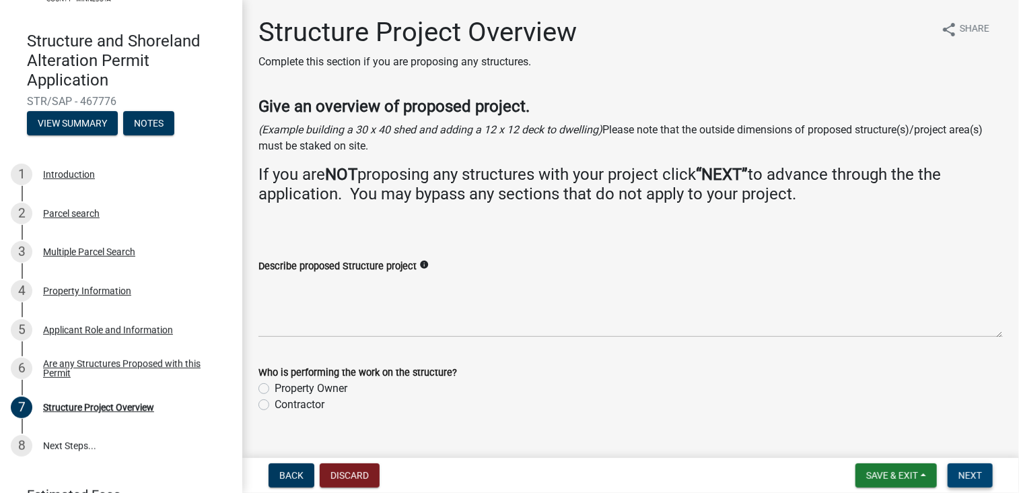
click at [970, 476] on span "Next" at bounding box center [970, 475] width 24 height 11
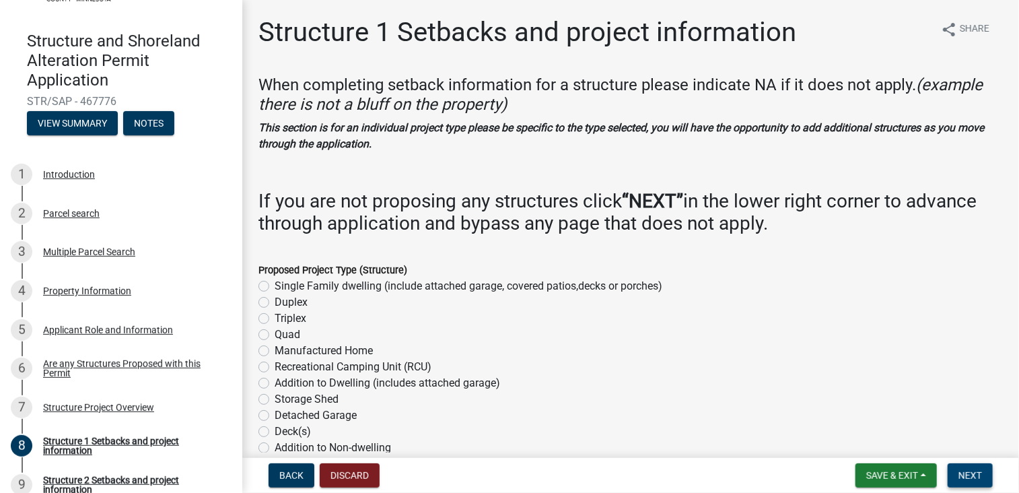
click at [970, 476] on span "Next" at bounding box center [970, 475] width 24 height 11
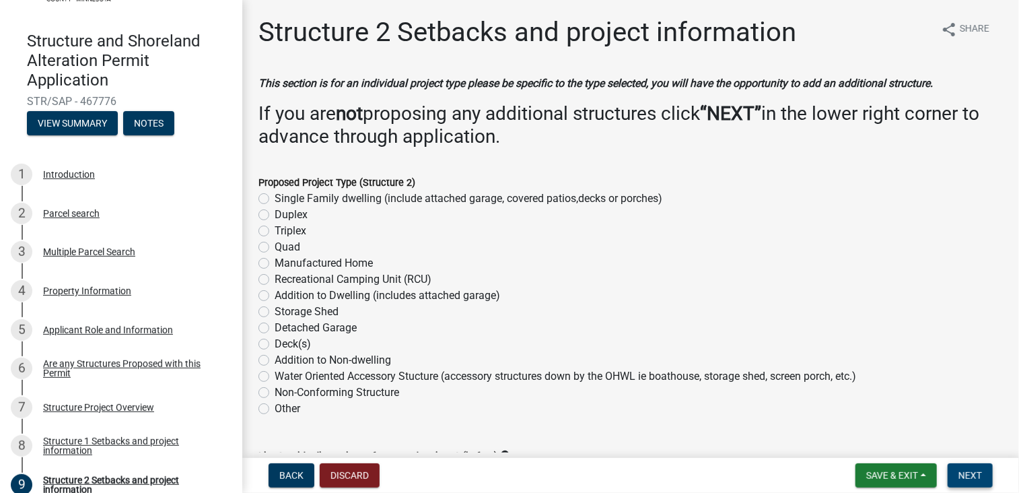
click at [970, 476] on span "Next" at bounding box center [970, 475] width 24 height 11
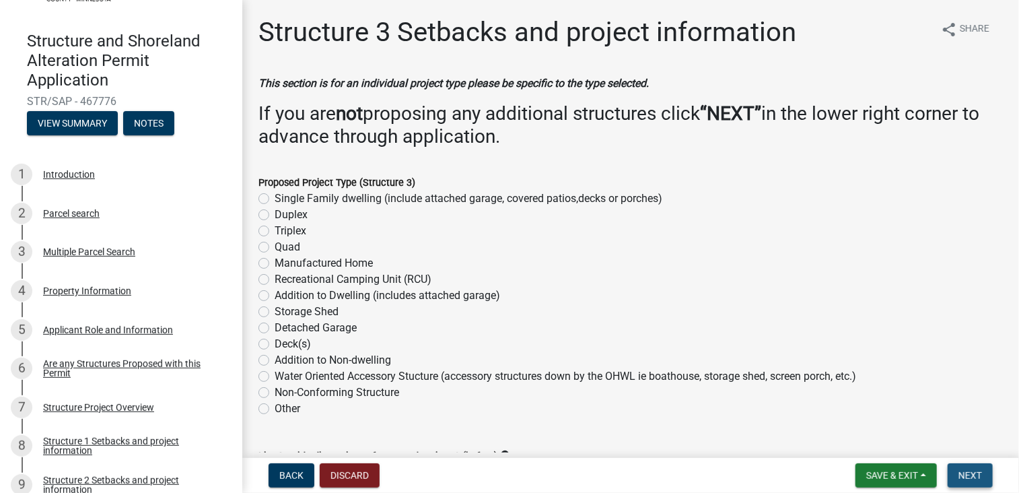
click at [970, 476] on span "Next" at bounding box center [970, 475] width 24 height 11
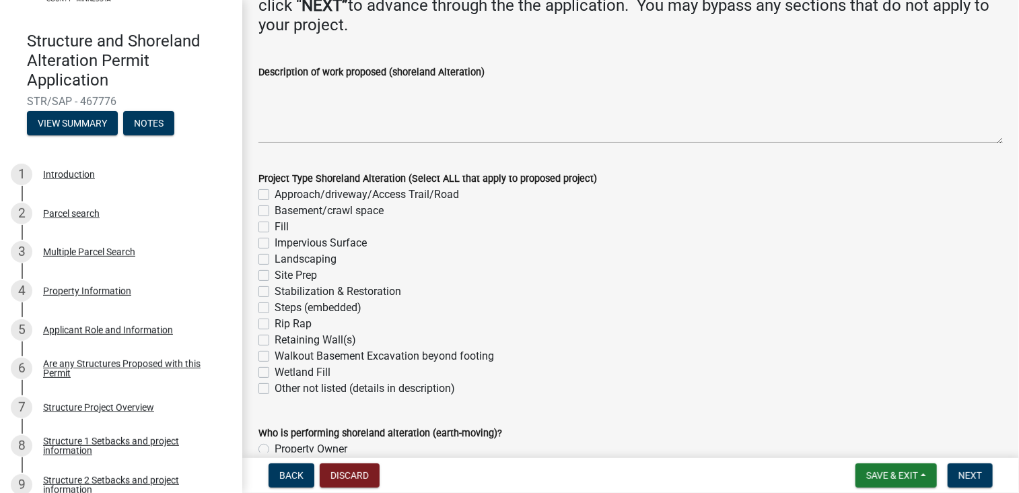
scroll to position [202, 0]
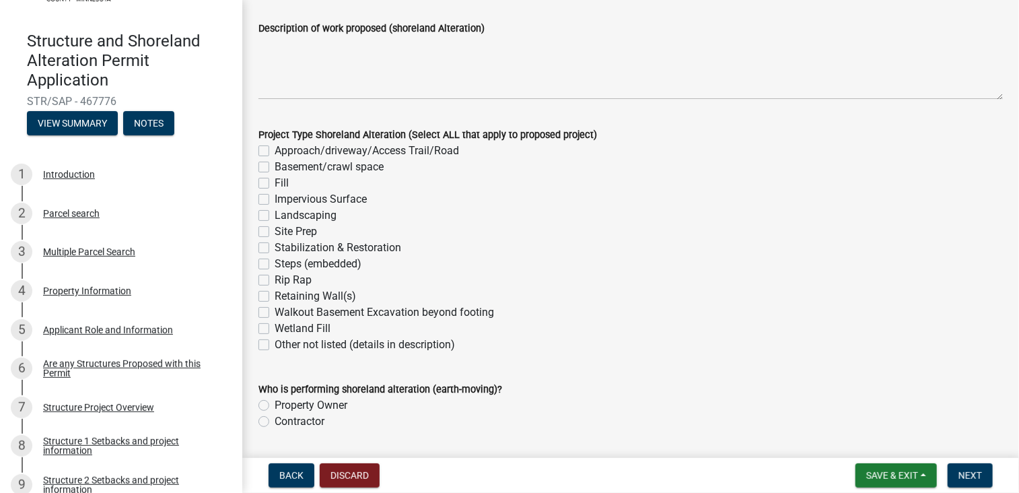
click at [275, 233] on label "Site Prep" at bounding box center [296, 231] width 42 height 16
click at [275, 232] on input "Site Prep" at bounding box center [279, 227] width 9 height 9
checkbox input "true"
checkbox input "false"
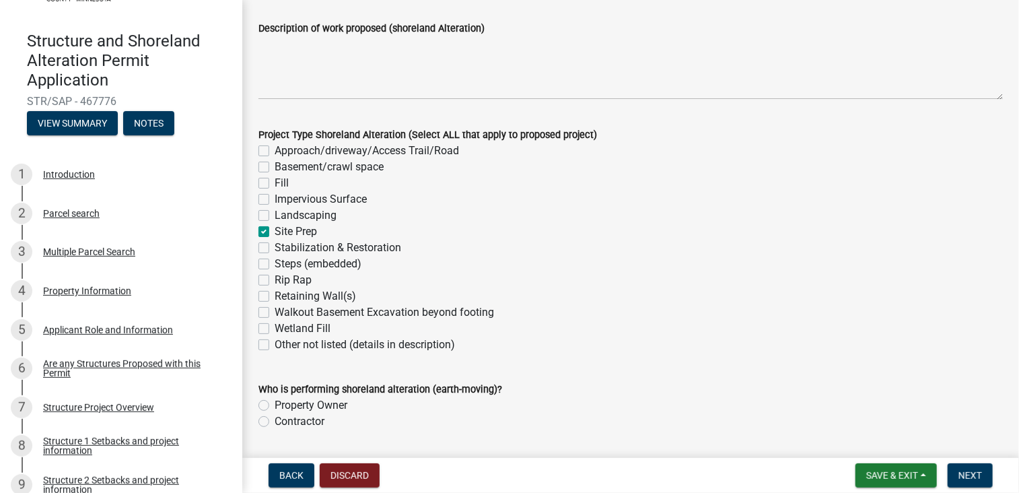
checkbox input "false"
checkbox input "true"
checkbox input "false"
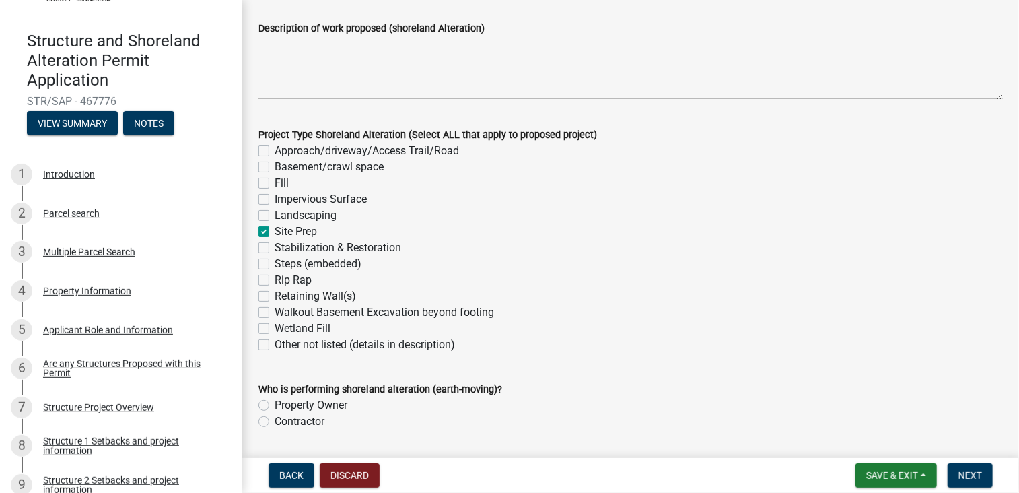
checkbox input "false"
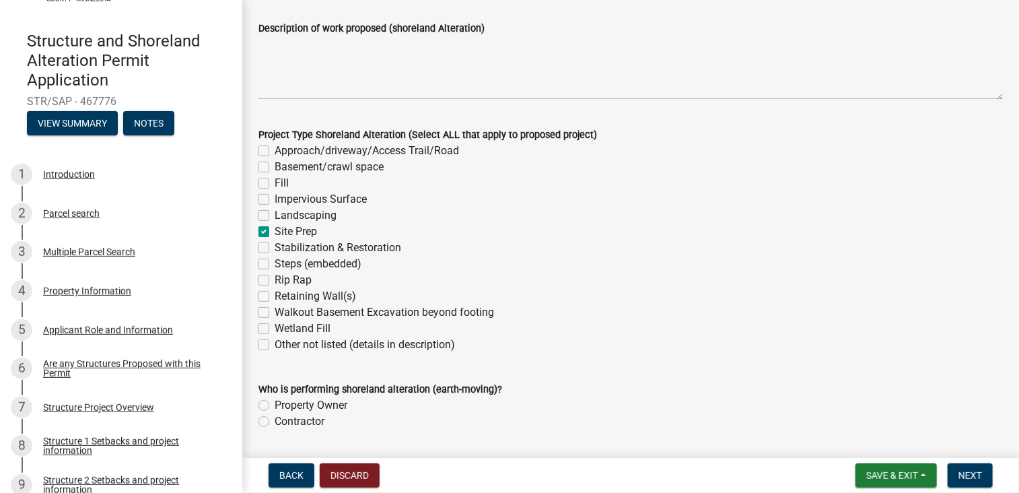
checkbox input "false"
click at [275, 404] on label "Property Owner" at bounding box center [311, 405] width 73 height 16
click at [275, 404] on input "Property Owner" at bounding box center [279, 401] width 9 height 9
radio input "true"
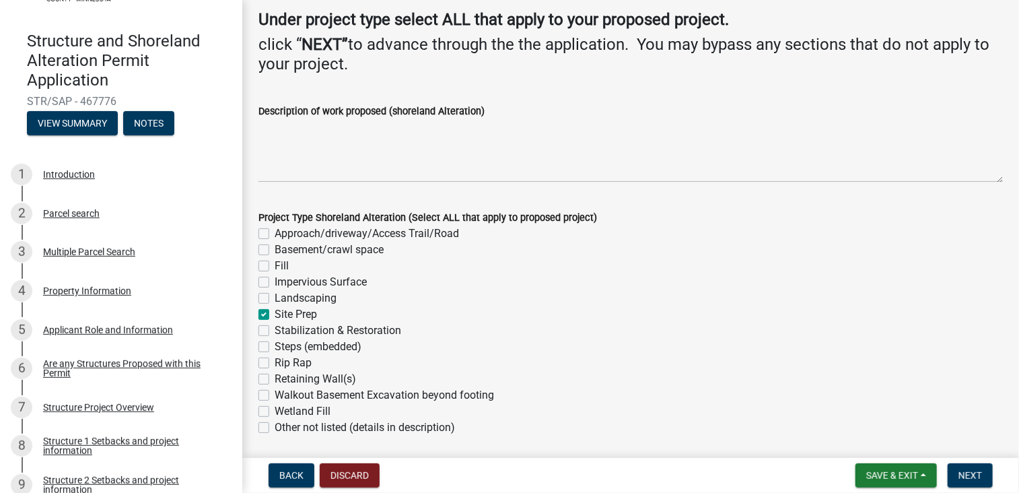
scroll to position [0, 0]
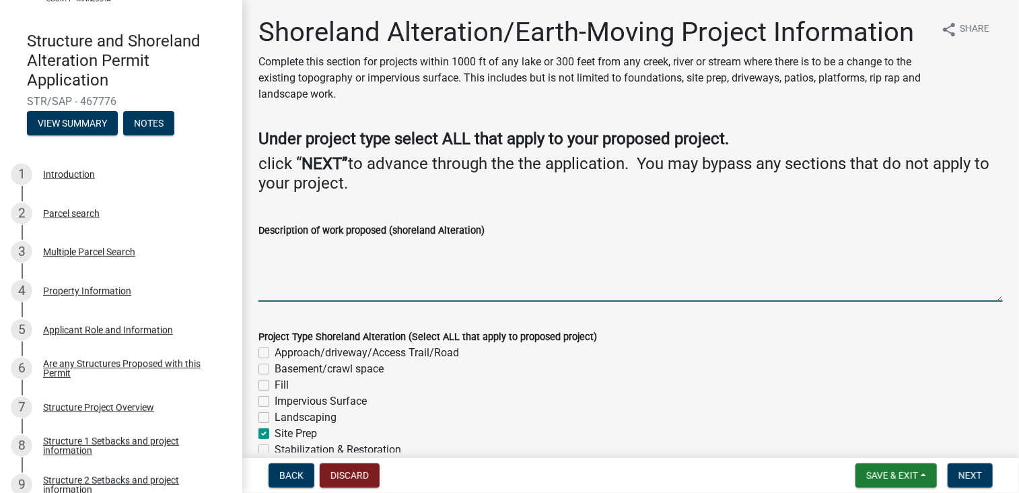
click at [285, 273] on textarea "Description of work proposed (shoreland Alteration)" at bounding box center [630, 269] width 744 height 63
type textarea "m"
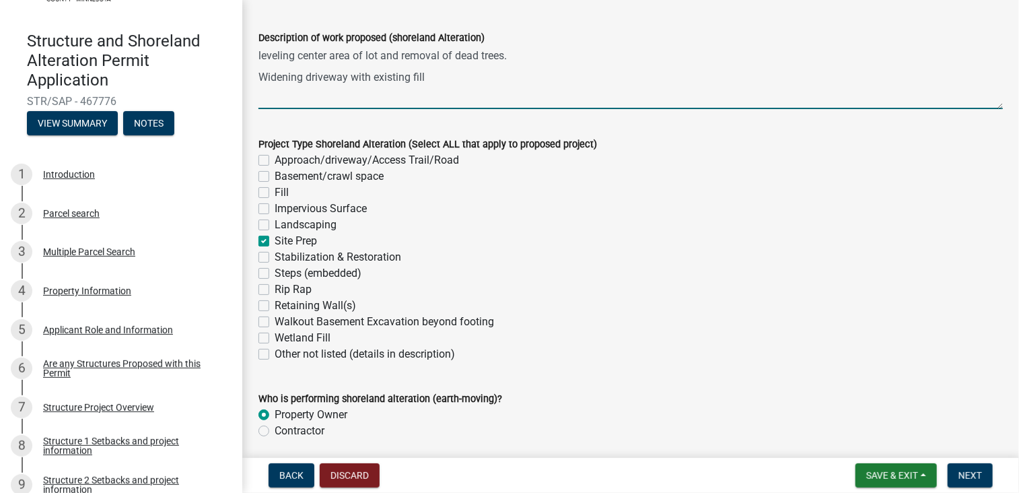
scroll to position [244, 0]
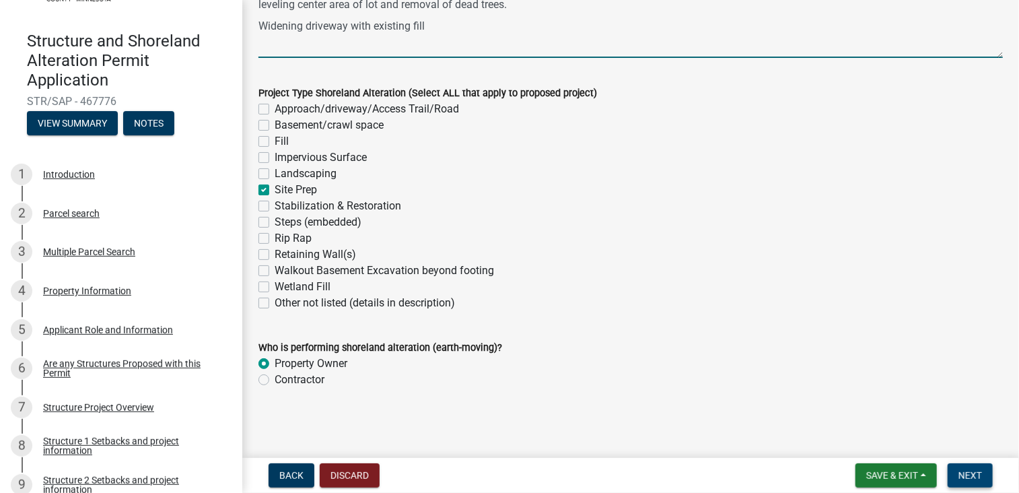
type textarea "leveling center area of lot and removal of dead trees. Widening driveway with e…"
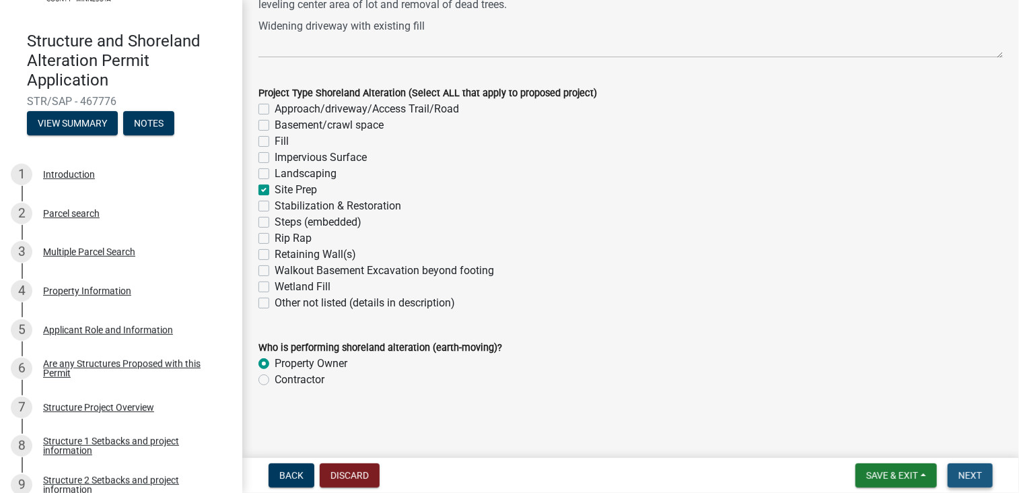
click at [966, 474] on span "Next" at bounding box center [970, 475] width 24 height 11
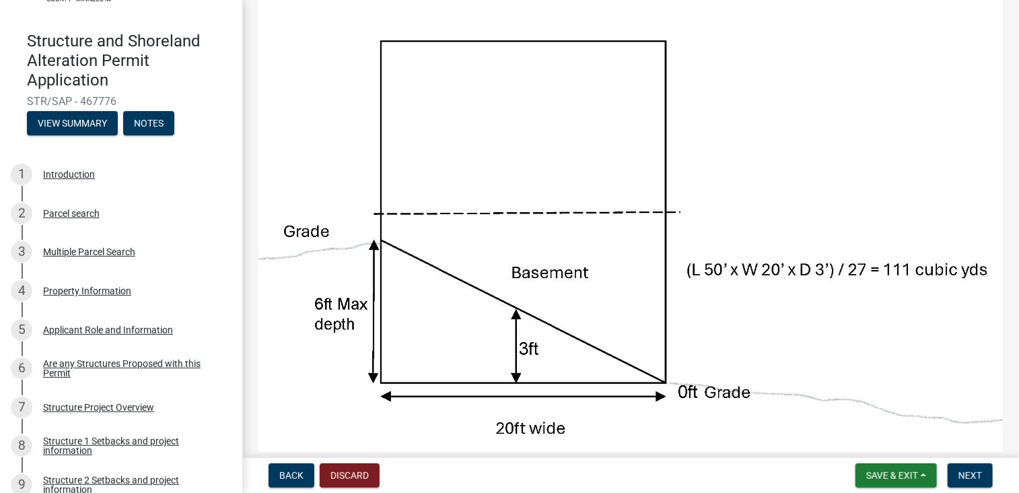
scroll to position [135, 0]
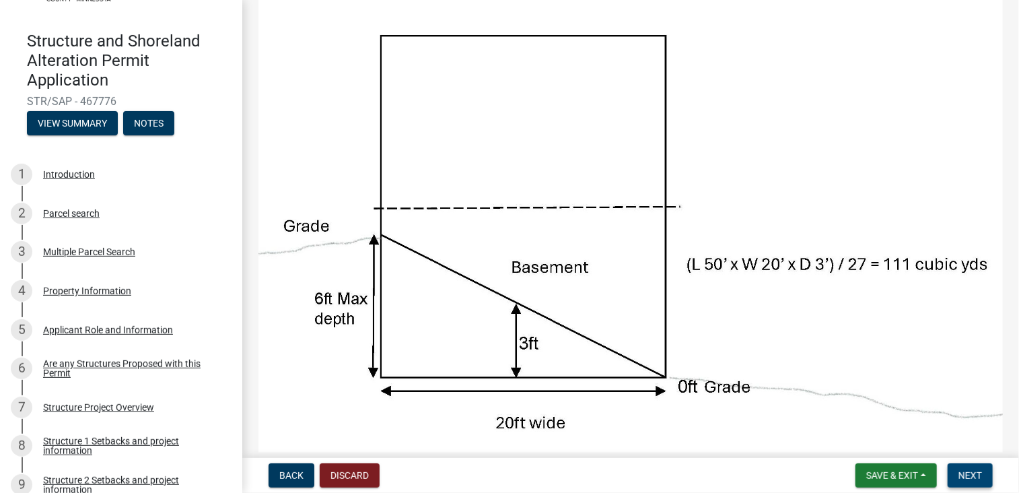
click at [972, 474] on span "Next" at bounding box center [970, 475] width 24 height 11
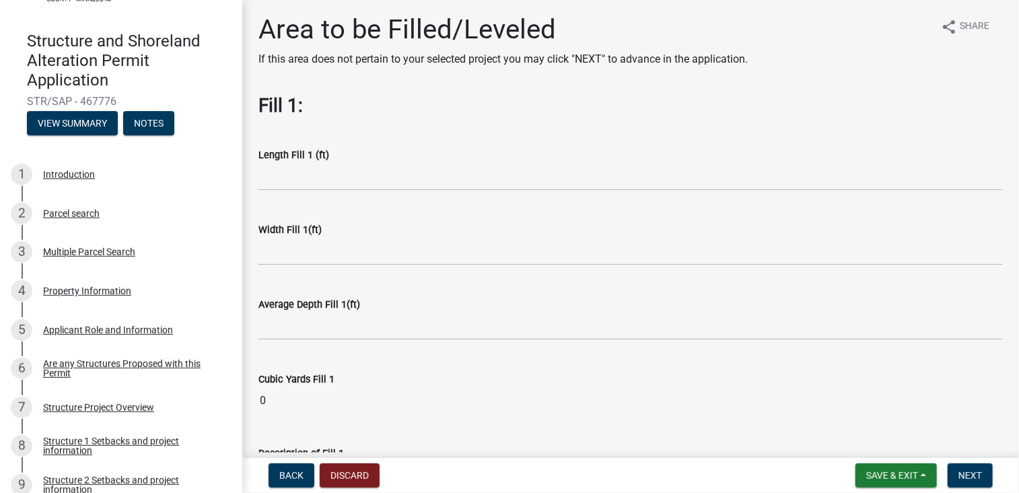
scroll to position [0, 0]
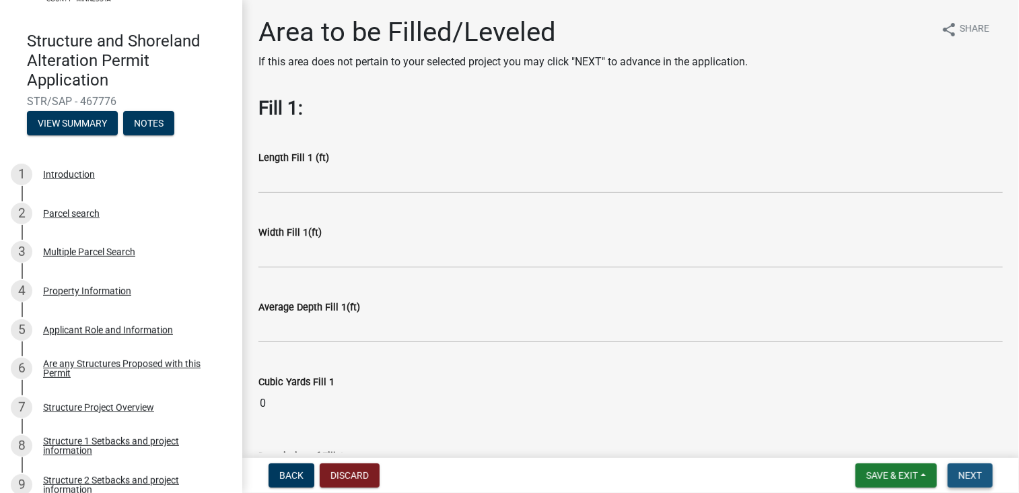
click at [972, 473] on span "Next" at bounding box center [970, 475] width 24 height 11
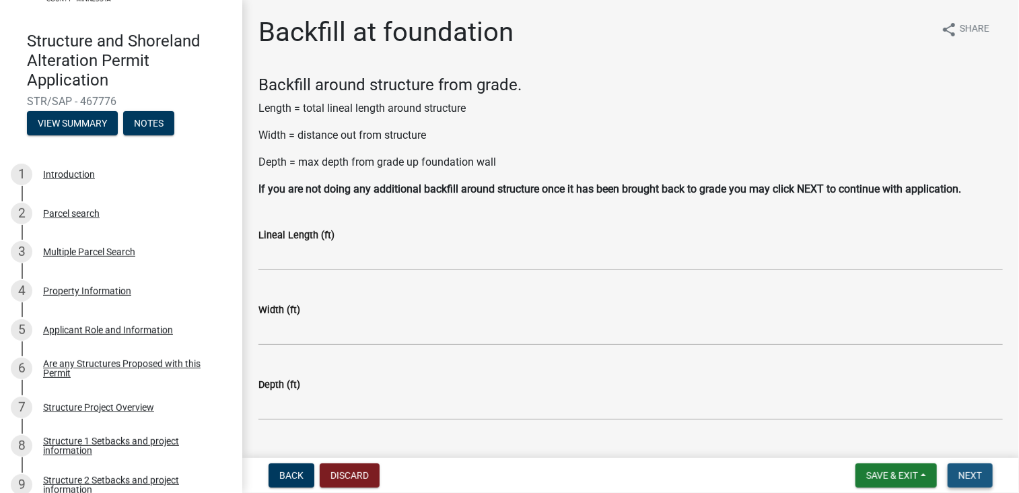
click at [970, 473] on span "Next" at bounding box center [970, 475] width 24 height 11
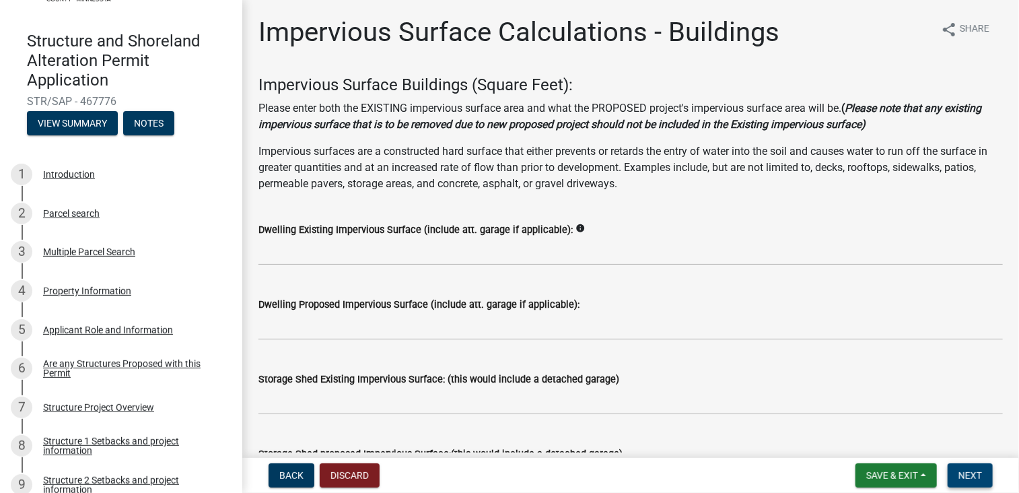
click at [970, 473] on span "Next" at bounding box center [970, 475] width 24 height 11
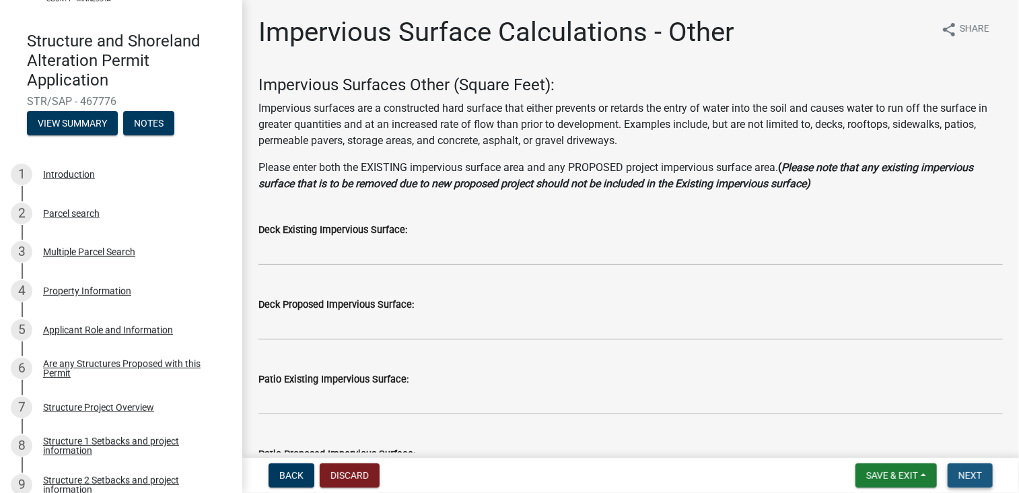
click at [970, 473] on span "Next" at bounding box center [970, 475] width 24 height 11
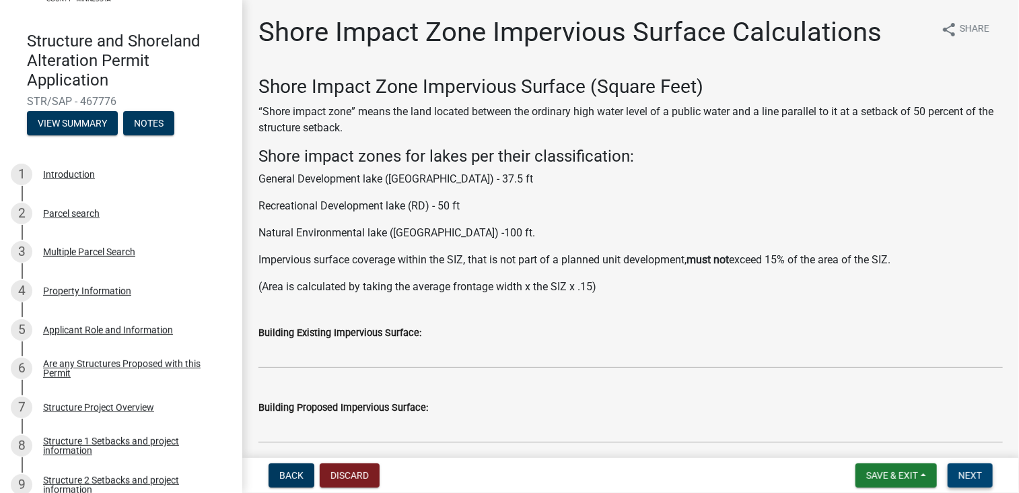
click at [966, 470] on span "Next" at bounding box center [970, 475] width 24 height 11
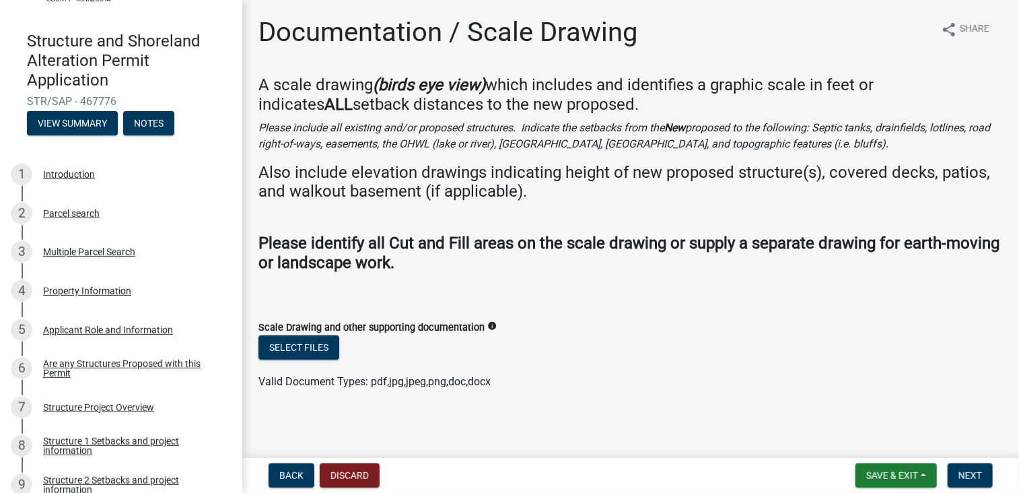
scroll to position [1, 0]
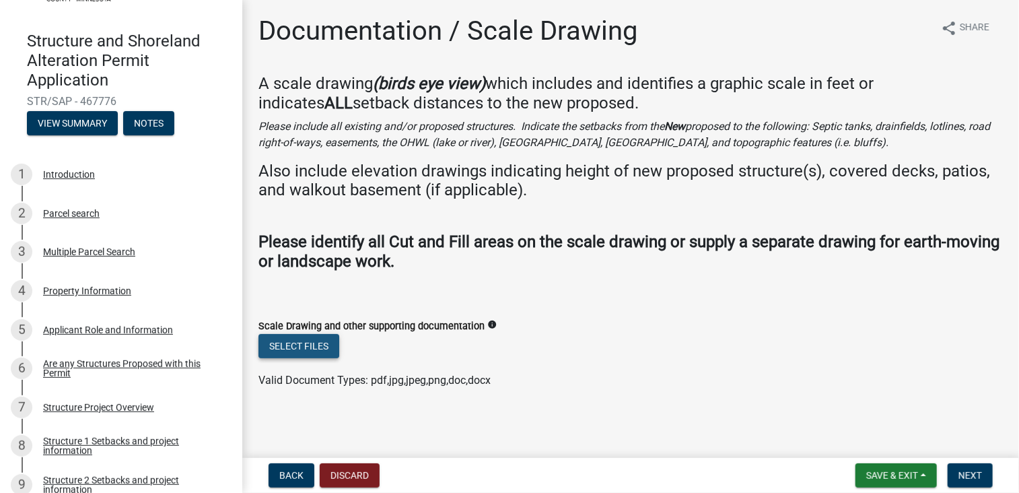
click at [305, 344] on button "Select files" at bounding box center [298, 346] width 81 height 24
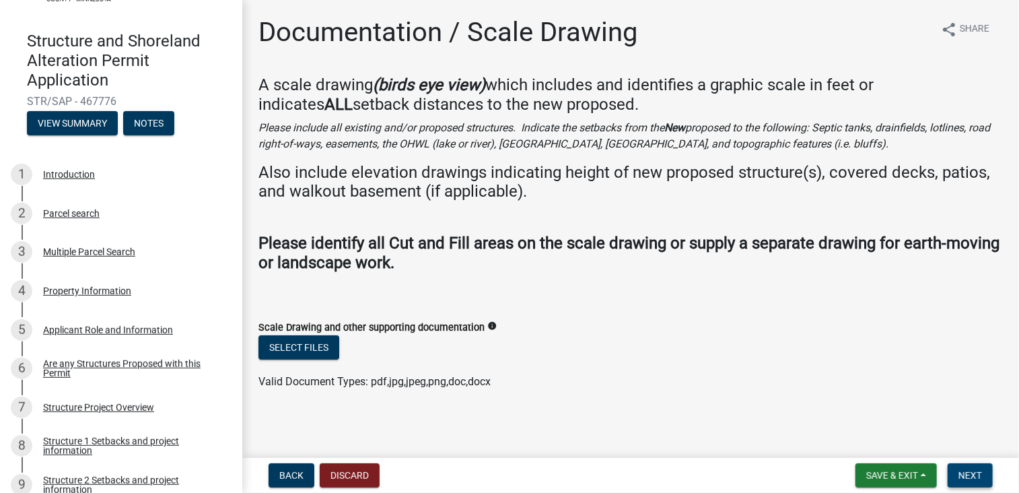
click at [966, 473] on span "Next" at bounding box center [970, 475] width 24 height 11
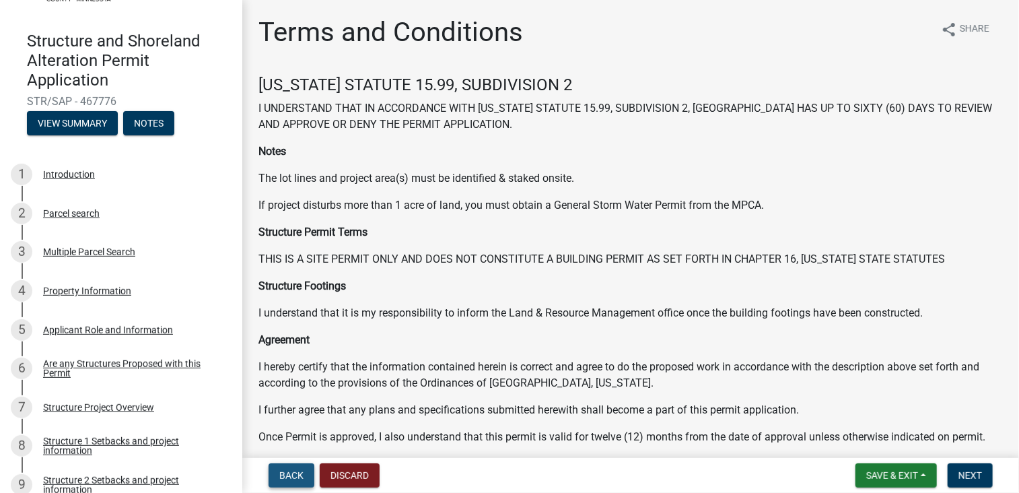
click at [292, 474] on span "Back" at bounding box center [291, 475] width 24 height 11
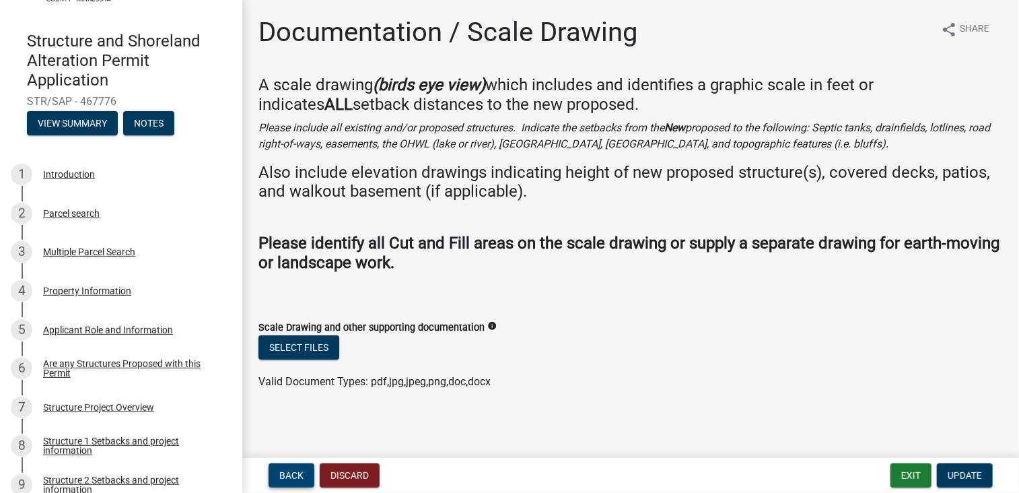
click at [292, 474] on span "Back" at bounding box center [291, 475] width 24 height 11
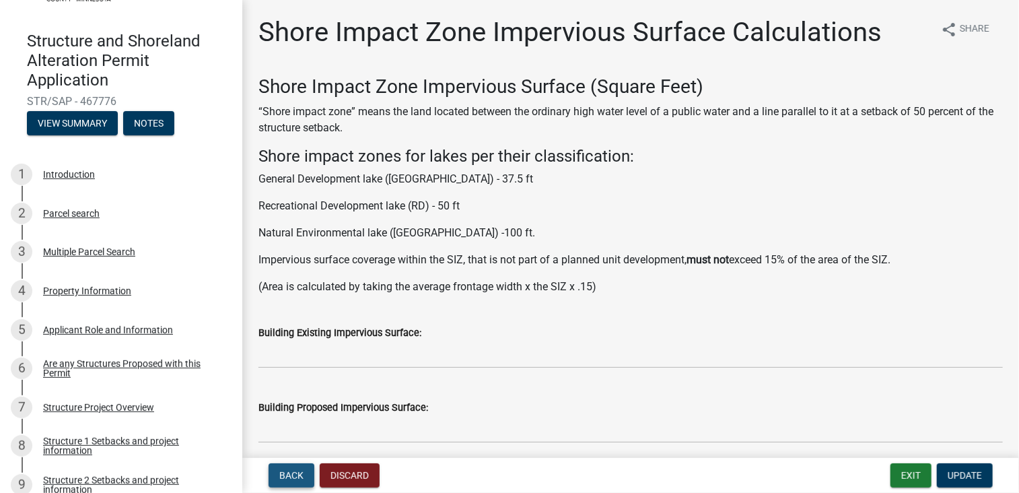
click at [292, 474] on span "Back" at bounding box center [291, 475] width 24 height 11
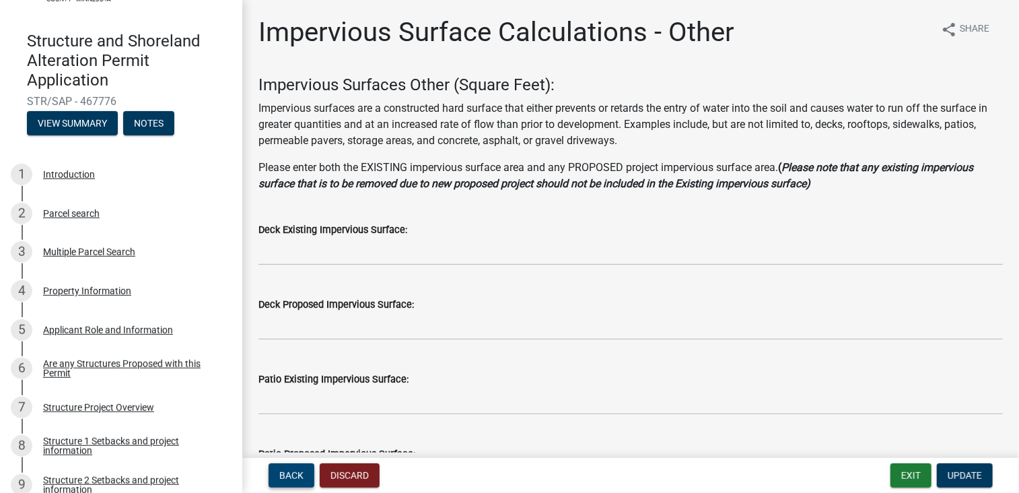
click at [291, 474] on span "Back" at bounding box center [291, 475] width 24 height 11
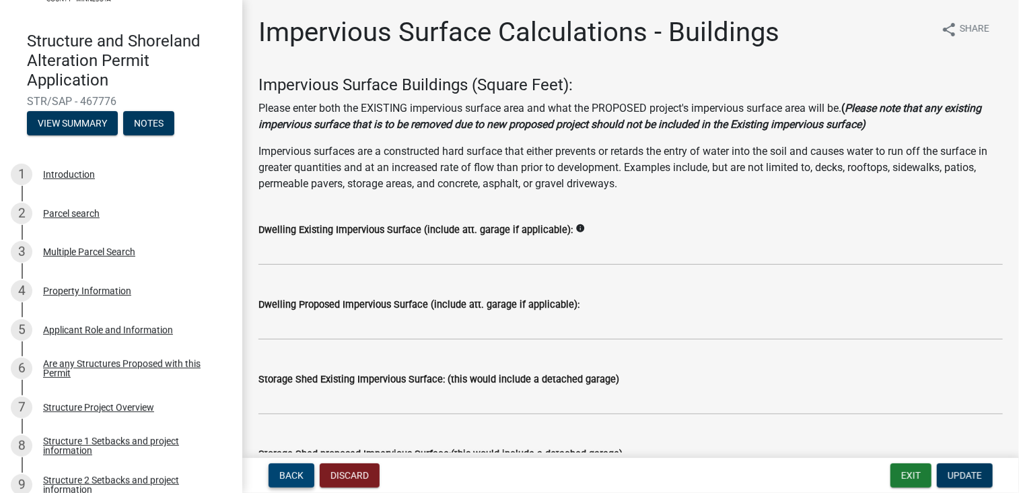
click at [289, 474] on span "Back" at bounding box center [291, 475] width 24 height 11
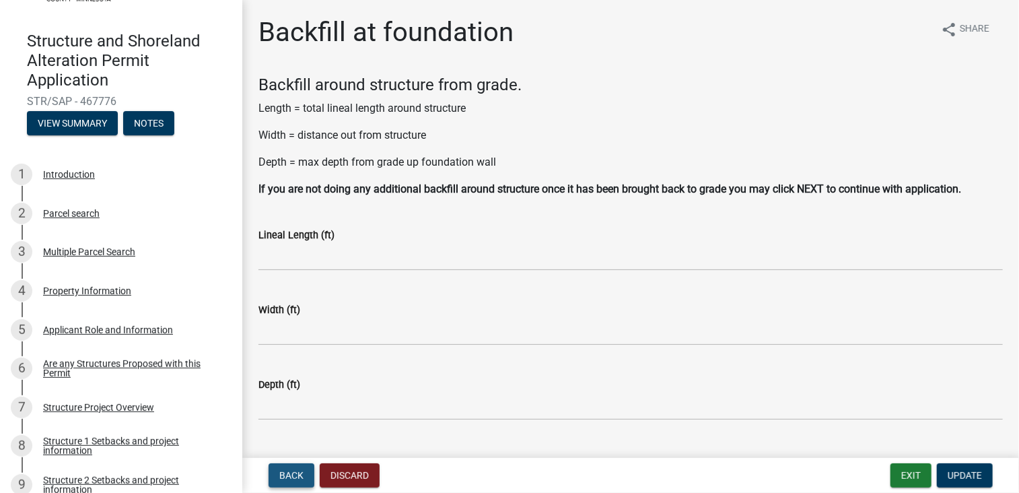
click at [292, 476] on span "Back" at bounding box center [291, 475] width 24 height 11
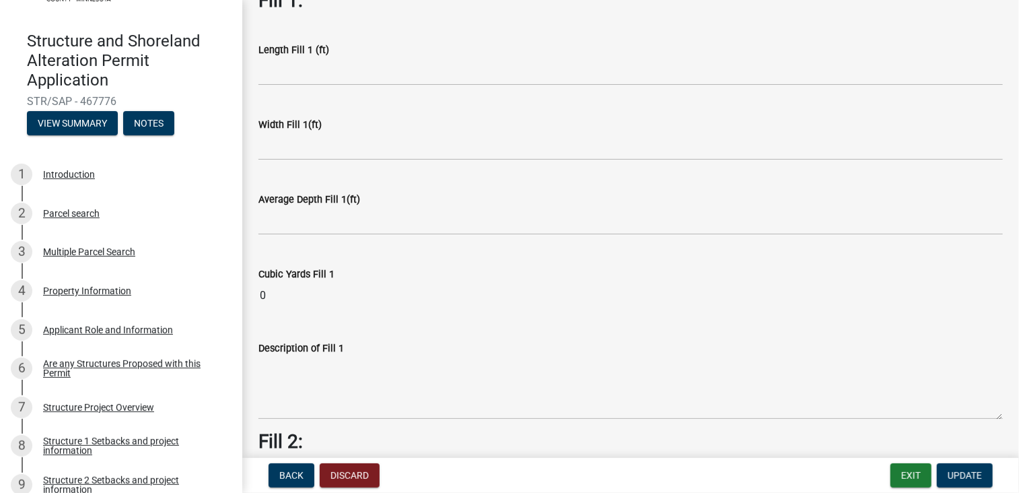
scroll to position [82, 0]
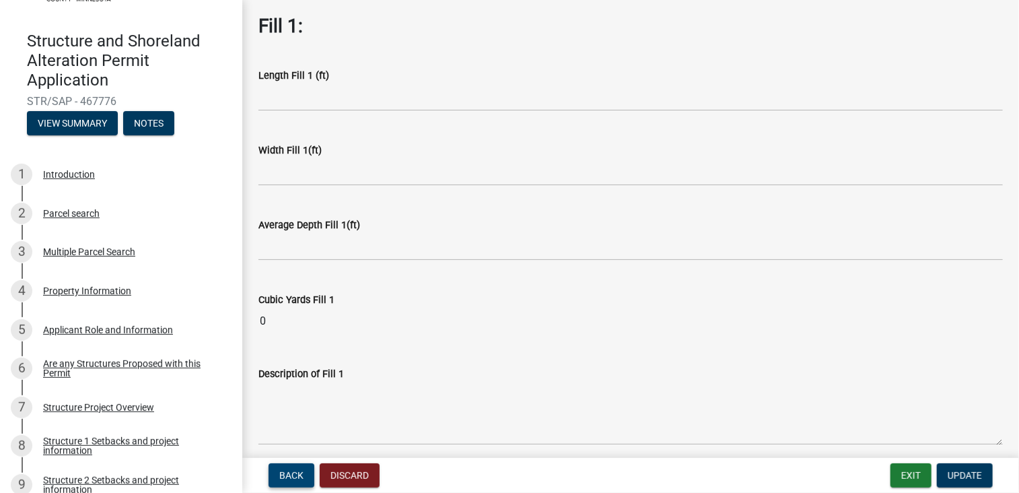
click at [290, 476] on span "Back" at bounding box center [291, 475] width 24 height 11
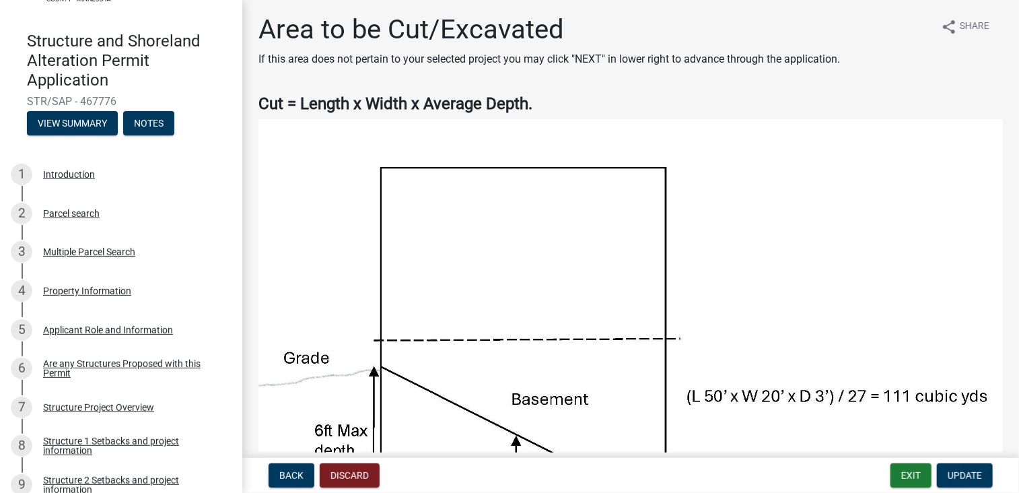
scroll to position [0, 0]
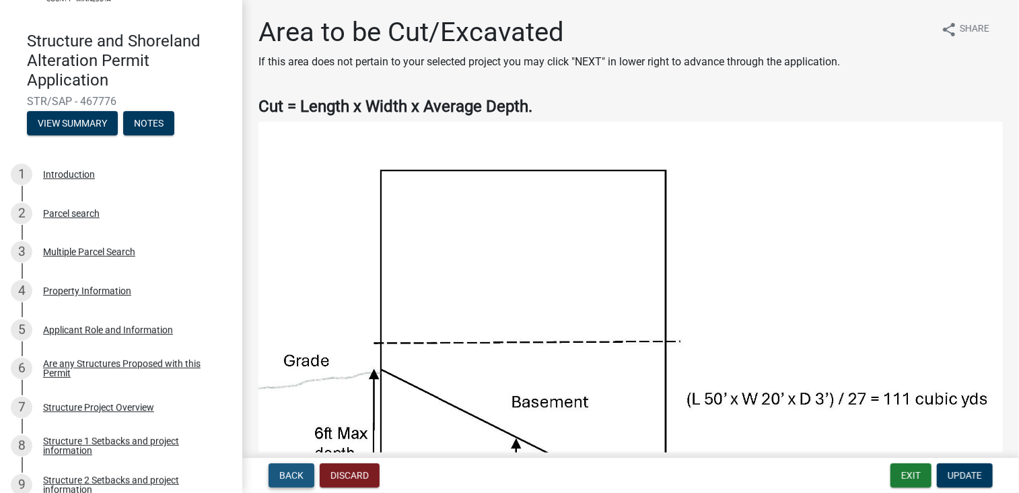
click at [296, 473] on span "Back" at bounding box center [291, 475] width 24 height 11
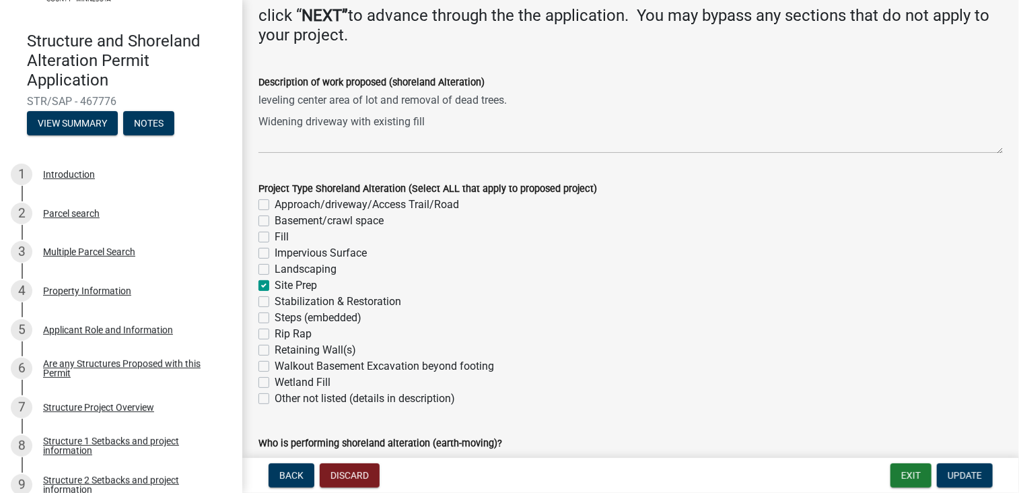
scroll to position [202, 0]
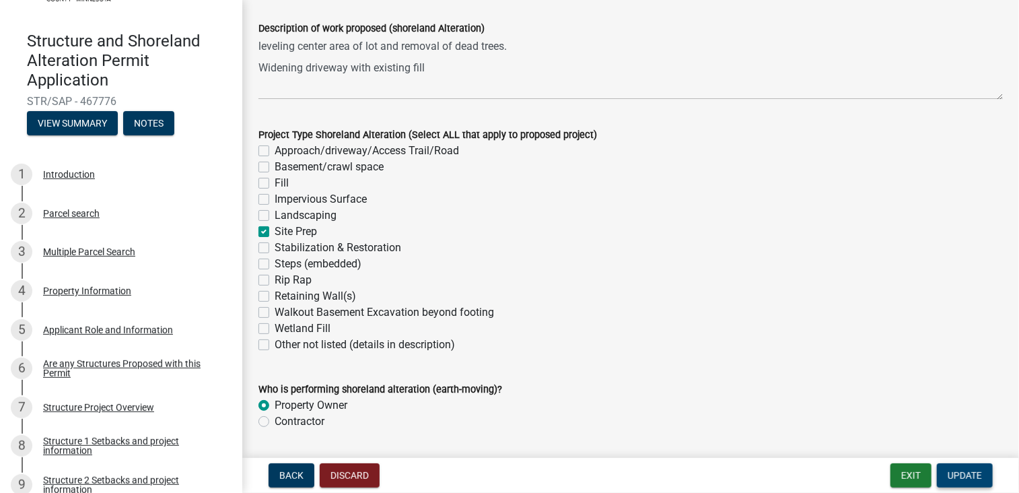
click at [958, 473] on span "Update" at bounding box center [965, 475] width 34 height 11
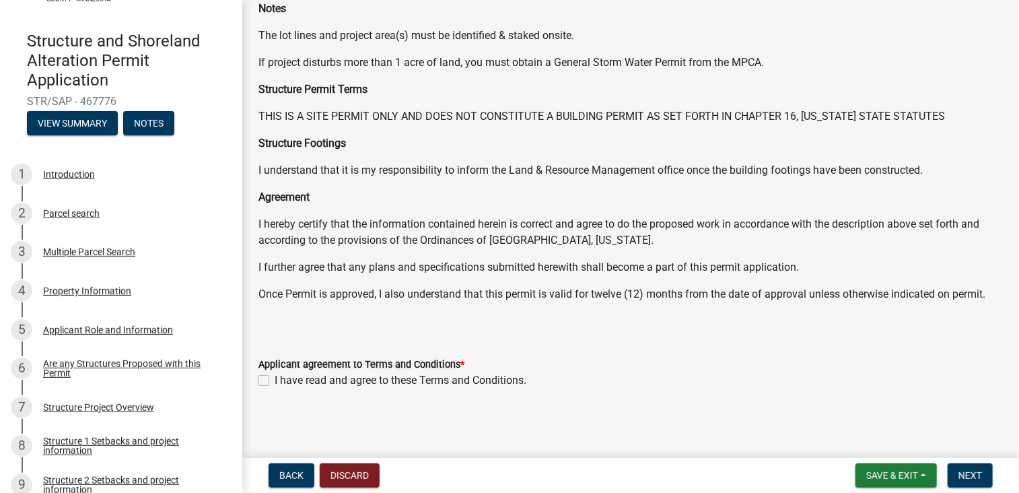
scroll to position [0, 0]
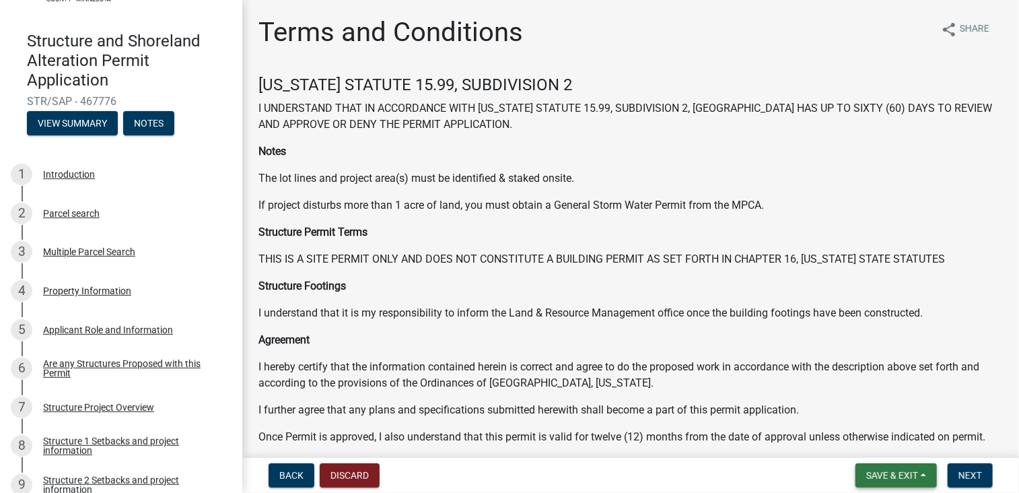
click at [886, 472] on span "Save & Exit" at bounding box center [892, 475] width 52 height 11
click at [853, 439] on button "Save & Exit" at bounding box center [883, 440] width 108 height 32
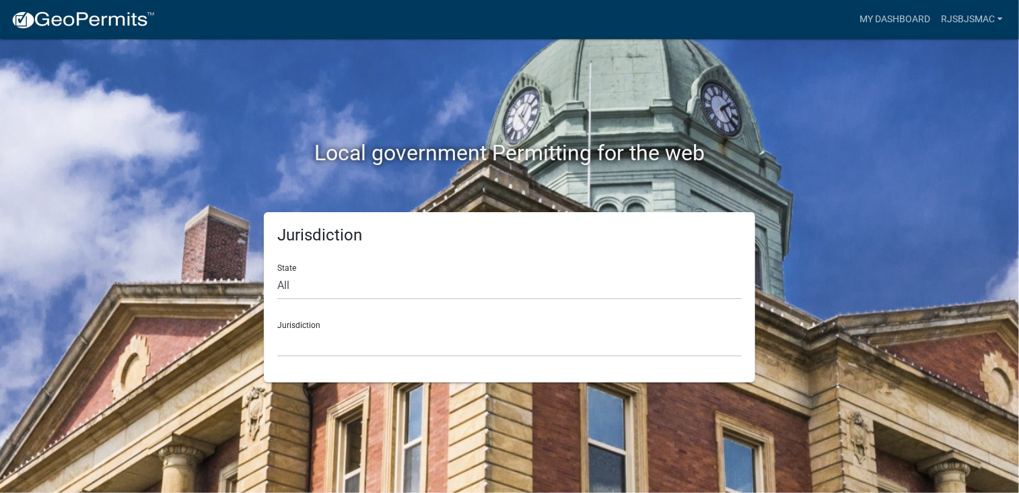
click at [314, 324] on div "Jurisdiction Custer County, Colorado Cook County, Georgia Crawford County, Geor…" at bounding box center [509, 333] width 464 height 46
